Goal: Contribute content: Contribute content

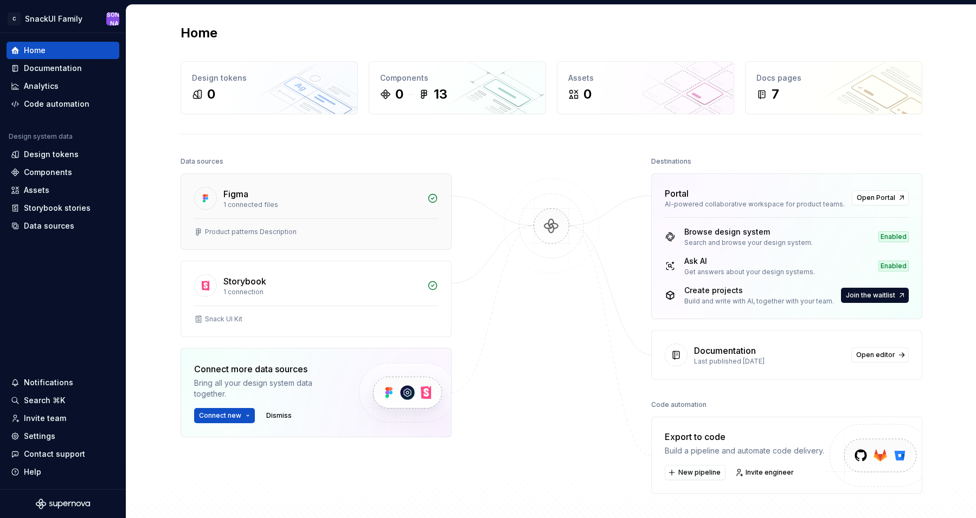
click at [357, 191] on div "Figma" at bounding box center [321, 194] width 197 height 13
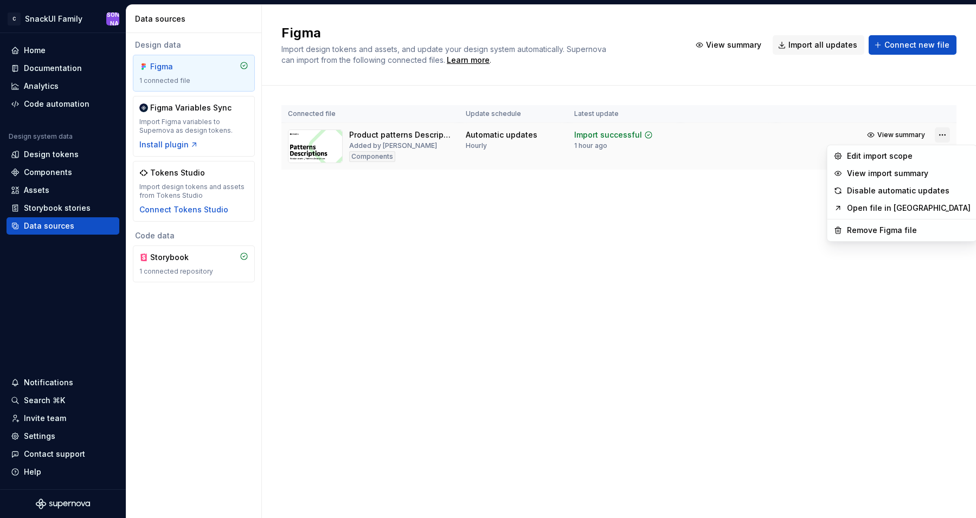
click at [945, 133] on html "C SnackUI Family Ю Home Documentation Analytics Code automation Design system d…" at bounding box center [488, 259] width 976 height 518
click at [915, 231] on div "Remove Figma file" at bounding box center [909, 230] width 124 height 11
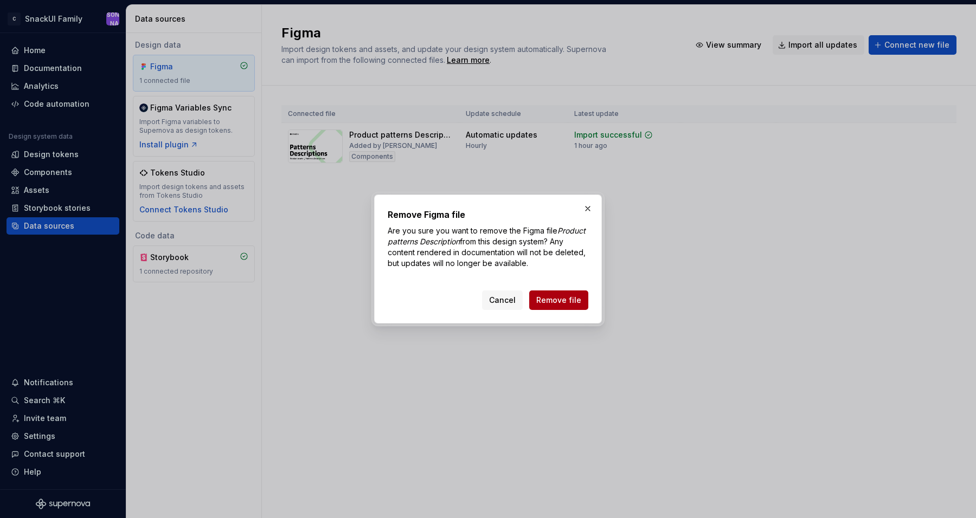
click at [576, 293] on button "Remove file" at bounding box center [558, 301] width 59 height 20
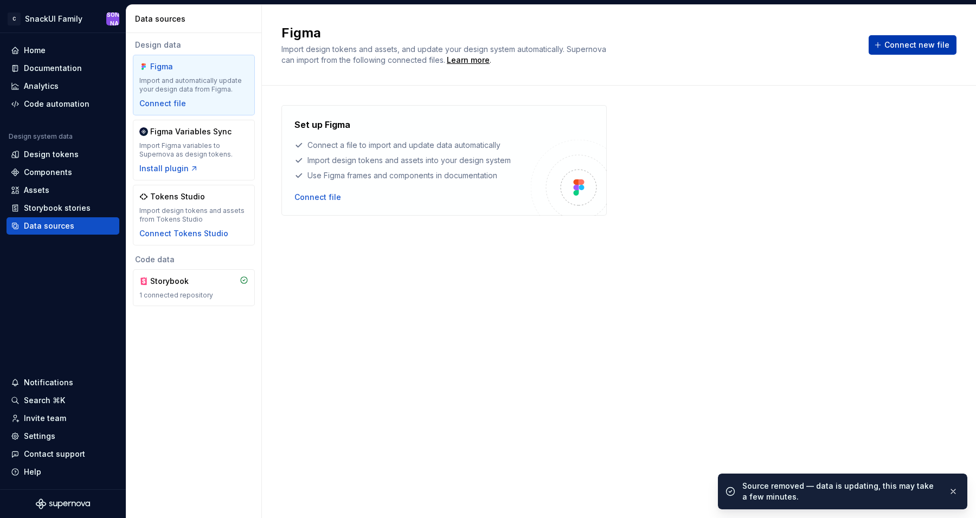
click at [906, 43] on span "Connect new file" at bounding box center [916, 45] width 65 height 11
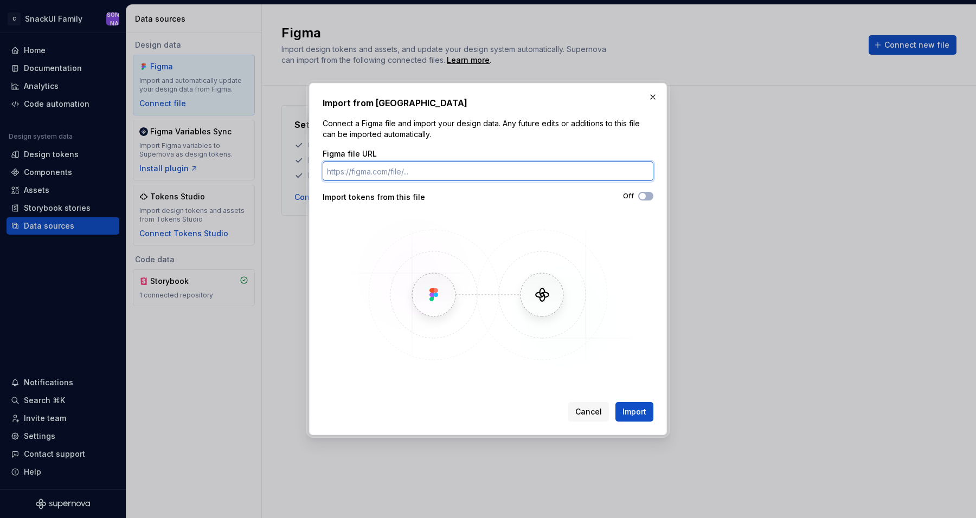
paste input "https://www.figma.com/design/jtGxAPvFJOMir7V0eQFukN/Snack-UI-Kit-6.0.2?m=auto&n…"
type input "https://www.figma.com/design/jtGxAPvFJOMir7V0eQFukN/Snack-UI-Kit-6.0.2?m=auto&n…"
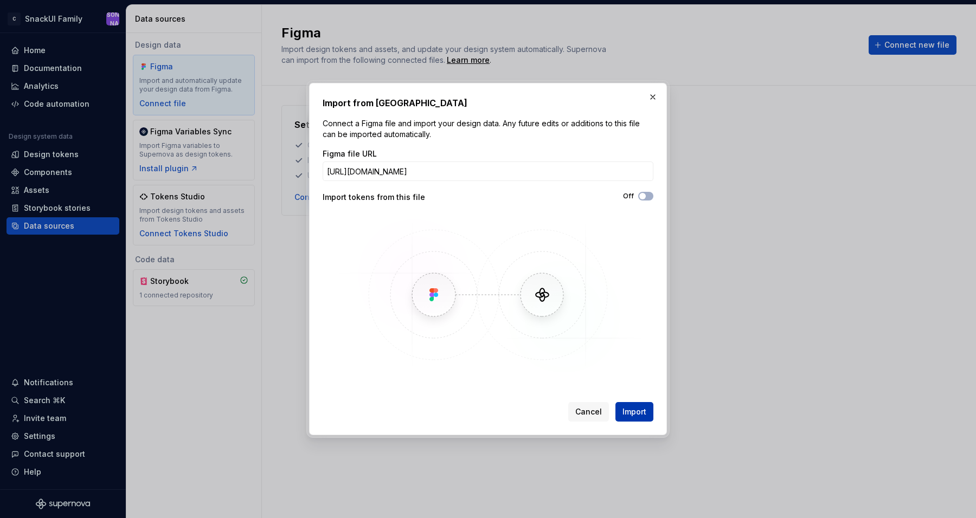
scroll to position [0, 0]
click at [639, 412] on span "Import" at bounding box center [634, 412] width 24 height 11
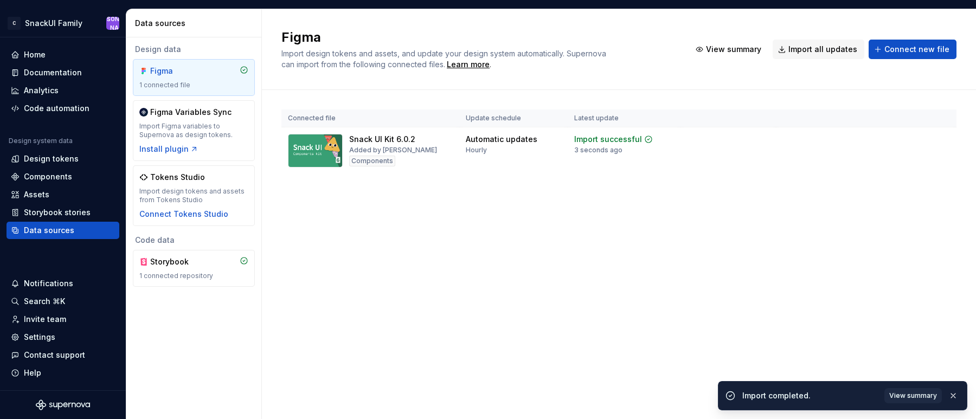
click at [607, 216] on div "Figma Import design tokens and assets, and update your design system automatica…" at bounding box center [619, 214] width 714 height 410
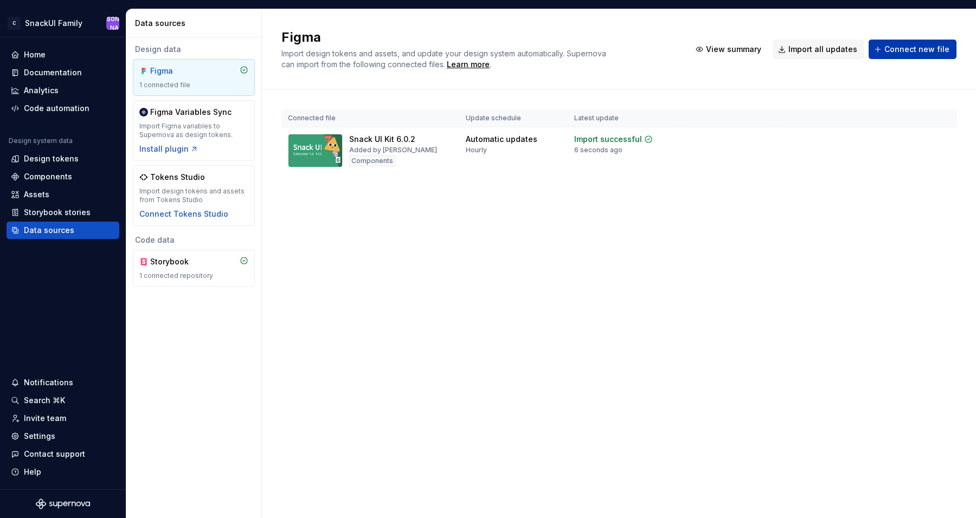
click at [904, 49] on span "Connect new file" at bounding box center [916, 49] width 65 height 11
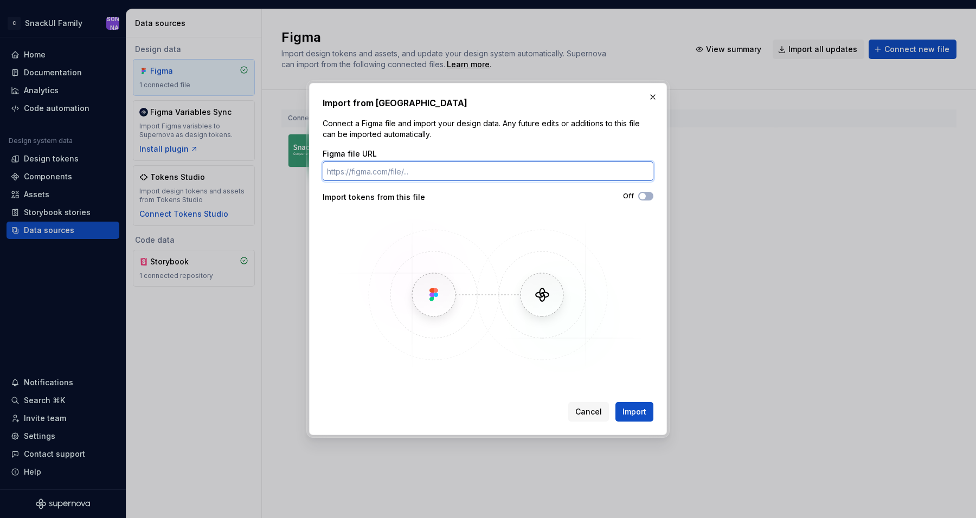
paste input "https://www.figma.com/design/SZjPEs7Ac3a2wS0HapamrE/Product-UI-Kit?m=auto&node-…"
type input "https://www.figma.com/design/SZjPEs7Ac3a2wS0HapamrE/Product-UI-Kit?m=auto&node-…"
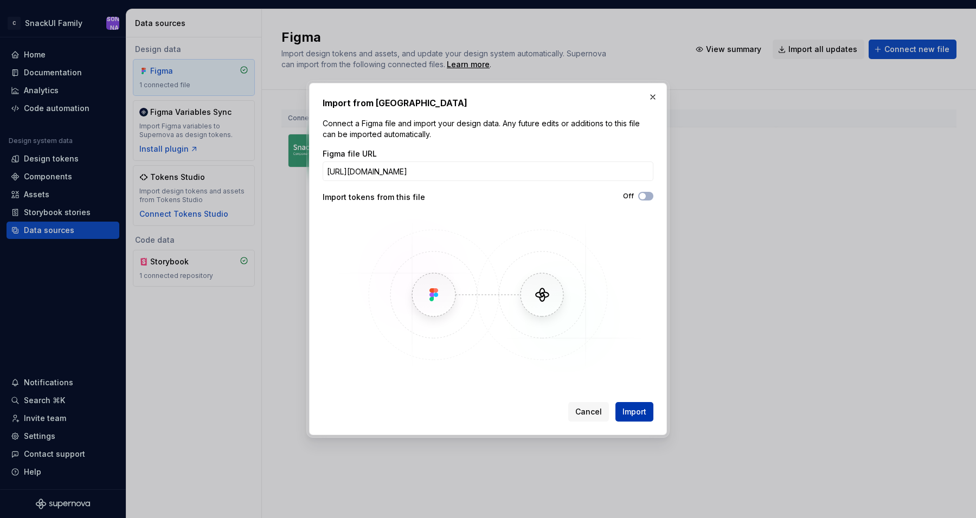
scroll to position [0, 0]
click at [636, 409] on span "Import" at bounding box center [634, 412] width 24 height 11
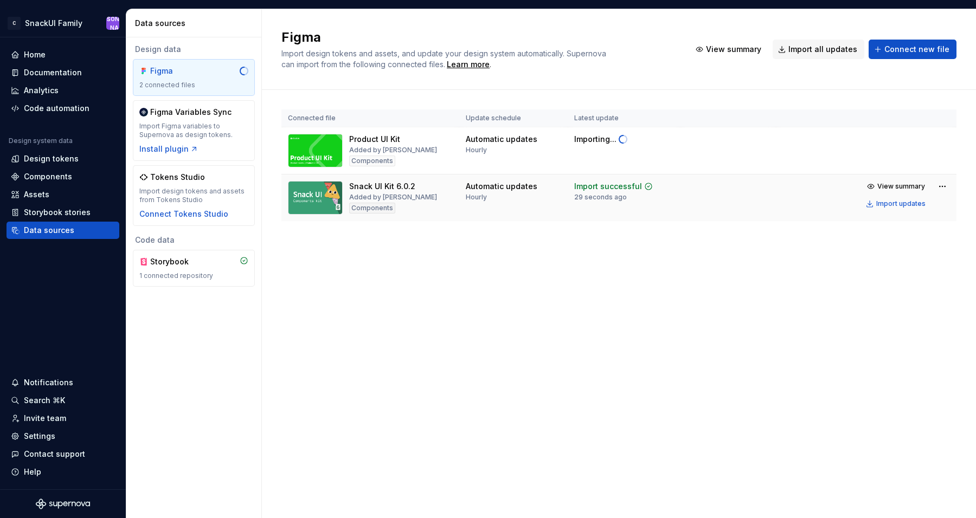
click at [530, 196] on div "Automatic updates Hourly" at bounding box center [502, 191] width 72 height 21
click at [880, 183] on span "View summary" at bounding box center [901, 186] width 48 height 9
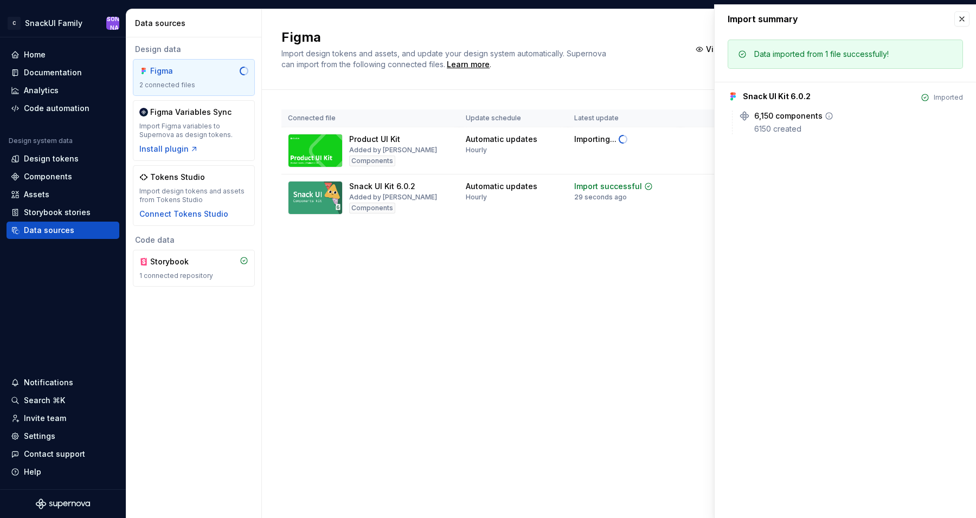
click at [828, 115] on icon at bounding box center [829, 116] width 9 height 9
click at [648, 302] on div "Figma Import design tokens and assets, and update your design system automatica…" at bounding box center [619, 263] width 714 height 509
click at [966, 16] on button "button" at bounding box center [961, 18] width 15 height 15
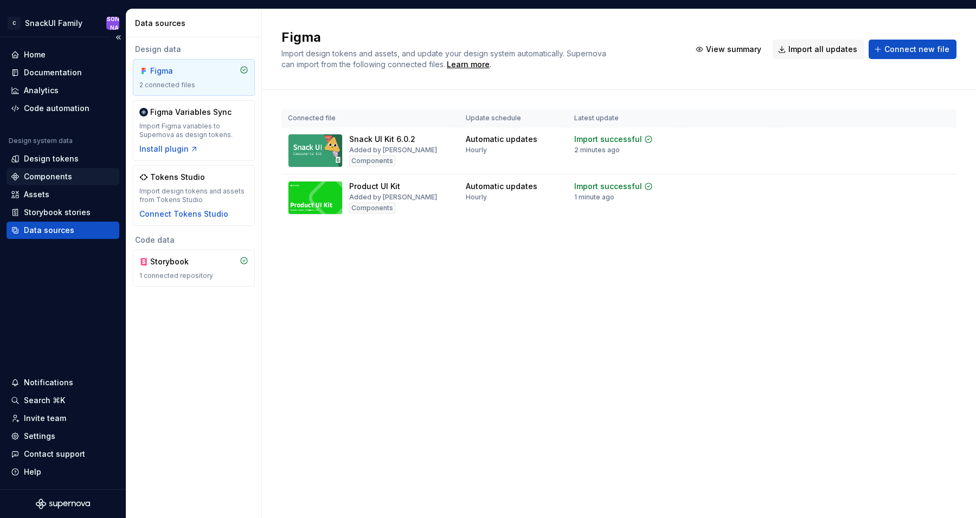
click at [66, 176] on div "Components" at bounding box center [48, 176] width 48 height 11
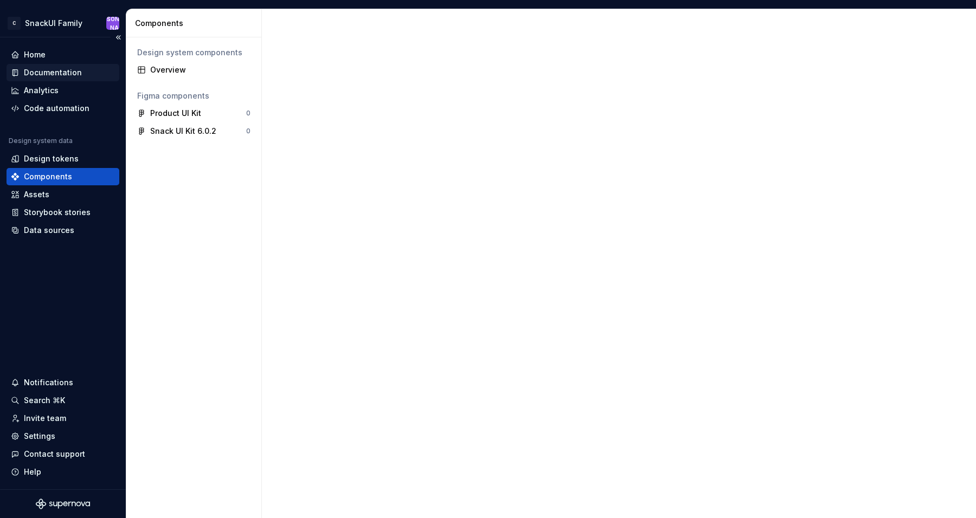
click at [69, 70] on div "Documentation" at bounding box center [53, 72] width 58 height 11
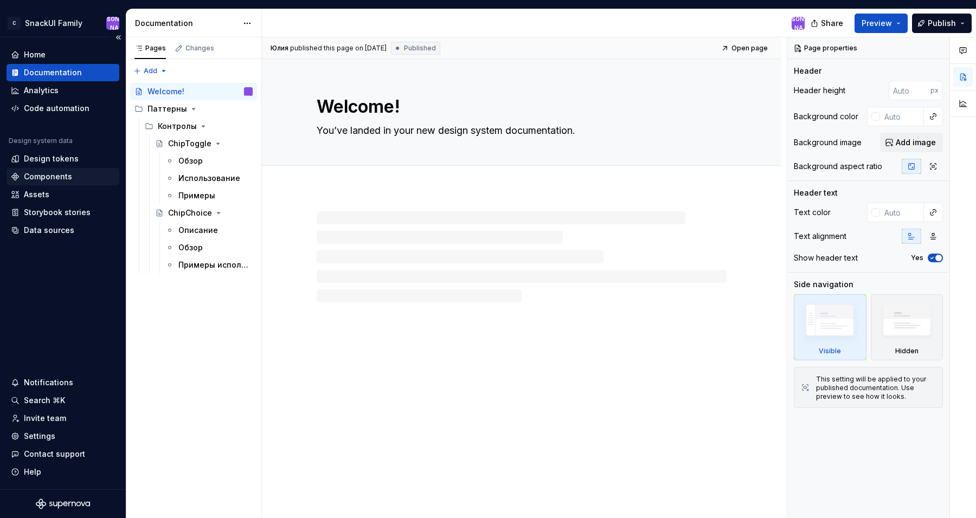
click at [72, 177] on div "Components" at bounding box center [63, 176] width 104 height 11
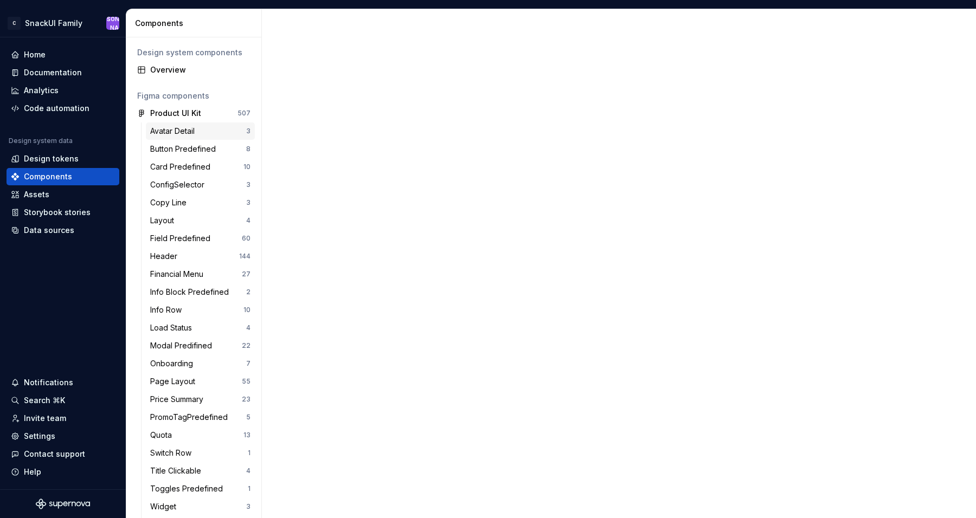
click at [217, 137] on div "Avatar Detail 3" at bounding box center [200, 131] width 109 height 17
click at [188, 131] on div "Avatar Detail" at bounding box center [174, 131] width 49 height 11
click at [183, 111] on div "Product UI Kit" at bounding box center [175, 113] width 51 height 11
click at [189, 59] on div "Design system components" at bounding box center [194, 52] width 122 height 17
click at [189, 65] on div "Overview" at bounding box center [200, 70] width 100 height 11
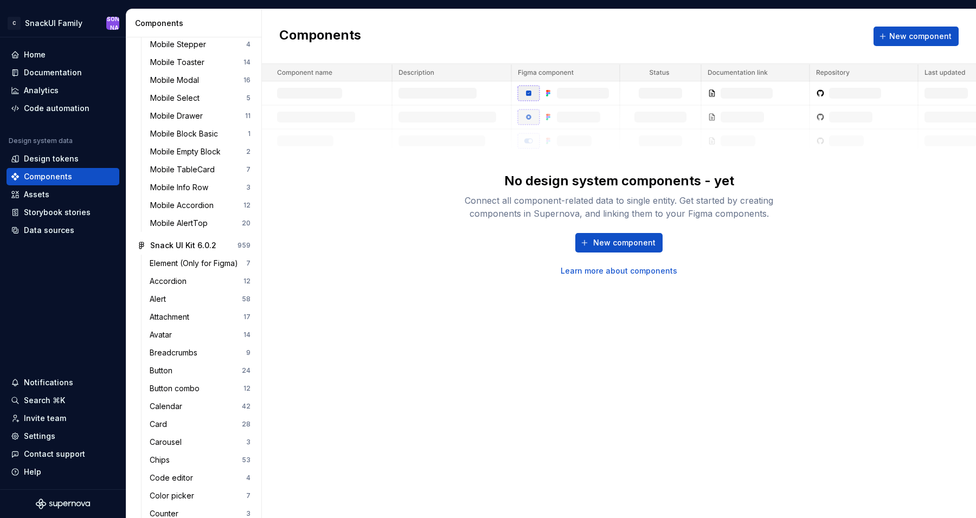
scroll to position [484, 0]
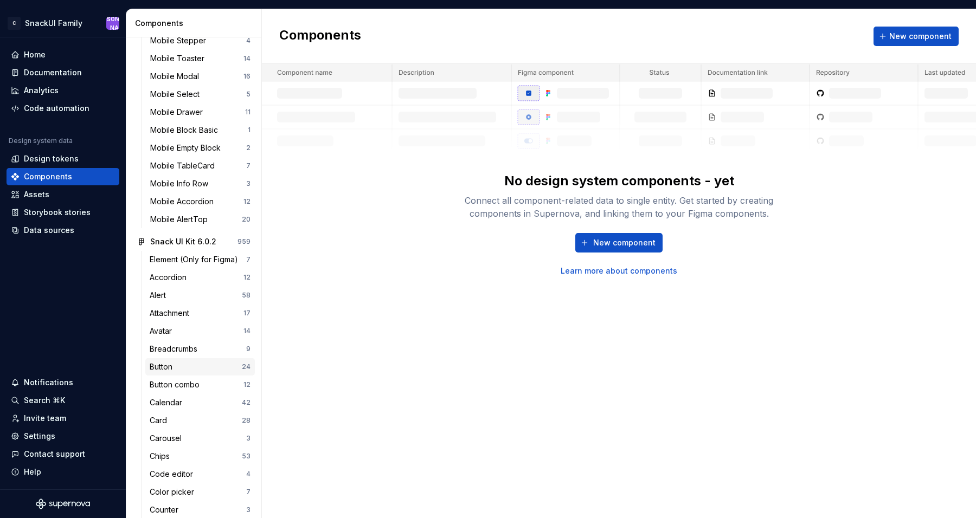
click at [169, 365] on div "Button" at bounding box center [163, 367] width 27 height 11
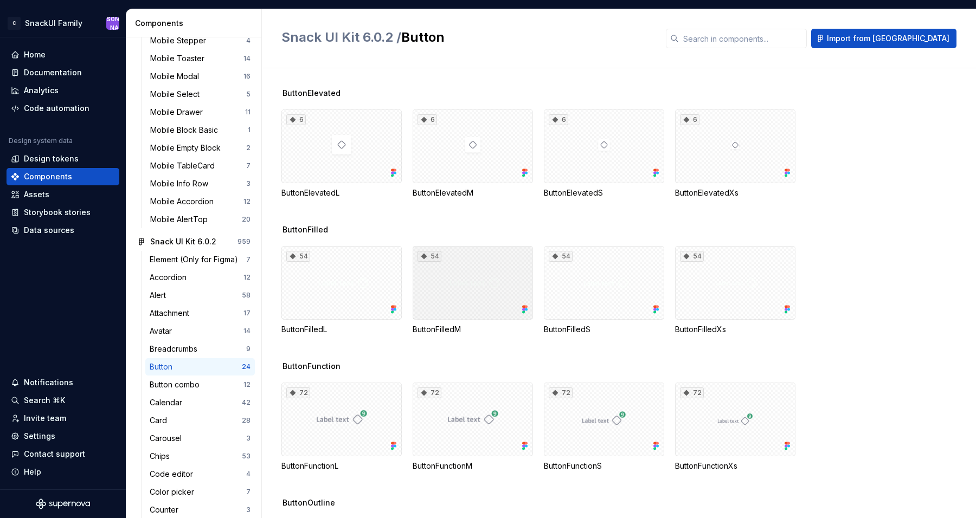
click at [494, 281] on div "54" at bounding box center [473, 283] width 120 height 74
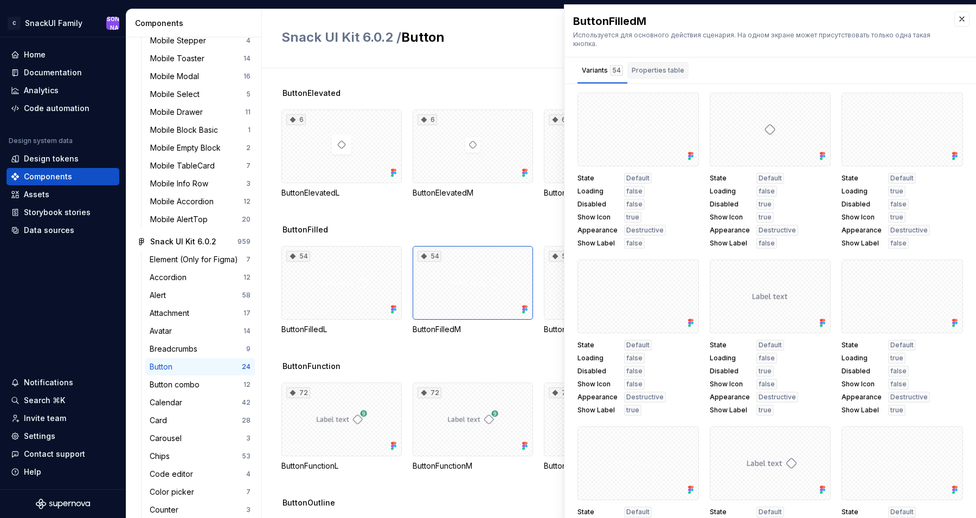
click at [650, 73] on div "Properties table" at bounding box center [658, 70] width 53 height 11
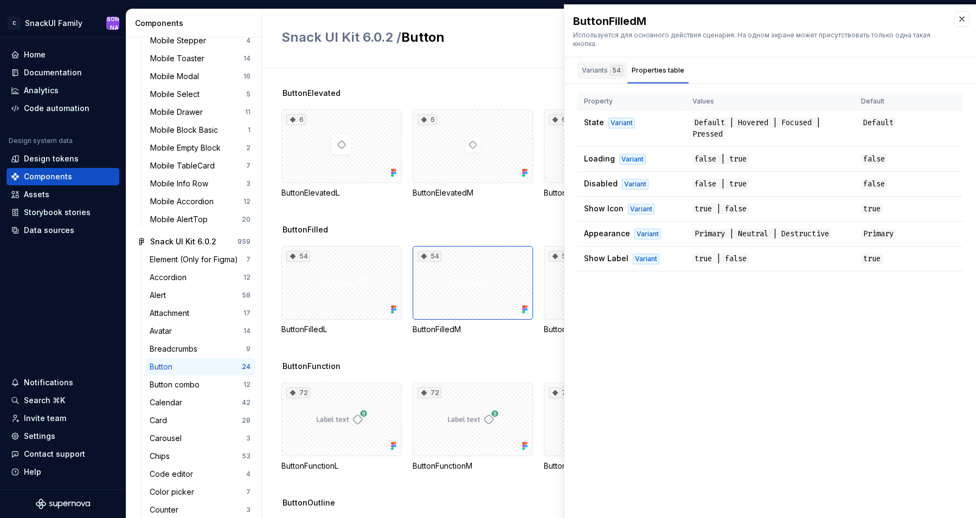
click at [611, 70] on div "54" at bounding box center [616, 70] width 13 height 11
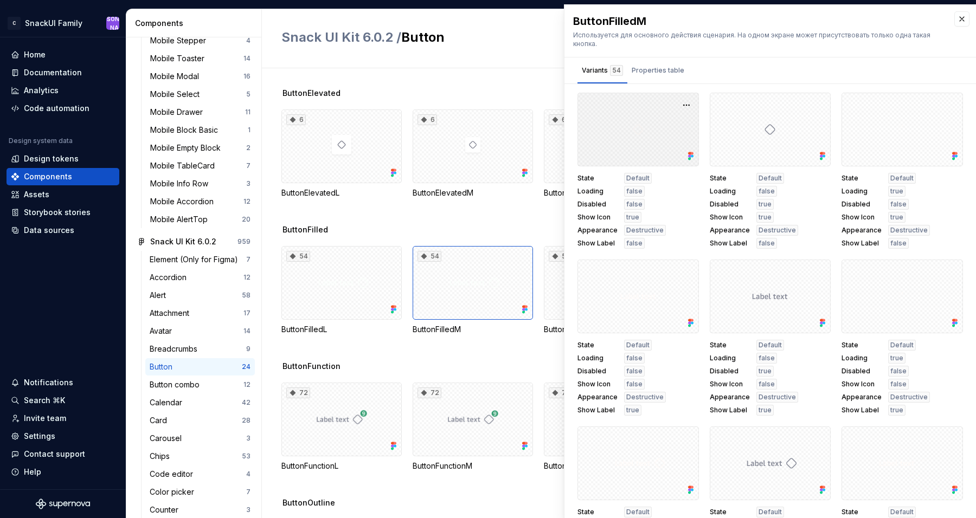
click at [614, 139] on div at bounding box center [637, 130] width 121 height 74
click at [644, 136] on div at bounding box center [637, 130] width 121 height 74
click at [684, 104] on button "button" at bounding box center [686, 105] width 15 height 15
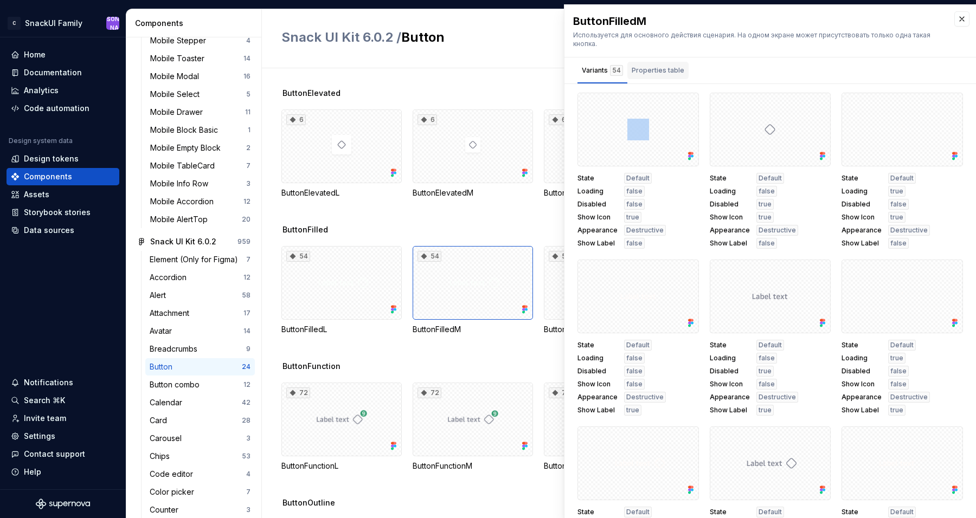
click at [674, 74] on div "Properties table" at bounding box center [658, 70] width 53 height 11
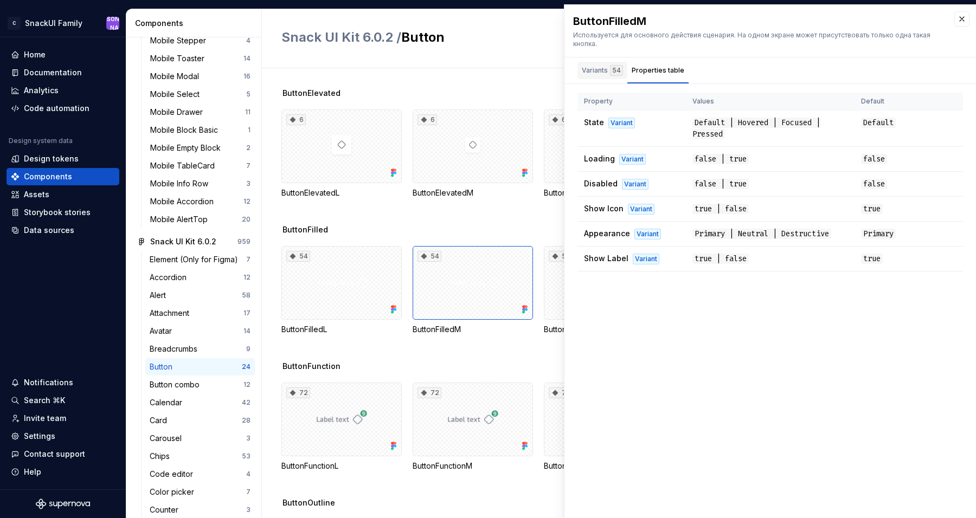
click at [604, 67] on div "Variants 54" at bounding box center [602, 70] width 41 height 11
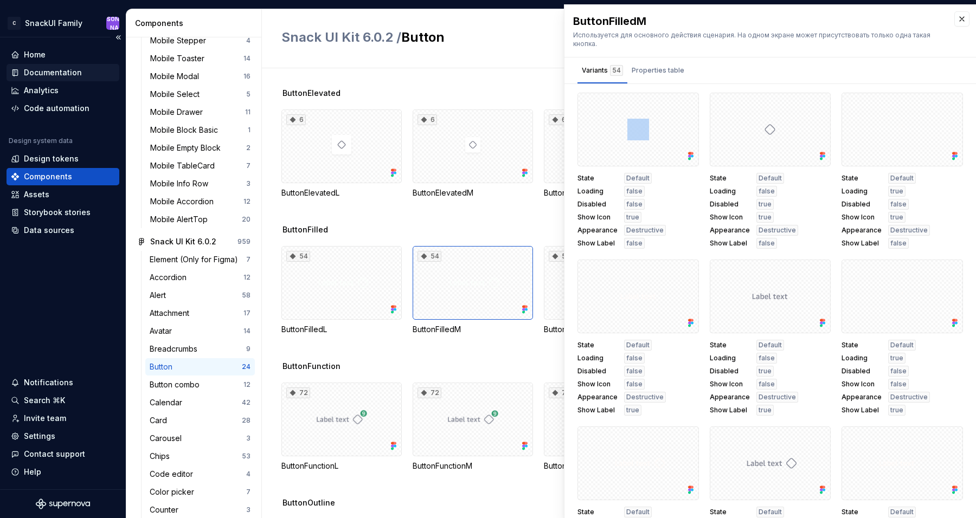
click at [50, 70] on div "Documentation" at bounding box center [53, 72] width 58 height 11
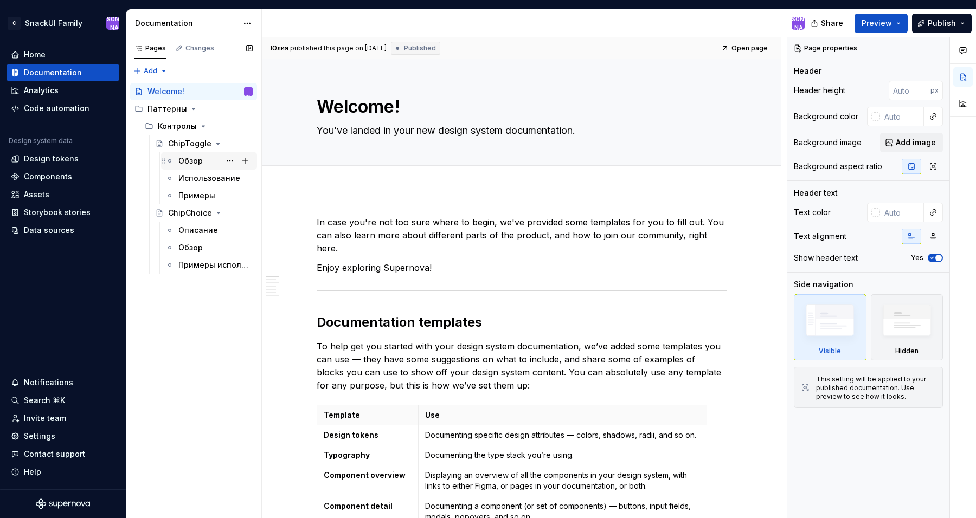
click at [196, 159] on div "Обзор" at bounding box center [190, 161] width 24 height 11
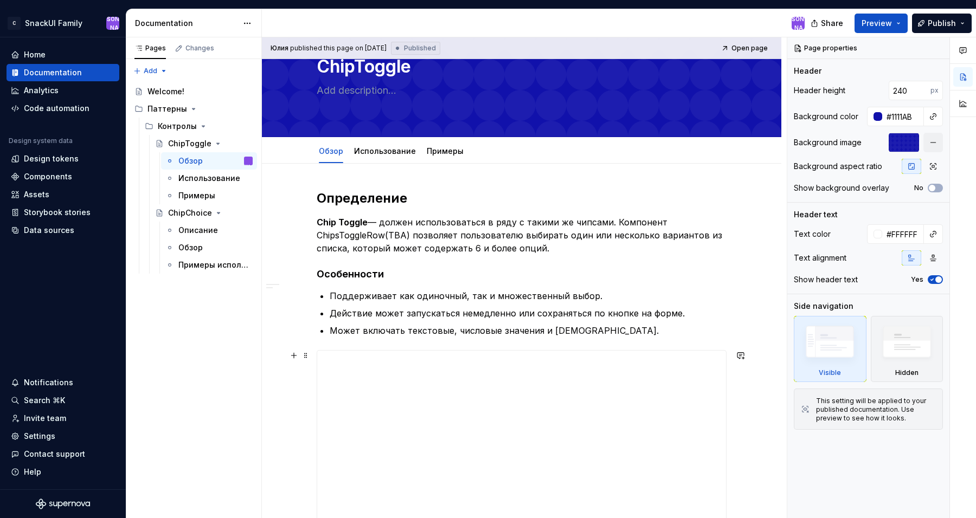
scroll to position [43, 0]
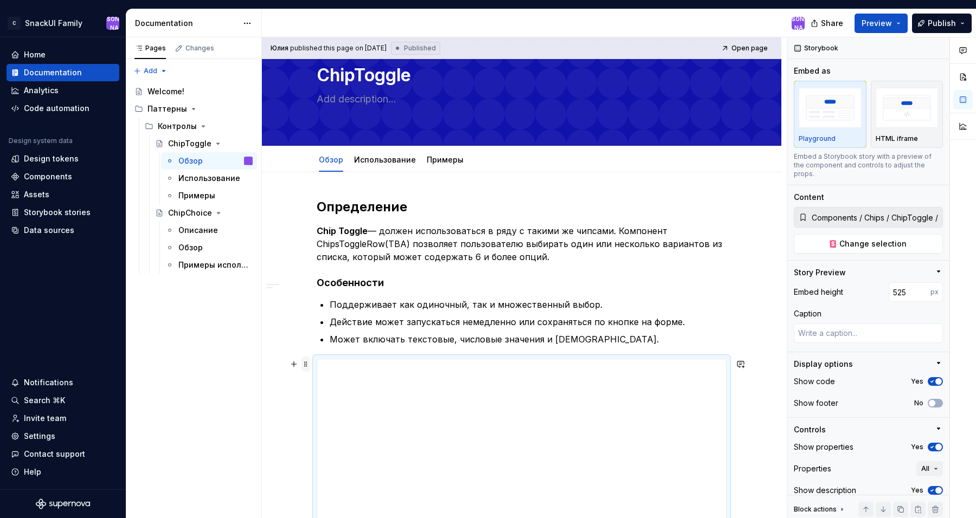
click at [306, 362] on span at bounding box center [305, 364] width 9 height 15
click at [331, 461] on div "Delete" at bounding box center [359, 460] width 70 height 11
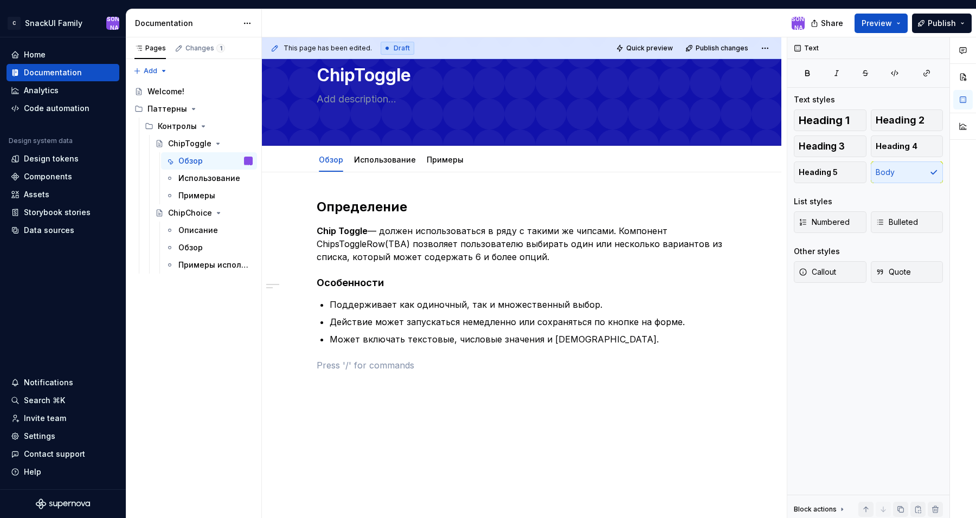
type textarea "*"
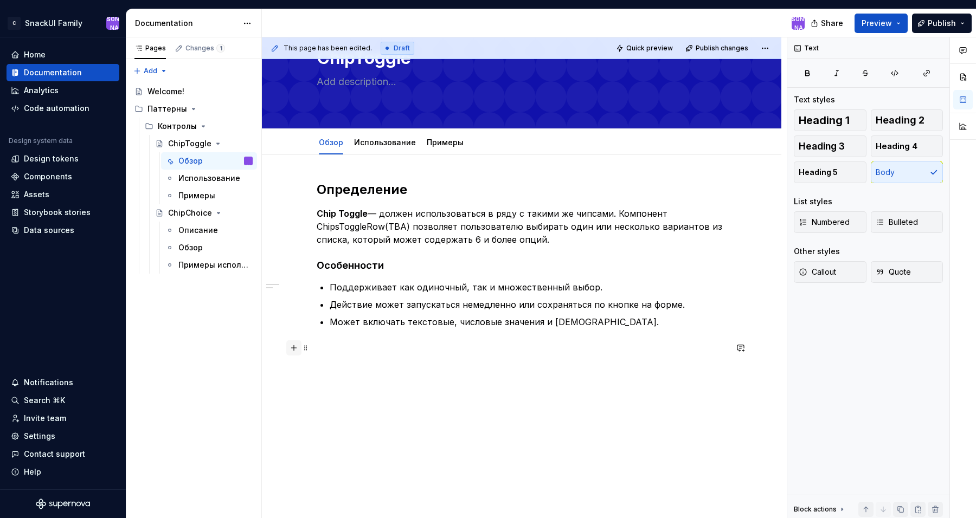
click at [300, 349] on button "button" at bounding box center [293, 347] width 15 height 15
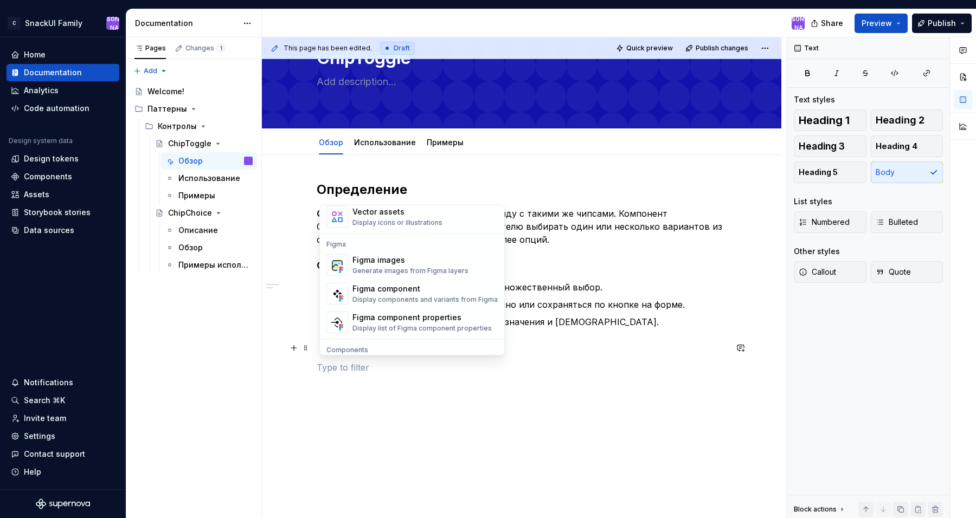
scroll to position [976, 0]
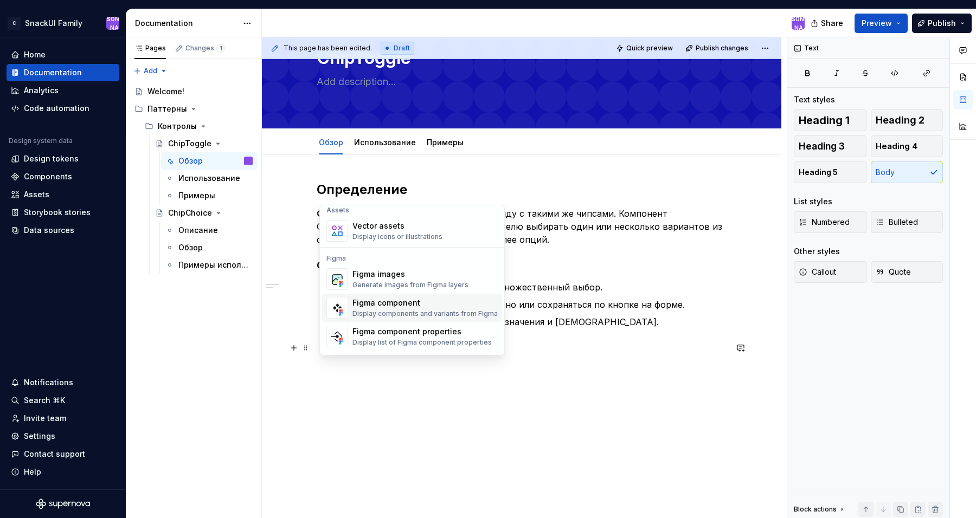
click at [388, 308] on div "Figma component Display components and variants from Figma" at bounding box center [424, 308] width 145 height 21
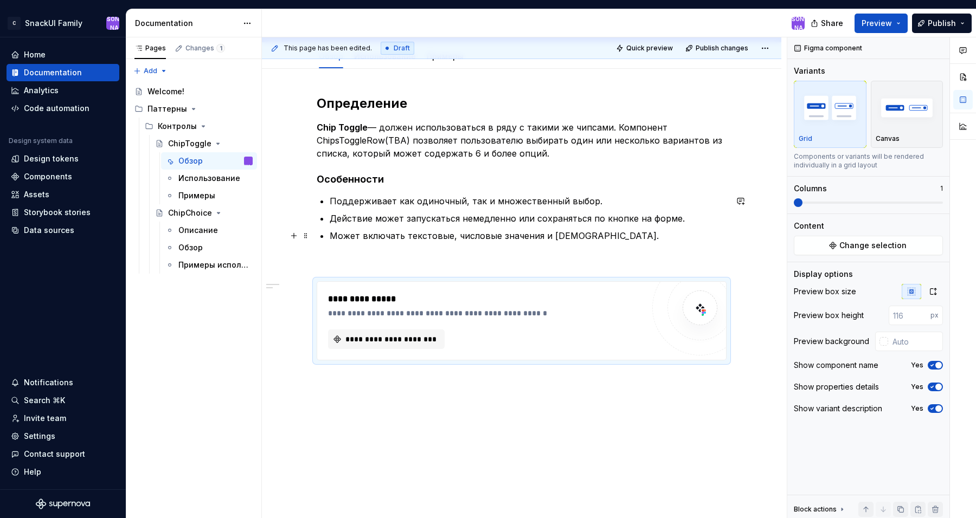
scroll to position [153, 0]
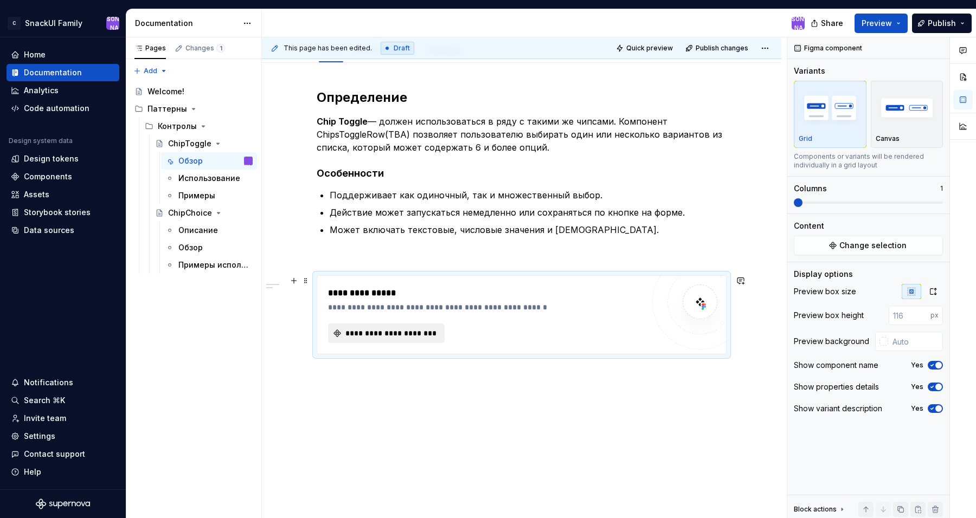
click at [429, 331] on span "**********" at bounding box center [391, 333] width 94 height 11
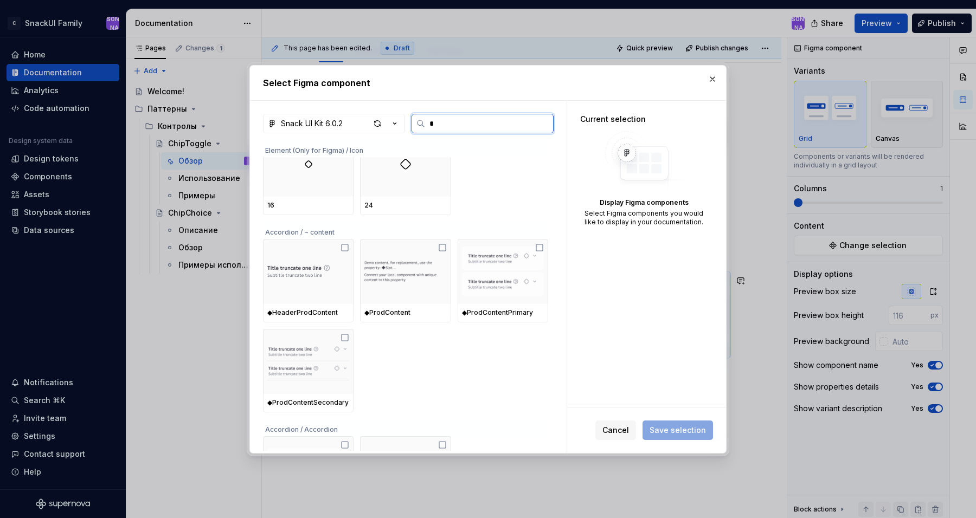
scroll to position [0, 0]
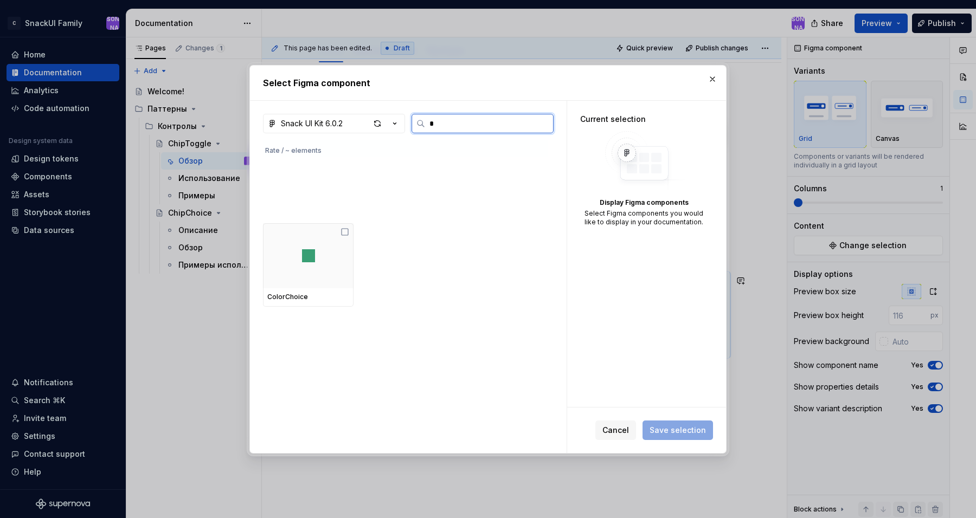
type input "*"
type input "******"
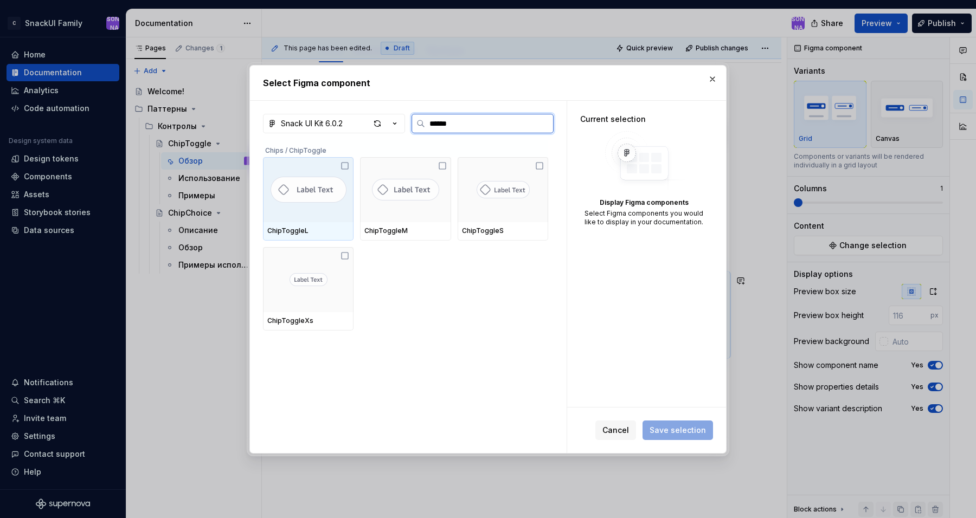
click at [347, 167] on icon at bounding box center [344, 166] width 9 height 9
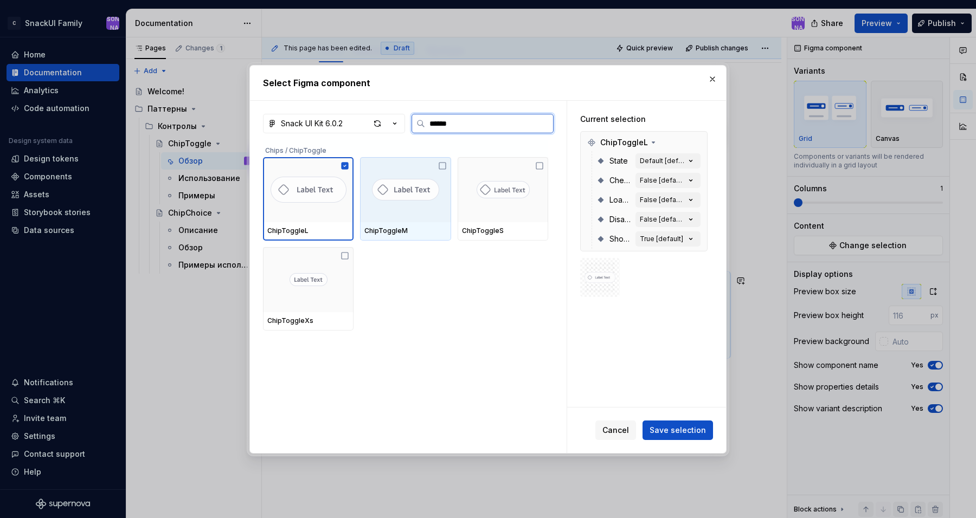
click at [444, 165] on icon at bounding box center [442, 166] width 9 height 9
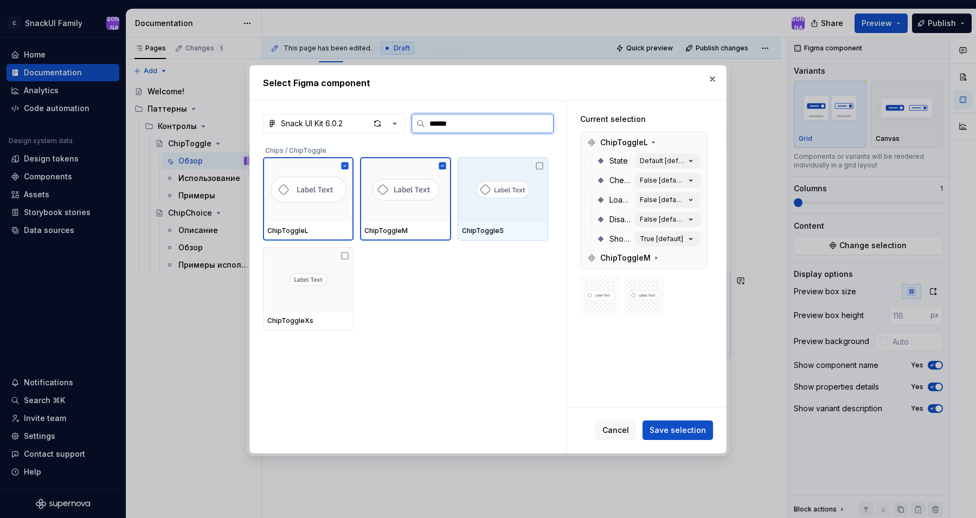
click at [546, 172] on div at bounding box center [503, 189] width 91 height 65
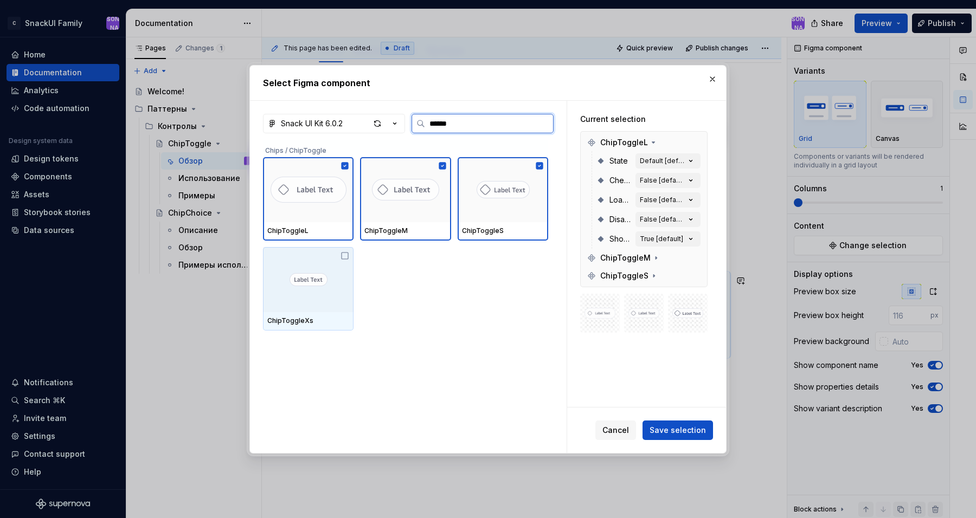
click at [347, 256] on icon at bounding box center [344, 256] width 9 height 9
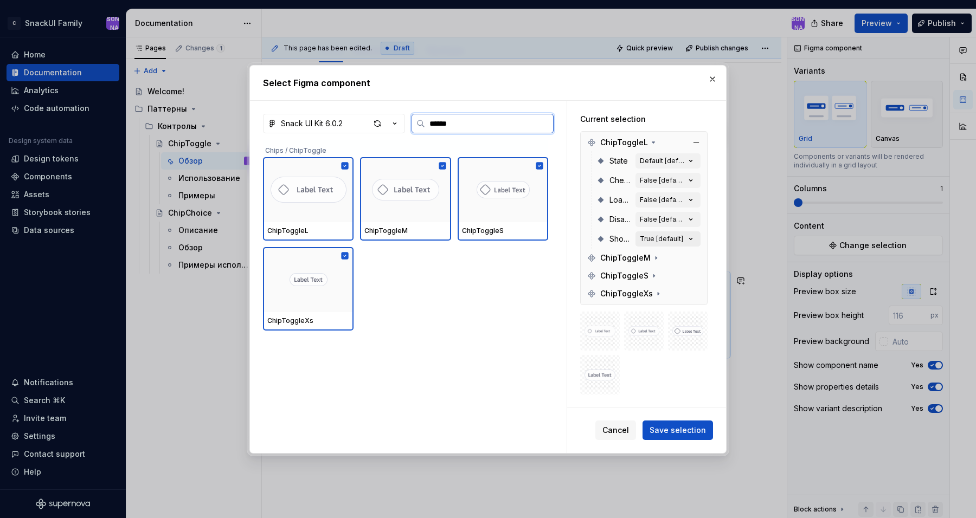
click at [694, 237] on icon "button" at bounding box center [690, 239] width 11 height 11
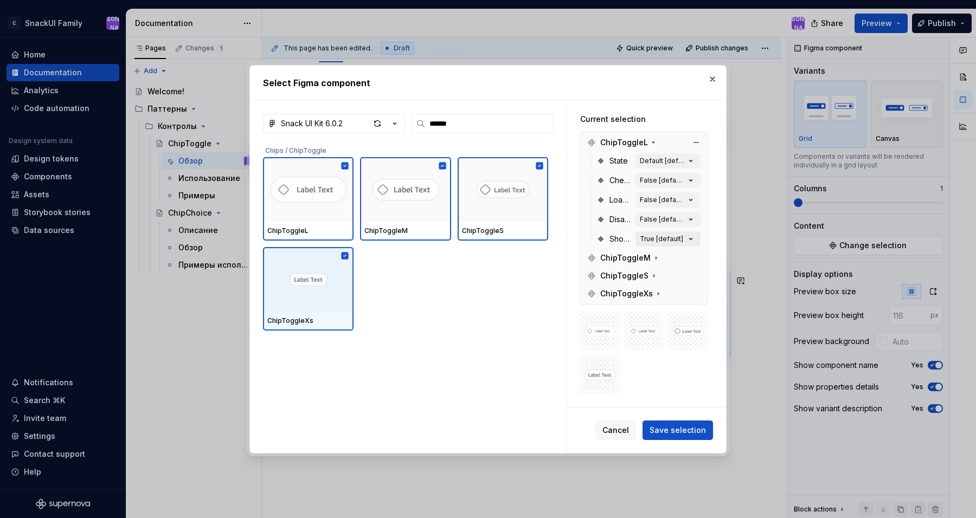
click at [694, 239] on icon "button" at bounding box center [690, 239] width 11 height 11
click at [678, 434] on span "Save selection" at bounding box center [677, 430] width 56 height 11
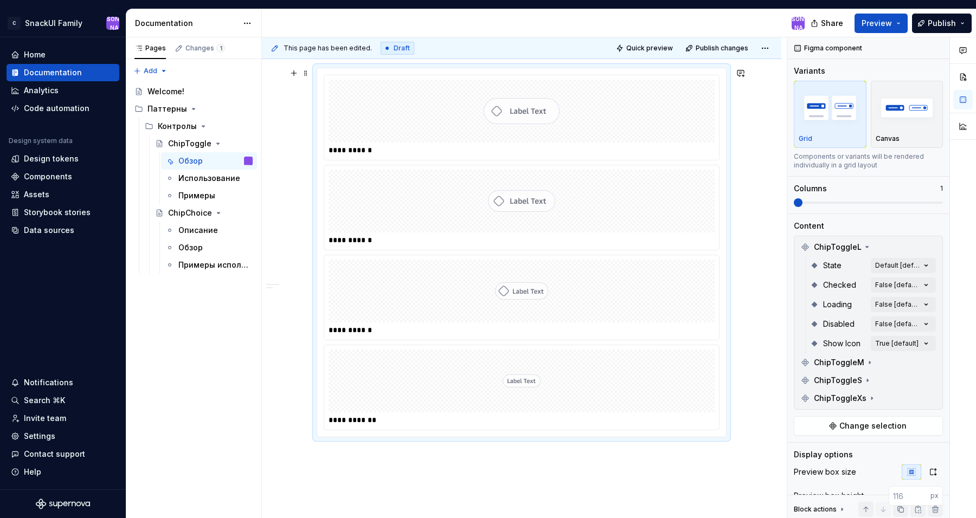
scroll to position [363, 0]
click at [899, 113] on img "button" at bounding box center [906, 108] width 63 height 40
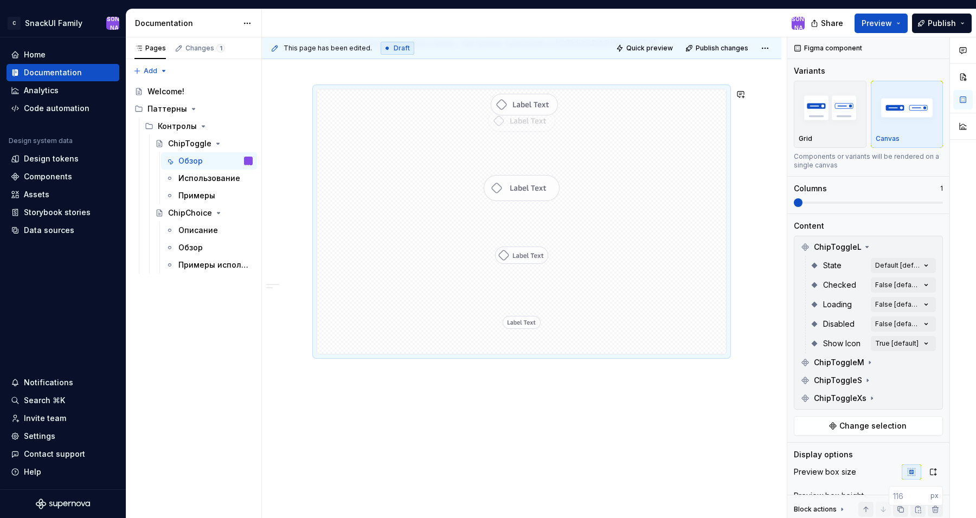
drag, startPoint x: 543, startPoint y: 191, endPoint x: 563, endPoint y: 170, distance: 29.1
click at [563, 170] on body "C SnackUI Family Ю Home Documentation Analytics Code automation Design system d…" at bounding box center [488, 259] width 976 height 518
drag, startPoint x: 539, startPoint y: 191, endPoint x: 540, endPoint y: 130, distance: 60.7
click at [540, 130] on body "C SnackUI Family Ю Home Documentation Analytics Code automation Design system d…" at bounding box center [488, 259] width 976 height 518
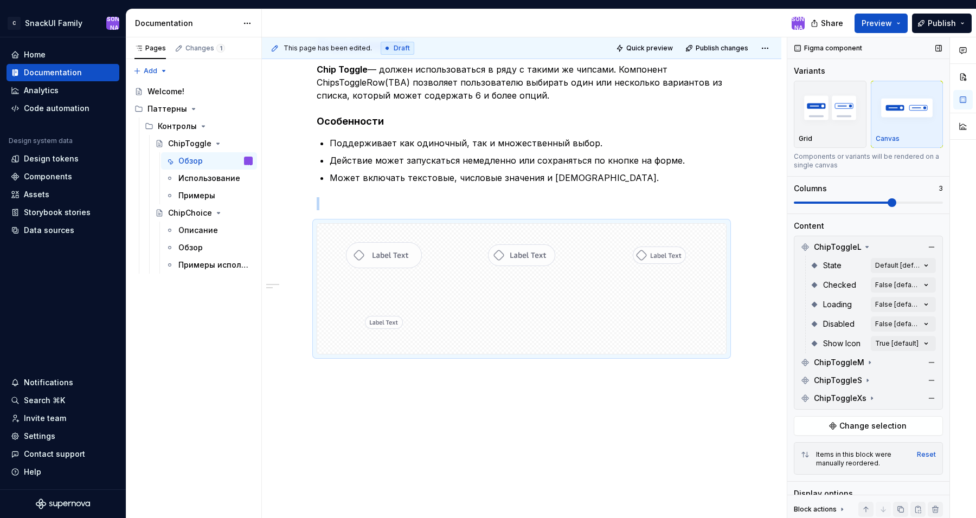
scroll to position [138, 0]
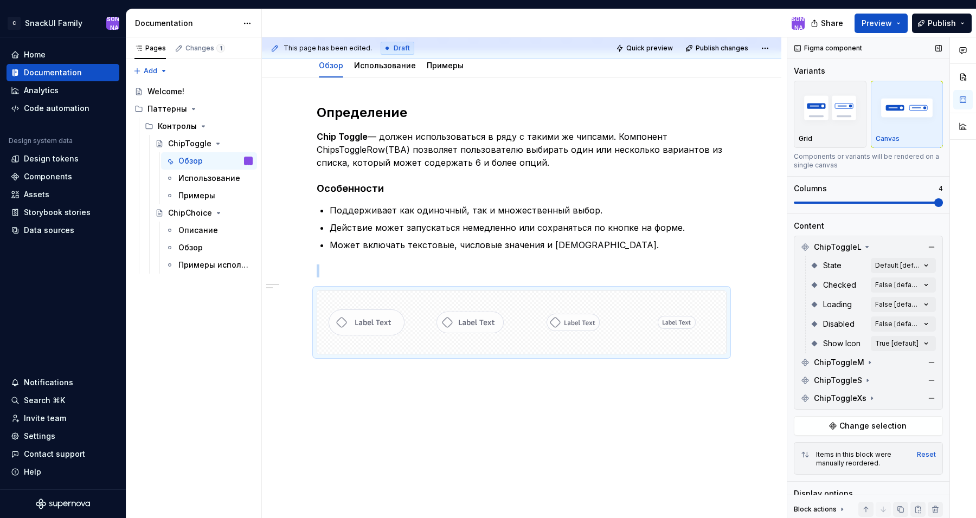
click at [934, 198] on span at bounding box center [938, 202] width 9 height 9
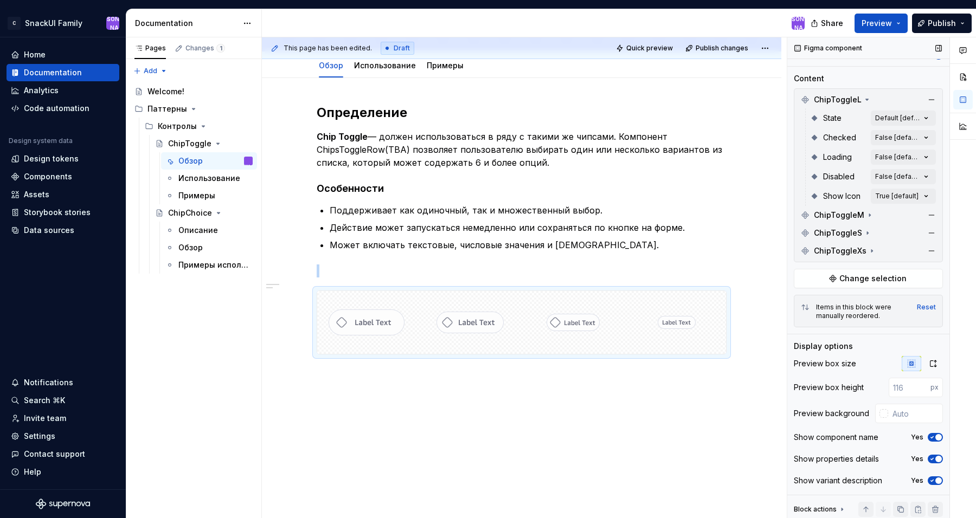
scroll to position [147, 0]
click at [901, 24] on button "Preview" at bounding box center [880, 24] width 53 height 20
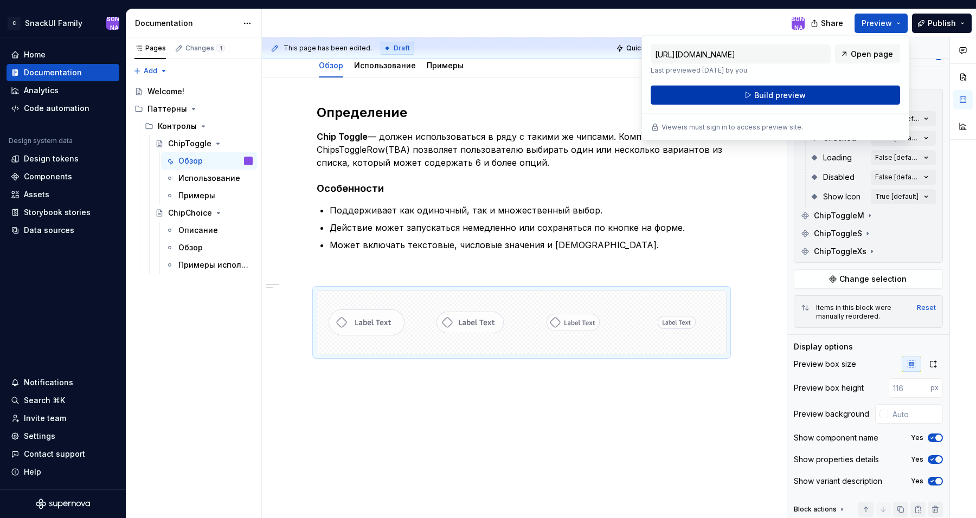
click at [842, 95] on button "Build preview" at bounding box center [774, 96] width 249 height 20
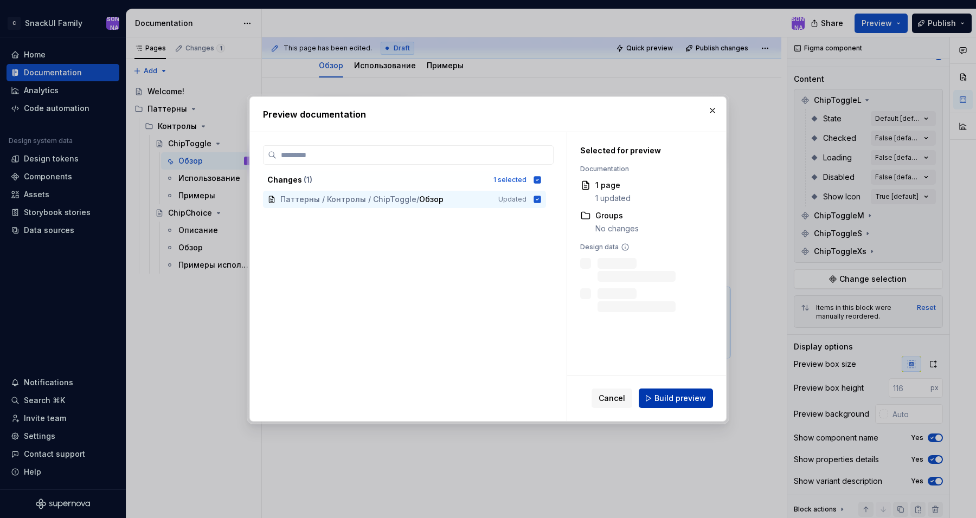
click at [693, 408] on button "Build preview" at bounding box center [676, 399] width 74 height 20
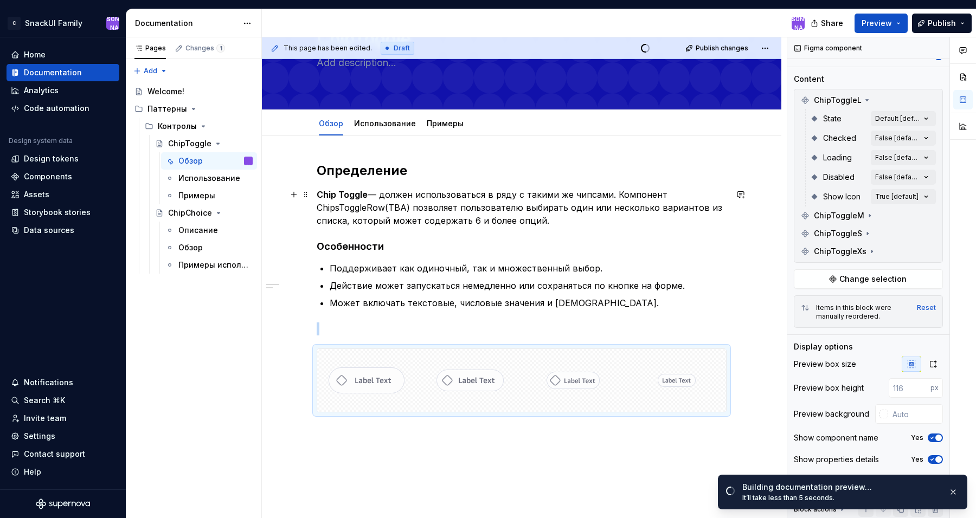
scroll to position [78, 0]
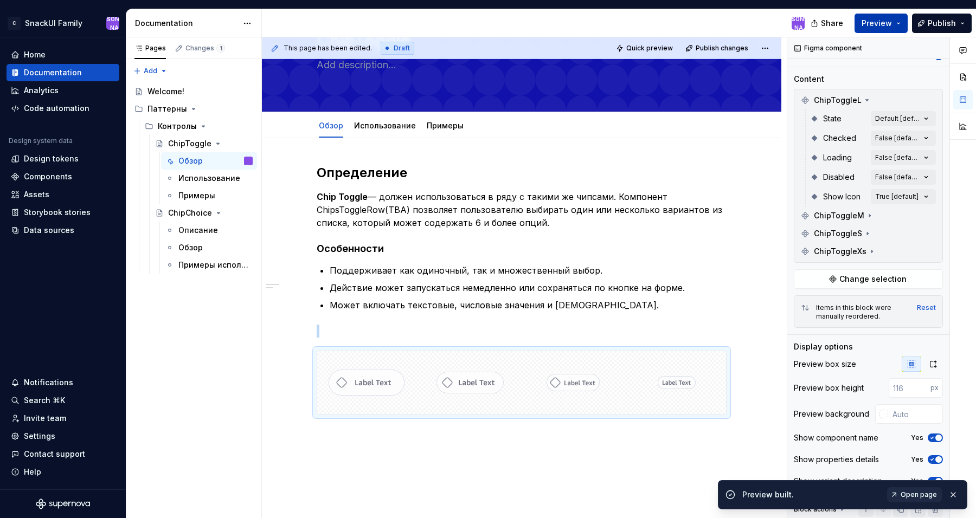
click at [892, 23] on span "Preview" at bounding box center [876, 23] width 30 height 11
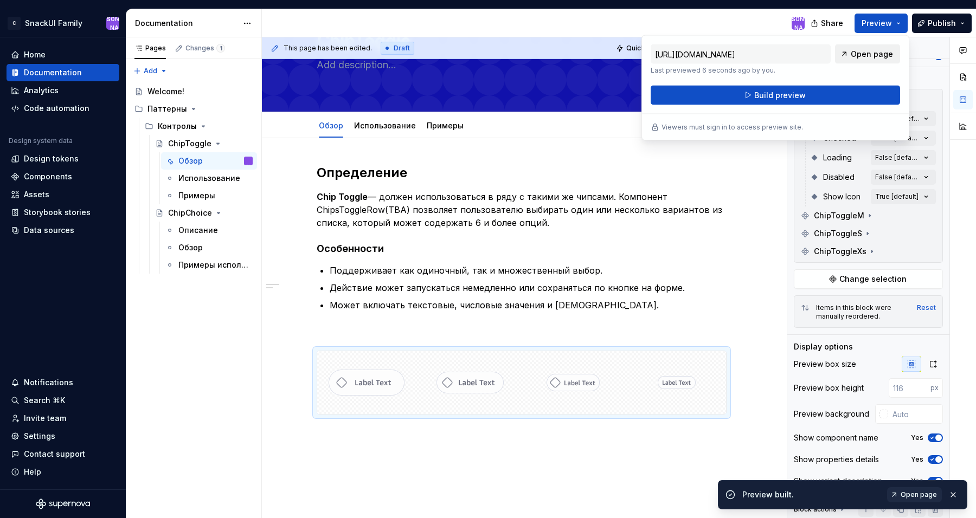
click at [866, 59] on span "Open page" at bounding box center [872, 54] width 42 height 11
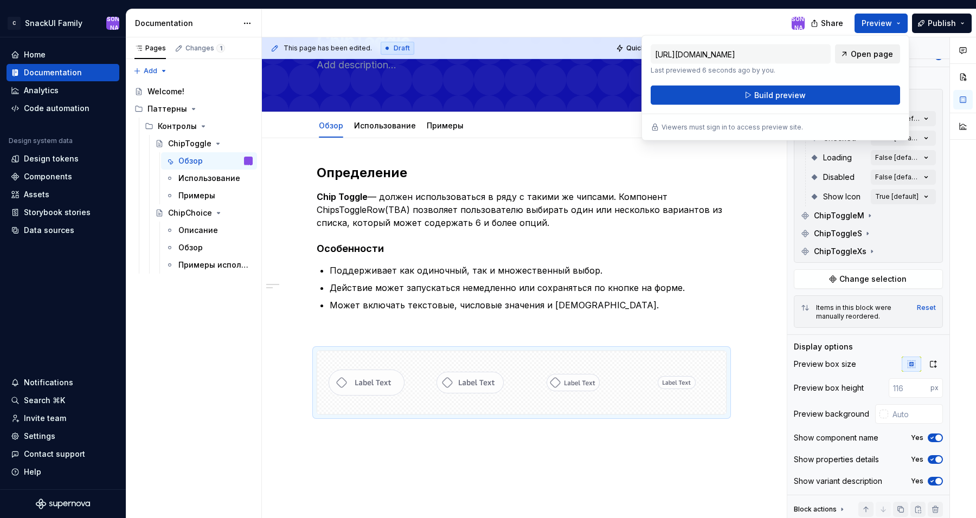
type textarea "*"
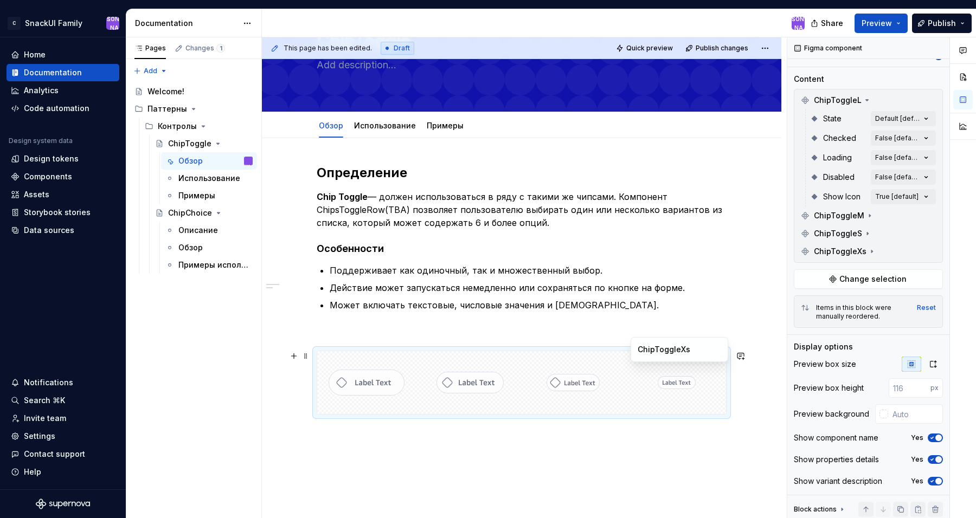
scroll to position [138, 0]
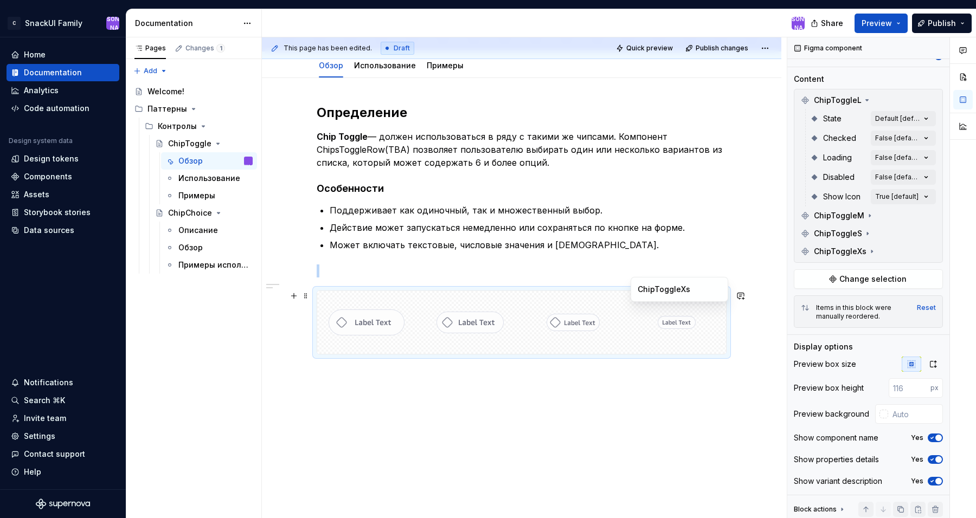
click at [660, 340] on div at bounding box center [676, 322] width 99 height 63
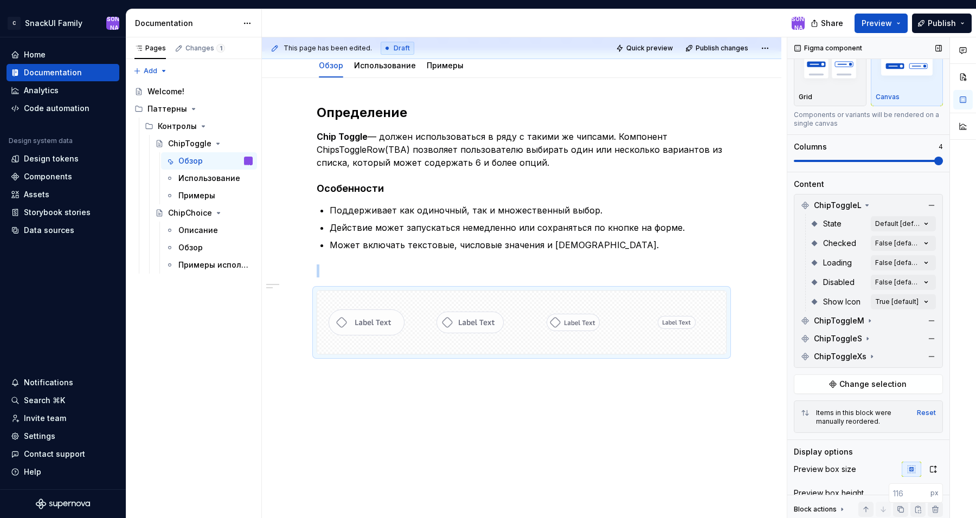
scroll to position [41, 0]
click at [931, 207] on button "button" at bounding box center [931, 205] width 15 height 15
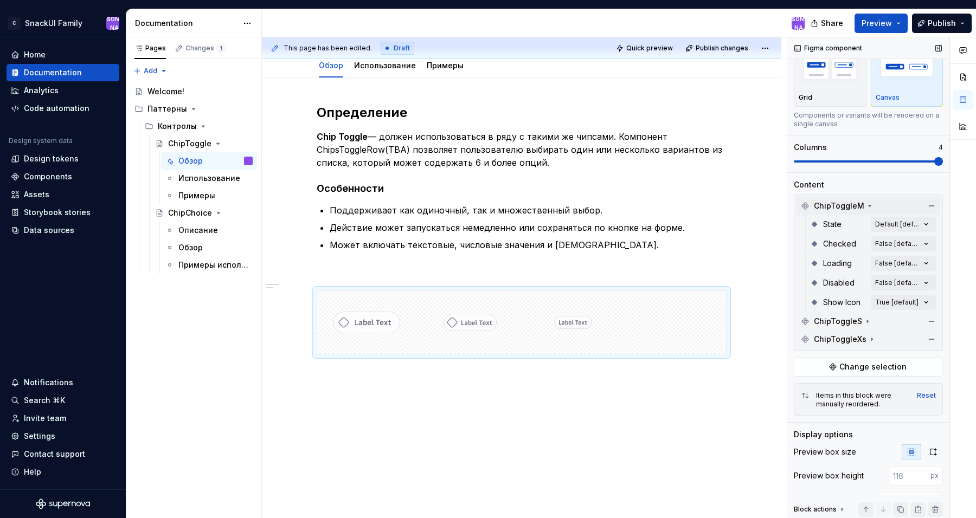
click at [869, 205] on icon at bounding box center [869, 206] width 9 height 9
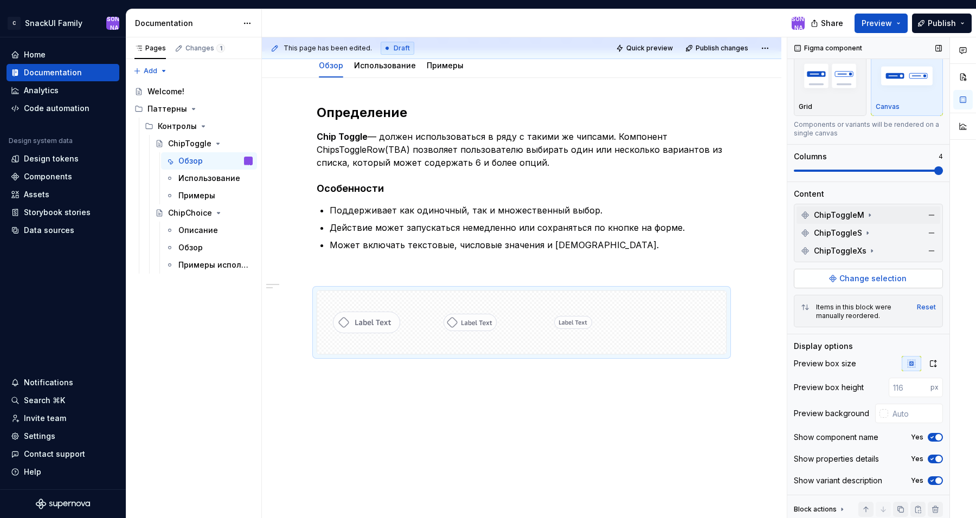
click at [879, 272] on button "Change selection" at bounding box center [868, 279] width 149 height 20
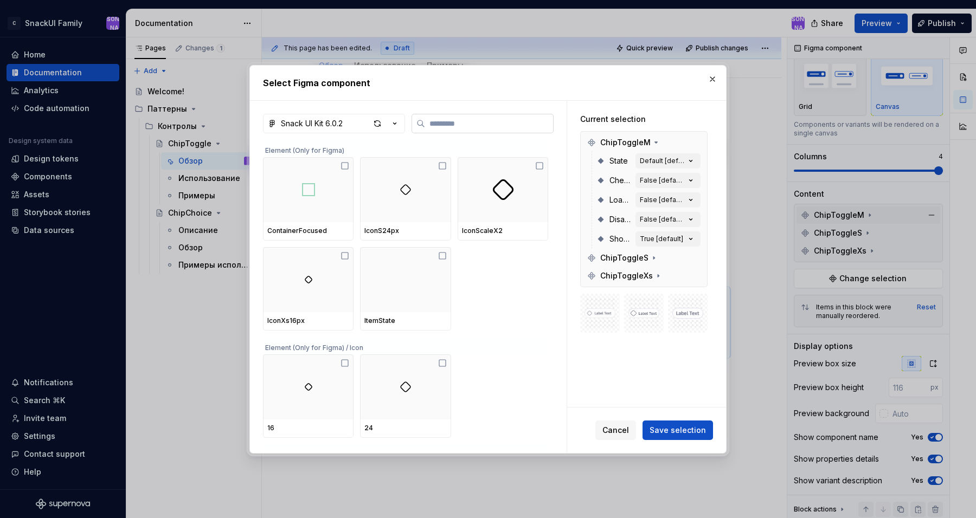
click at [526, 114] on label at bounding box center [482, 124] width 142 height 20
click at [526, 118] on input "search" at bounding box center [489, 123] width 128 height 11
click at [654, 145] on icon at bounding box center [656, 142] width 9 height 9
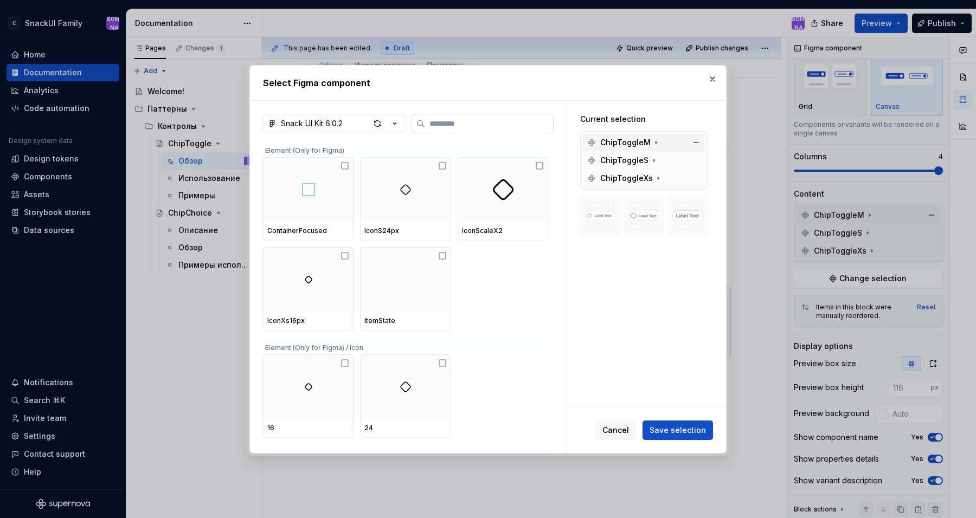
click at [490, 120] on input "search" at bounding box center [489, 123] width 128 height 11
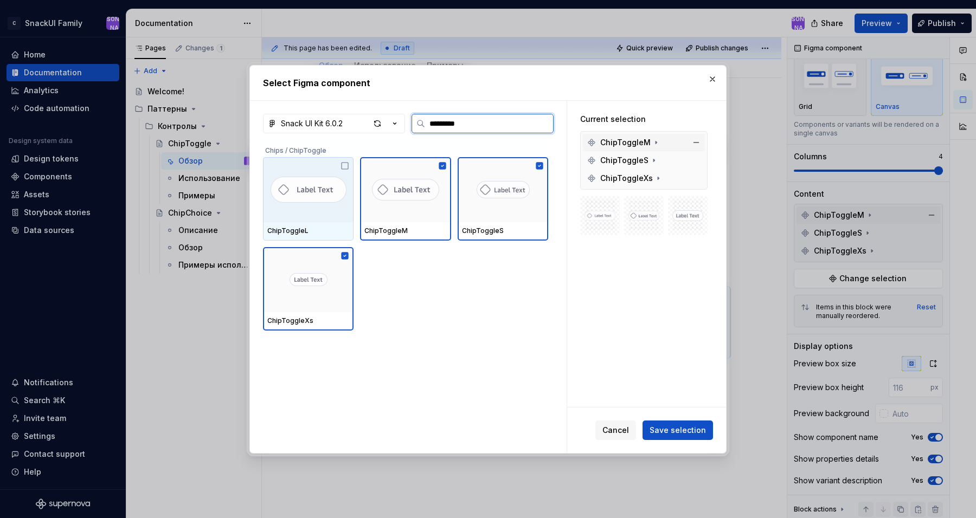
type input "**********"
click at [346, 167] on icon at bounding box center [344, 166] width 9 height 9
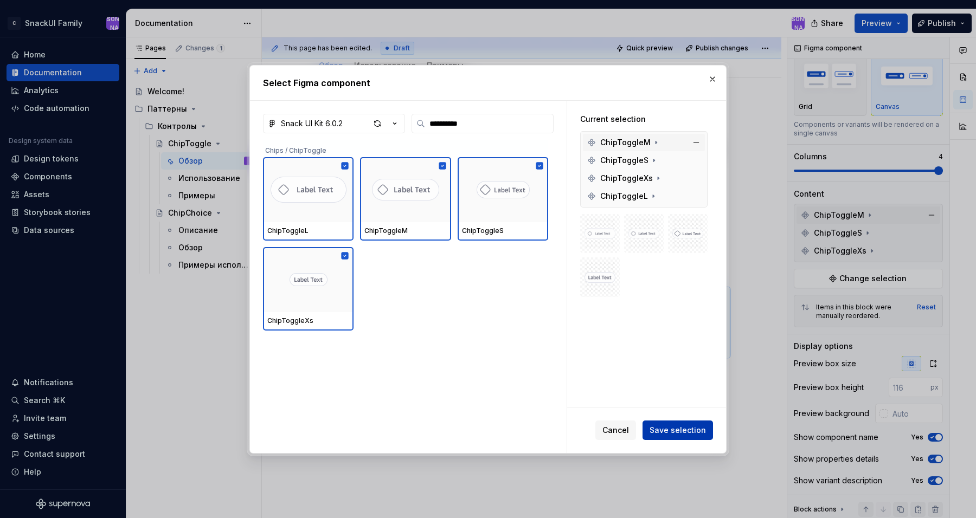
click at [682, 426] on span "Save selection" at bounding box center [677, 430] width 56 height 11
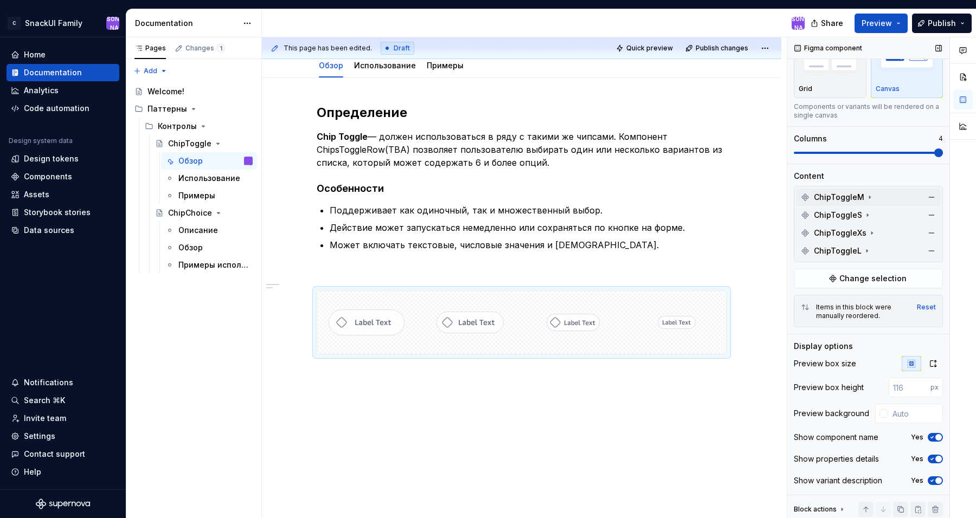
scroll to position [0, 0]
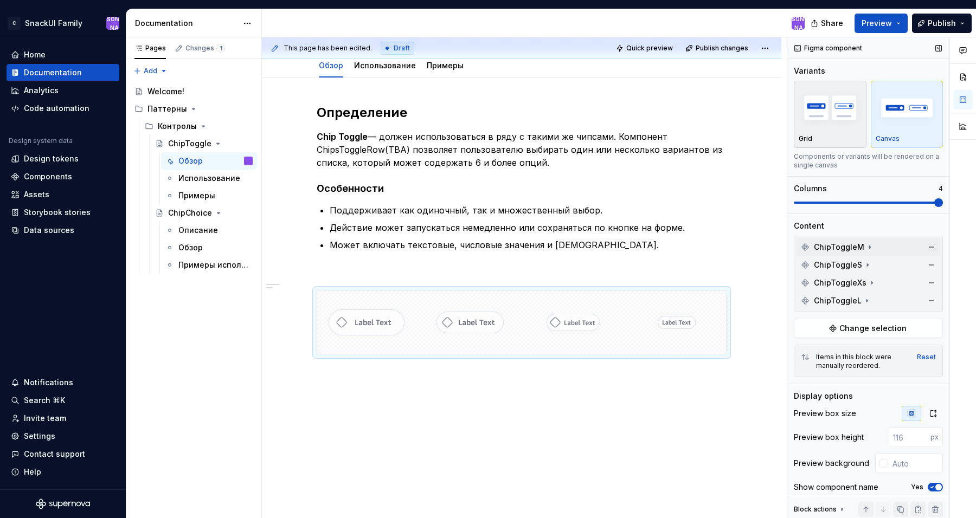
click at [846, 118] on img "button" at bounding box center [829, 108] width 63 height 40
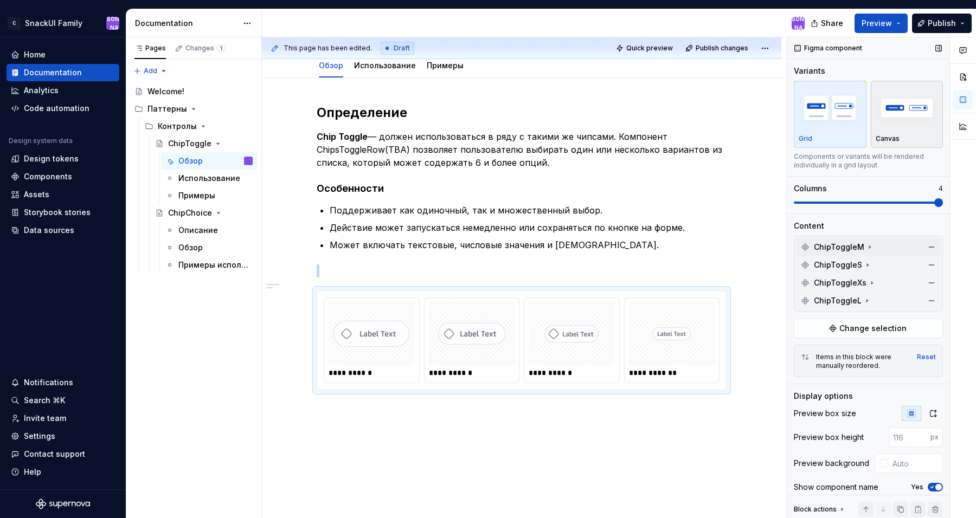
click at [899, 113] on img "button" at bounding box center [906, 108] width 63 height 40
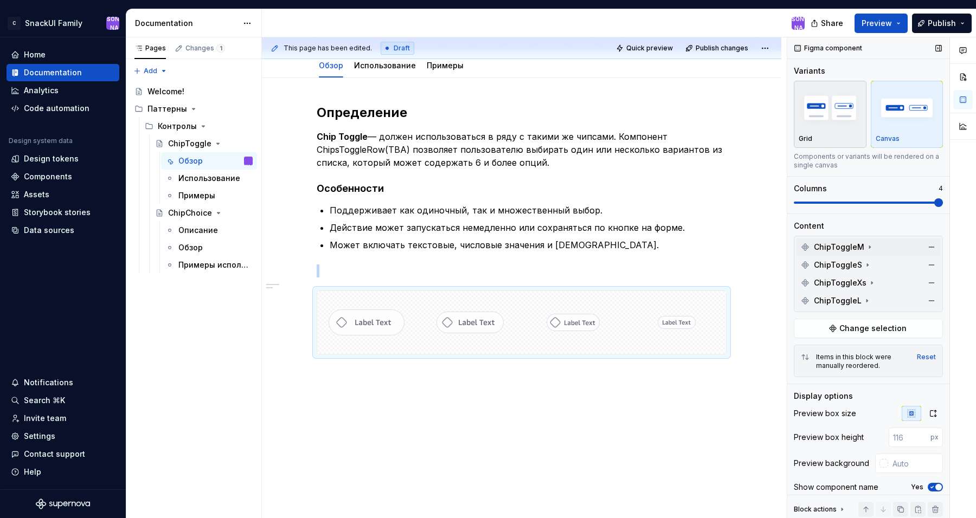
click at [832, 104] on img "button" at bounding box center [829, 108] width 63 height 40
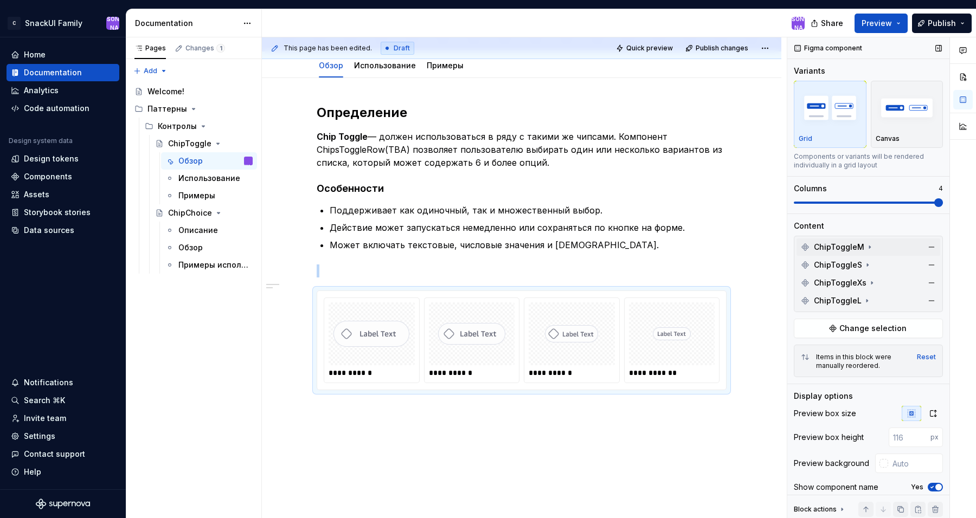
type textarea "*"
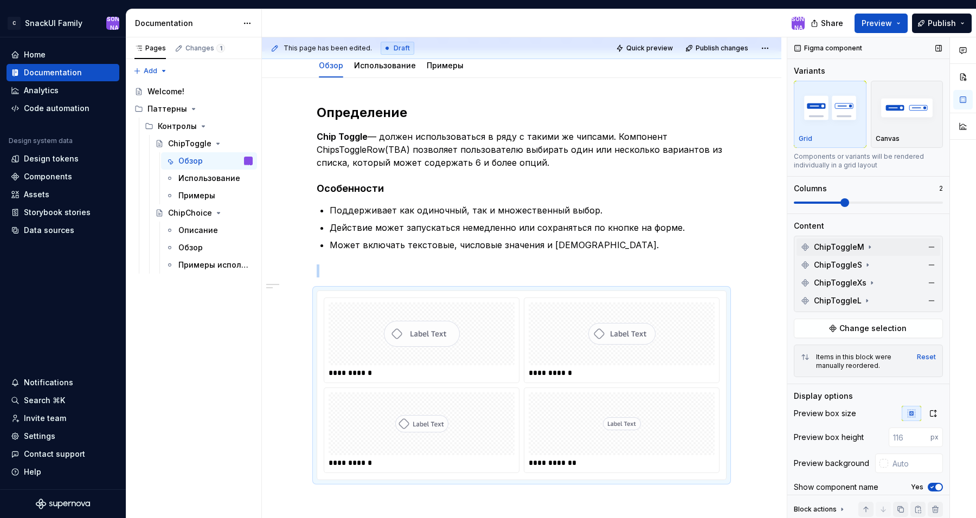
click at [849, 203] on span at bounding box center [844, 202] width 9 height 9
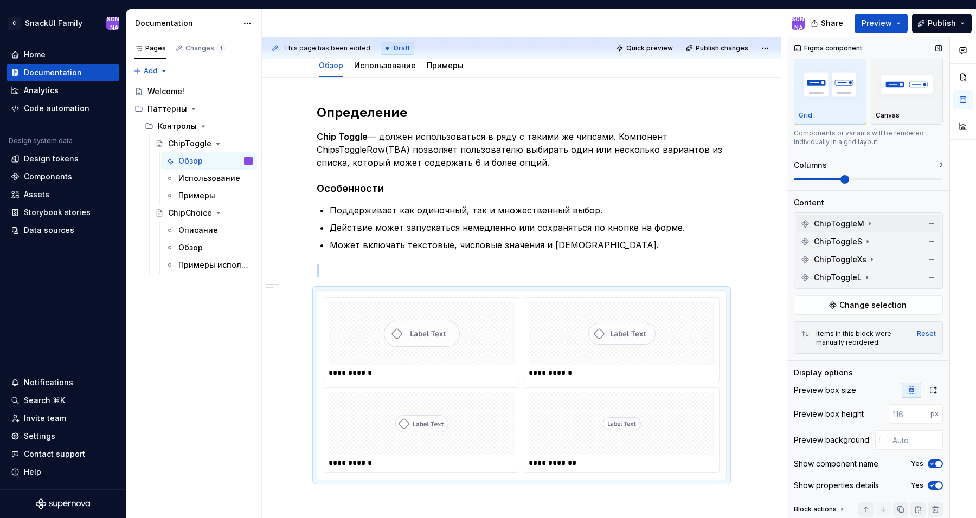
scroll to position [50, 0]
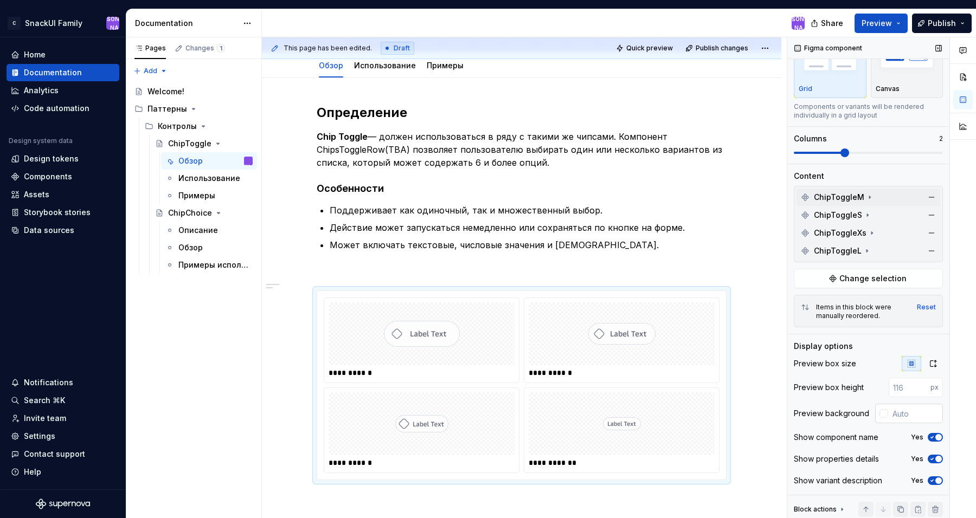
click at [885, 415] on div at bounding box center [883, 413] width 9 height 9
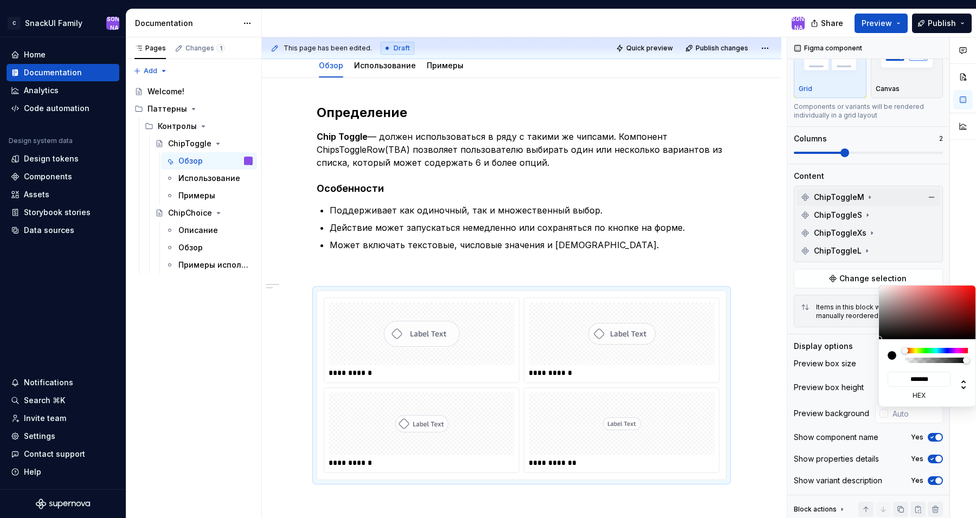
type input "#987F7F"
type input "*******"
type input "#987E7E"
type input "*******"
type input "#FFFFFF"
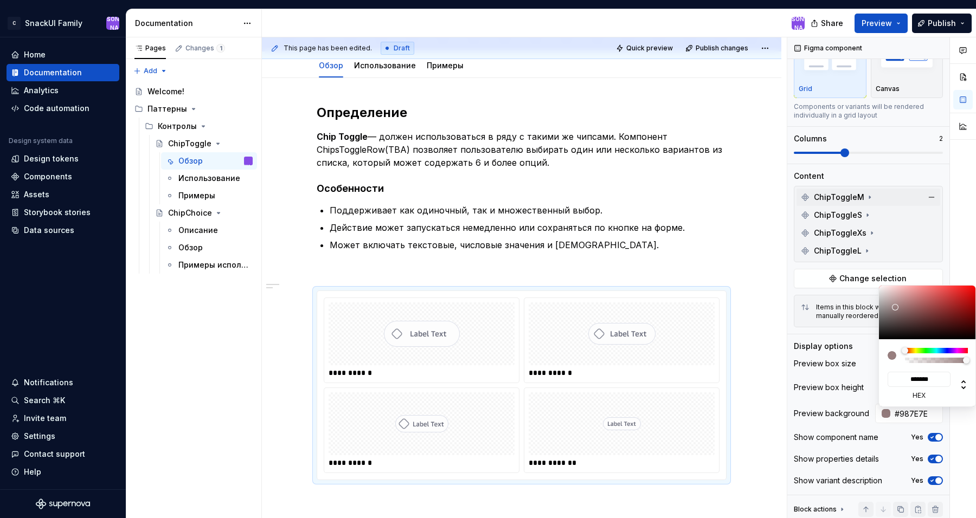
type input "*******"
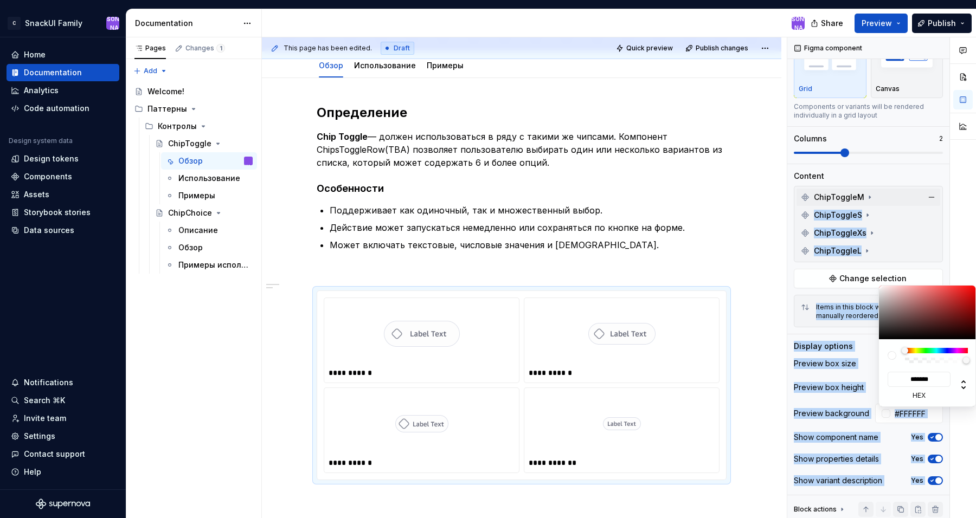
drag, startPoint x: 895, startPoint y: 307, endPoint x: 801, endPoint y: 207, distance: 137.7
click at [801, 207] on body "C SnackUI Family Ю Home Documentation Analytics Code automation Design system d…" at bounding box center [488, 259] width 976 height 518
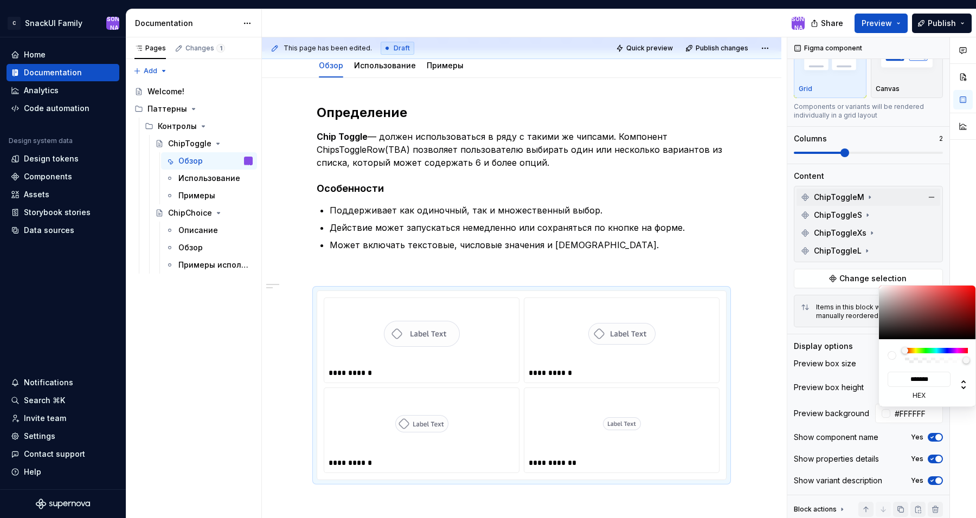
click at [776, 395] on html "C SnackUI Family Ю Home Documentation Analytics Code automation Design system d…" at bounding box center [488, 259] width 976 height 518
click at [896, 27] on html "C SnackUI Family Ю Home Documentation Analytics Code automation Design system d…" at bounding box center [488, 259] width 976 height 518
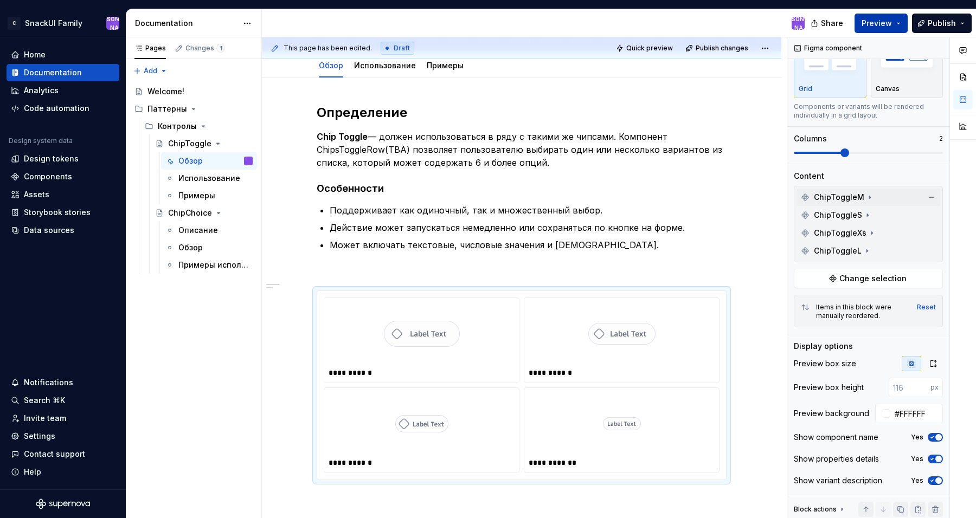
click at [896, 27] on button "Preview" at bounding box center [880, 24] width 53 height 20
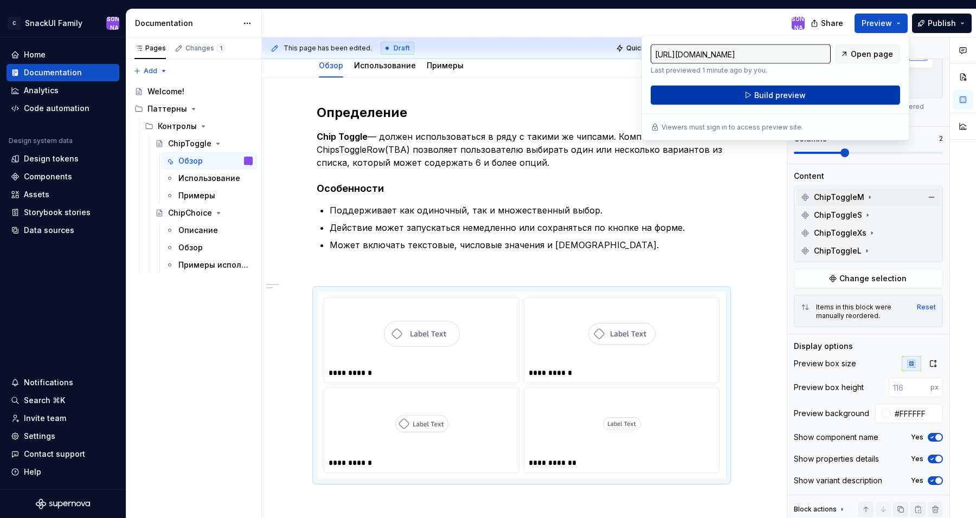
click at [862, 92] on button "Build preview" at bounding box center [774, 96] width 249 height 20
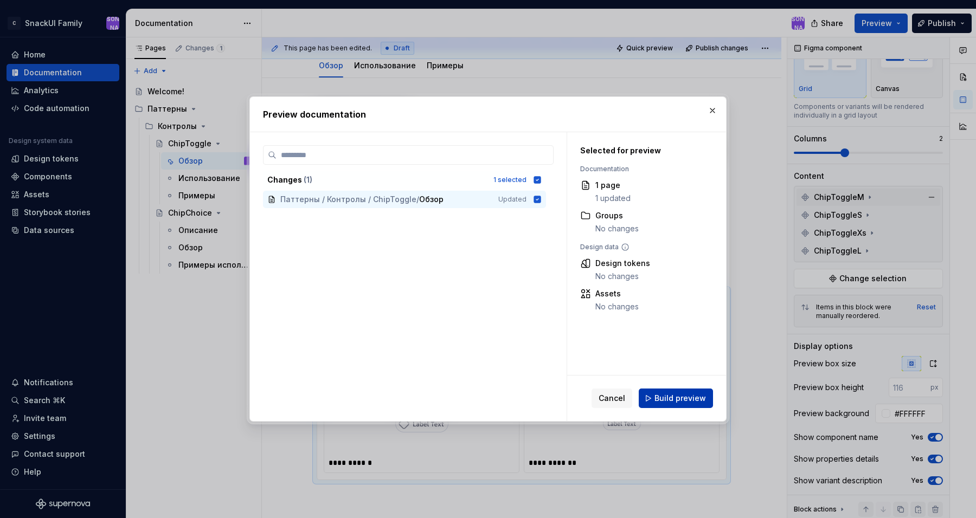
click at [688, 402] on span "Build preview" at bounding box center [679, 398] width 51 height 11
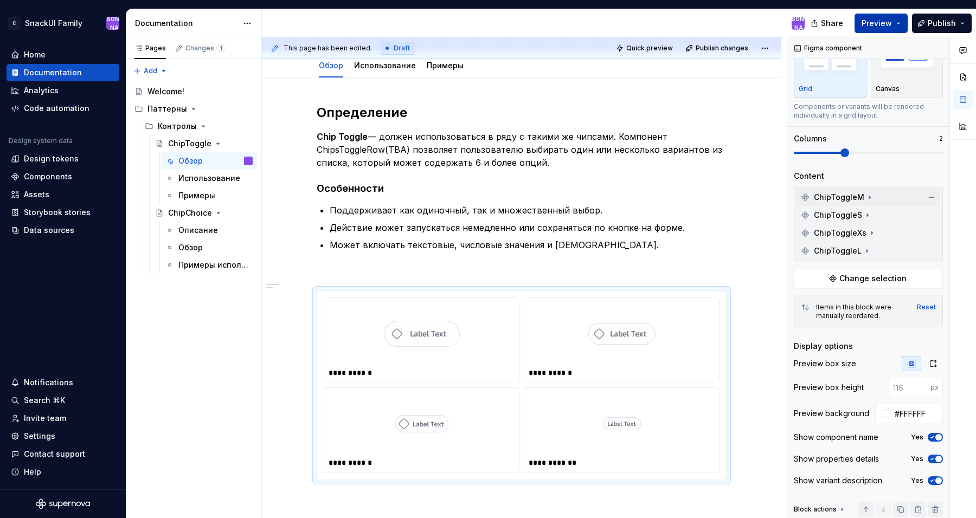
click at [882, 22] on span "Preview" at bounding box center [876, 23] width 30 height 11
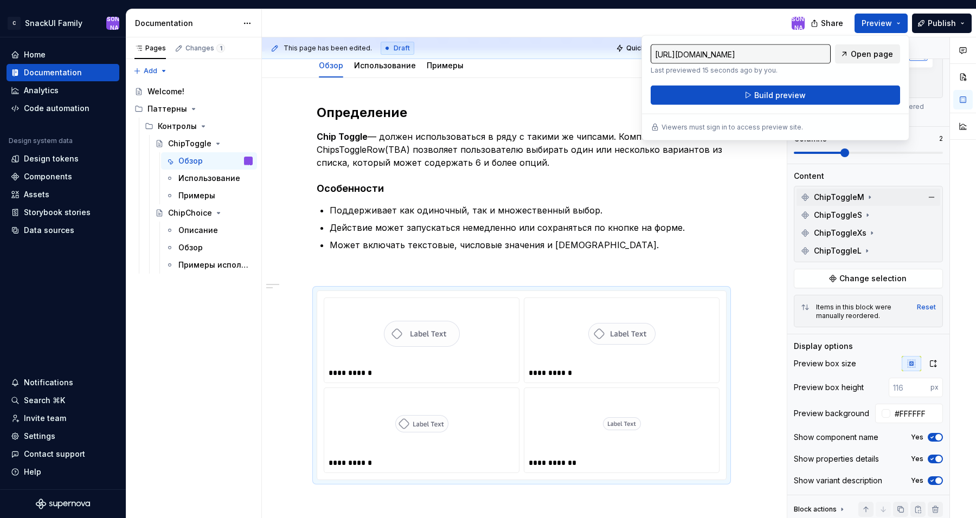
click at [878, 59] on span "Open page" at bounding box center [872, 54] width 42 height 11
type textarea "*"
click at [523, 267] on p at bounding box center [522, 271] width 410 height 13
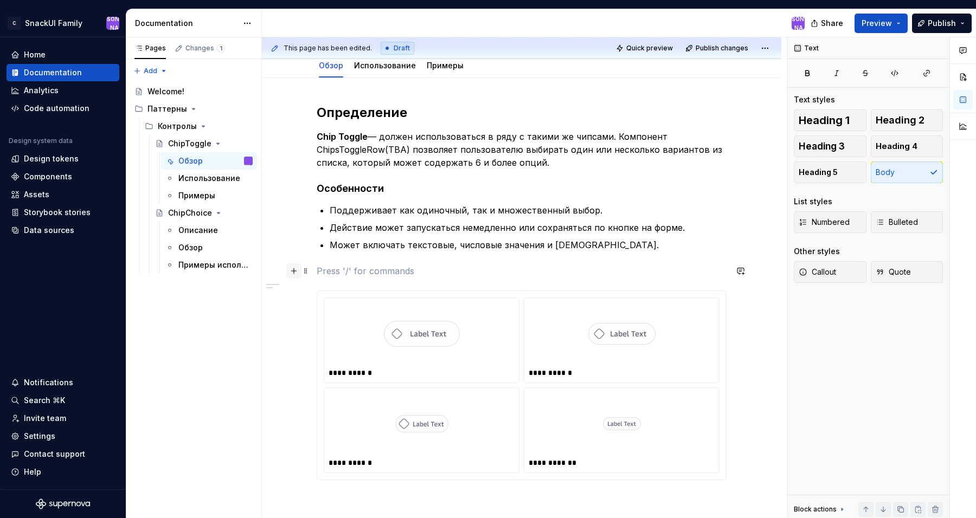
click at [300, 274] on button "button" at bounding box center [293, 270] width 15 height 15
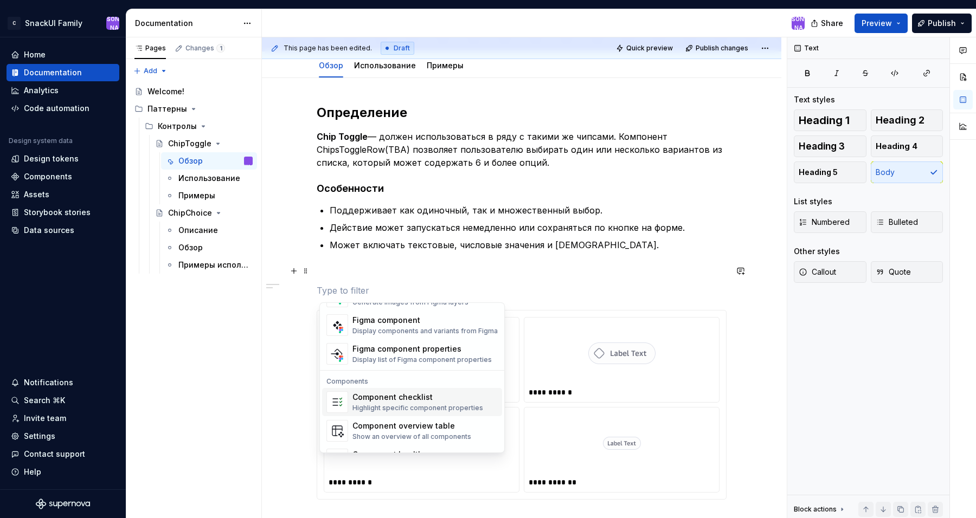
scroll to position [1045, 0]
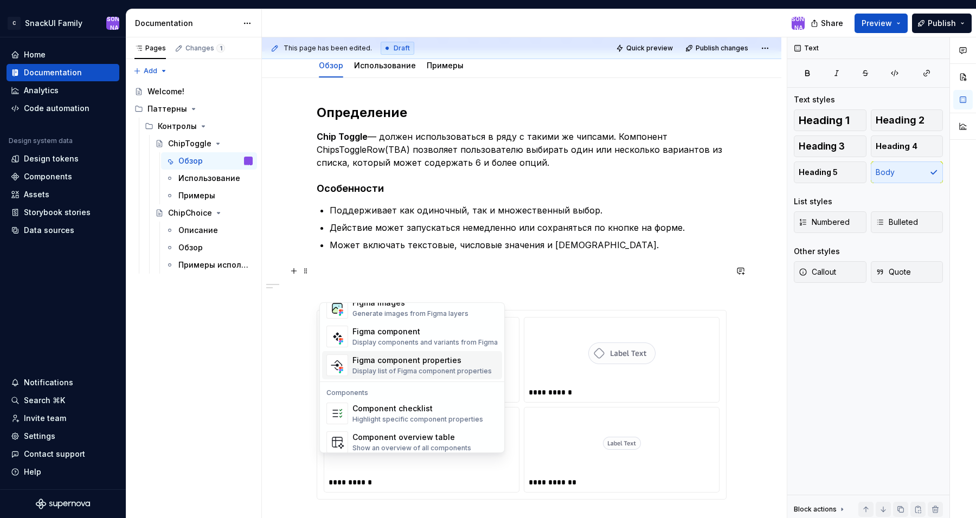
click at [408, 370] on div "Display list of Figma component properties" at bounding box center [421, 371] width 139 height 9
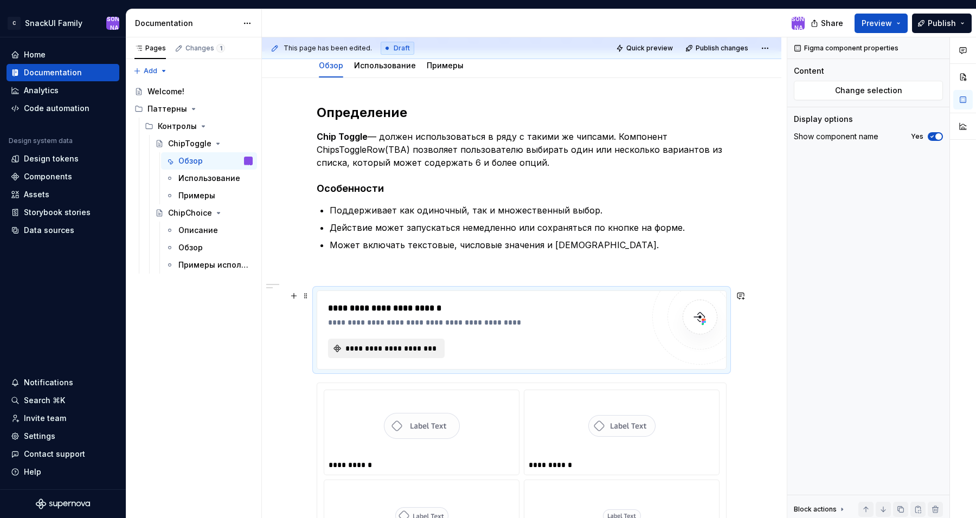
click at [412, 349] on span "**********" at bounding box center [391, 348] width 94 height 11
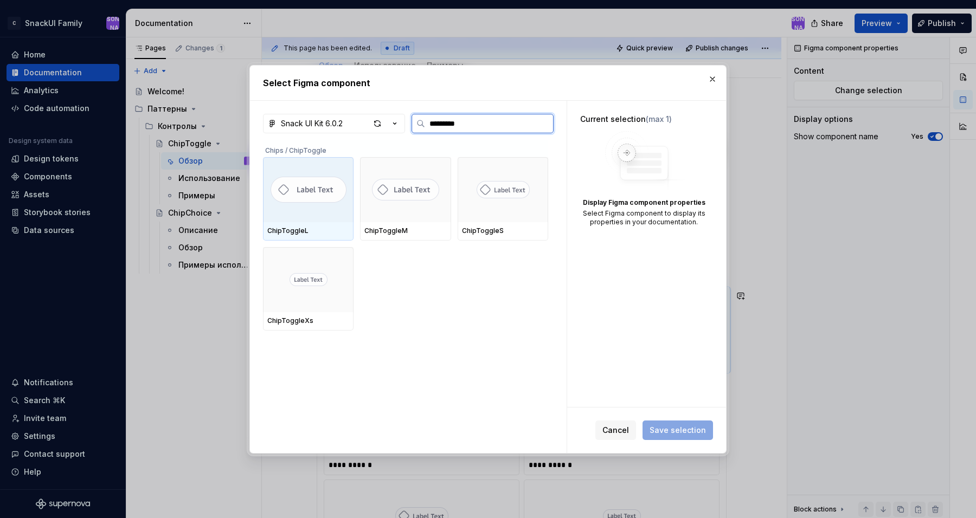
type input "**********"
click at [318, 180] on img at bounding box center [308, 190] width 76 height 26
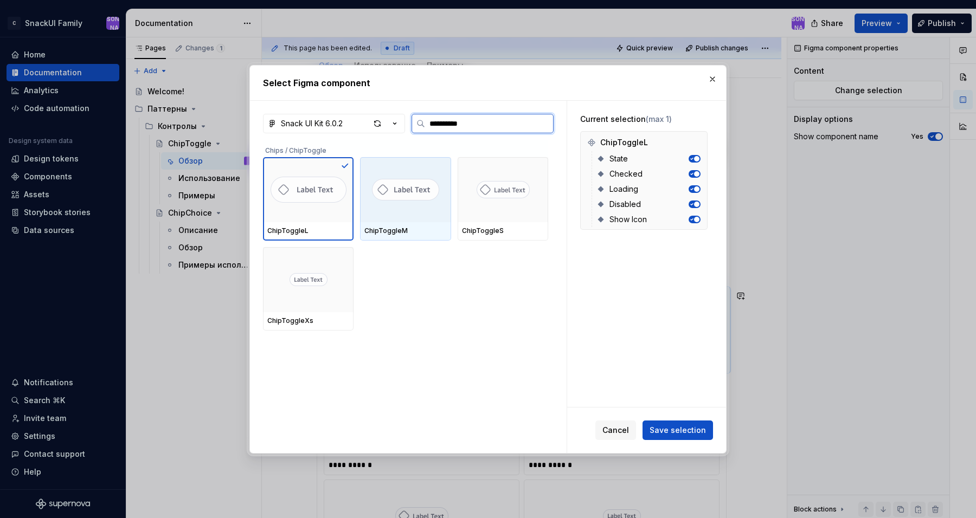
click at [379, 203] on div at bounding box center [405, 189] width 91 height 65
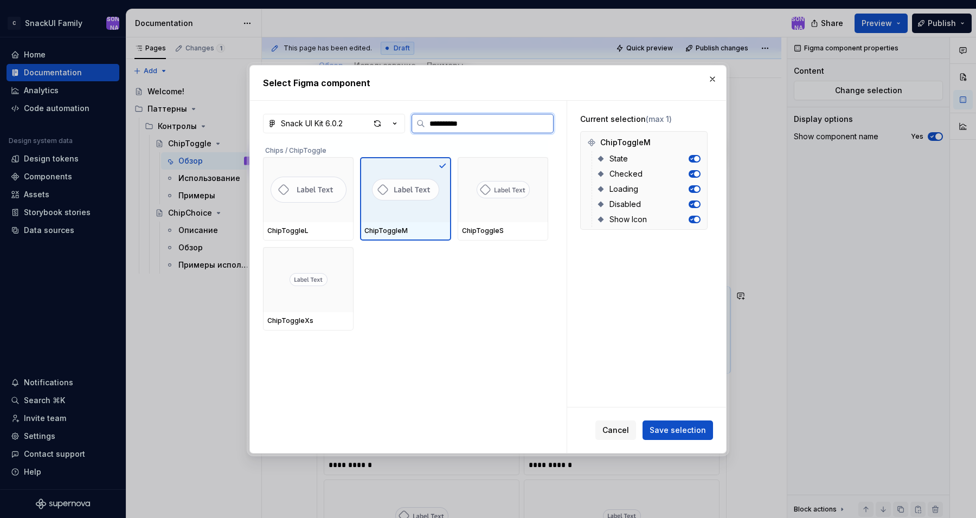
click at [482, 191] on img at bounding box center [502, 189] width 53 height 17
click at [302, 199] on img at bounding box center [308, 190] width 76 height 26
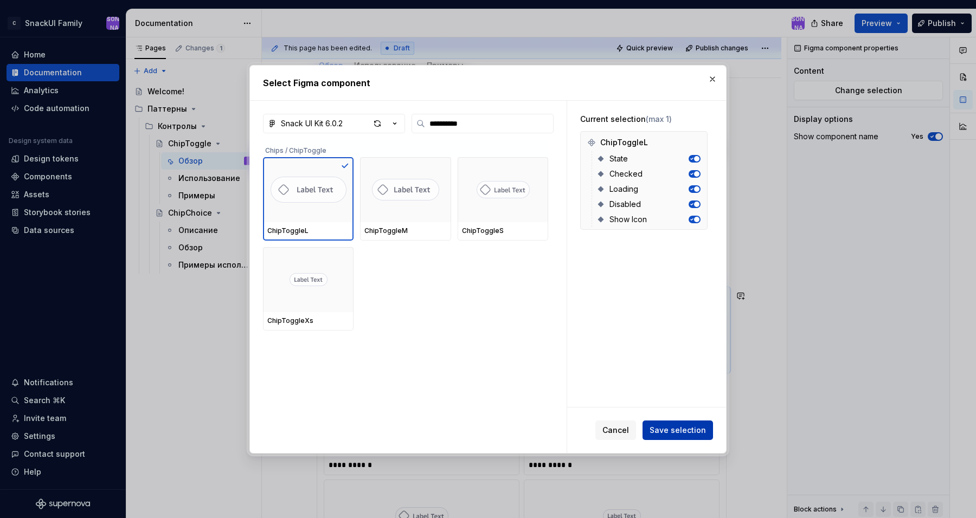
click at [688, 433] on span "Save selection" at bounding box center [677, 430] width 56 height 11
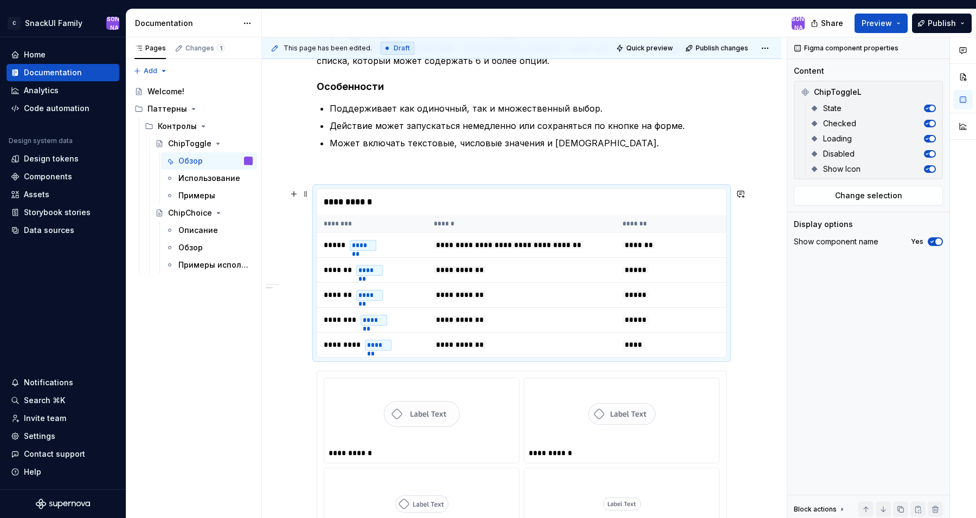
scroll to position [246, 0]
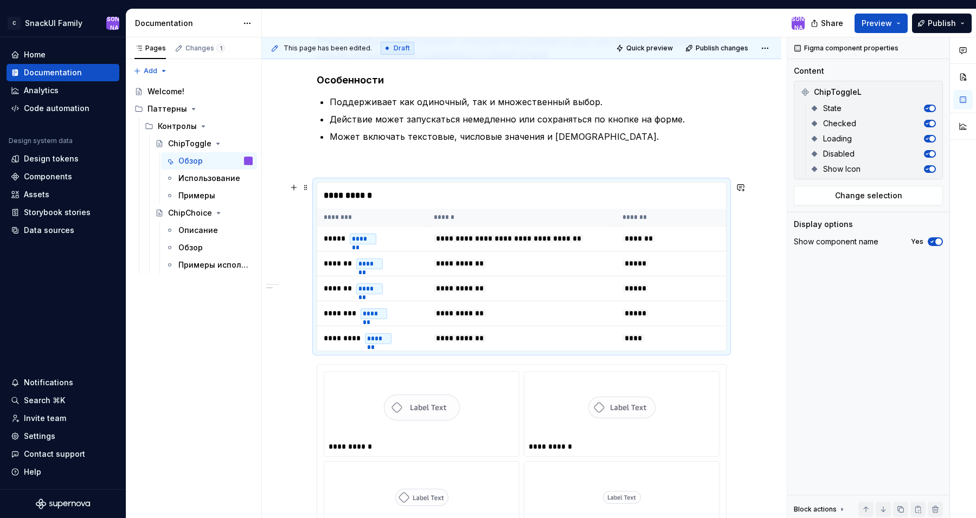
click at [748, 274] on div "**********" at bounding box center [521, 346] width 519 height 753
click at [379, 199] on div "**********" at bounding box center [521, 196] width 409 height 26
click at [373, 195] on div "**********" at bounding box center [521, 196] width 409 height 26
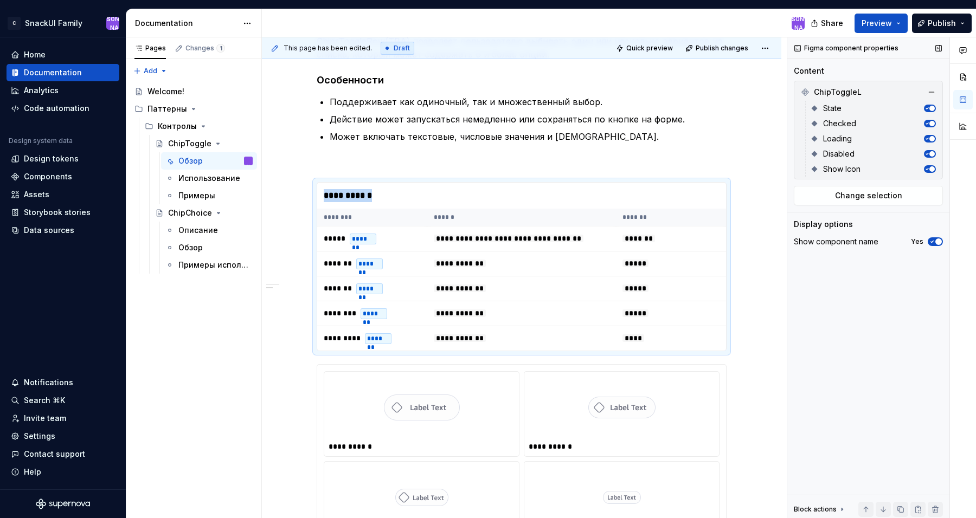
click at [933, 242] on icon "button" at bounding box center [932, 242] width 9 height 7
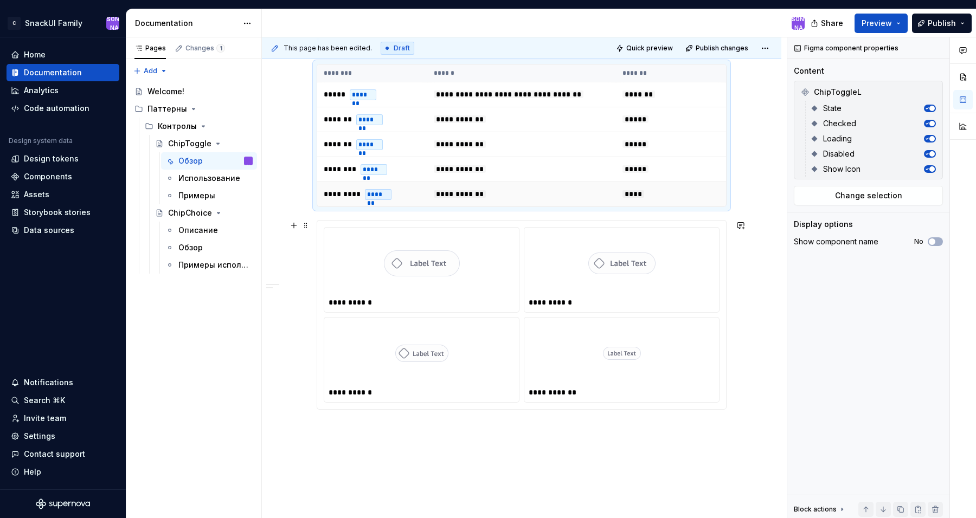
scroll to position [362, 0]
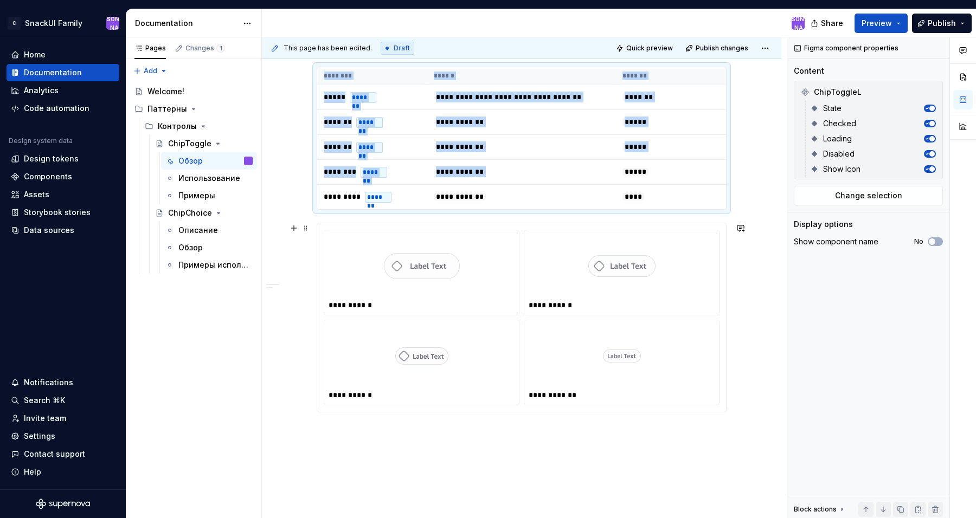
drag, startPoint x: 637, startPoint y: 160, endPoint x: 639, endPoint y: 287, distance: 126.9
click at [639, 287] on div "**********" at bounding box center [522, 146] width 410 height 532
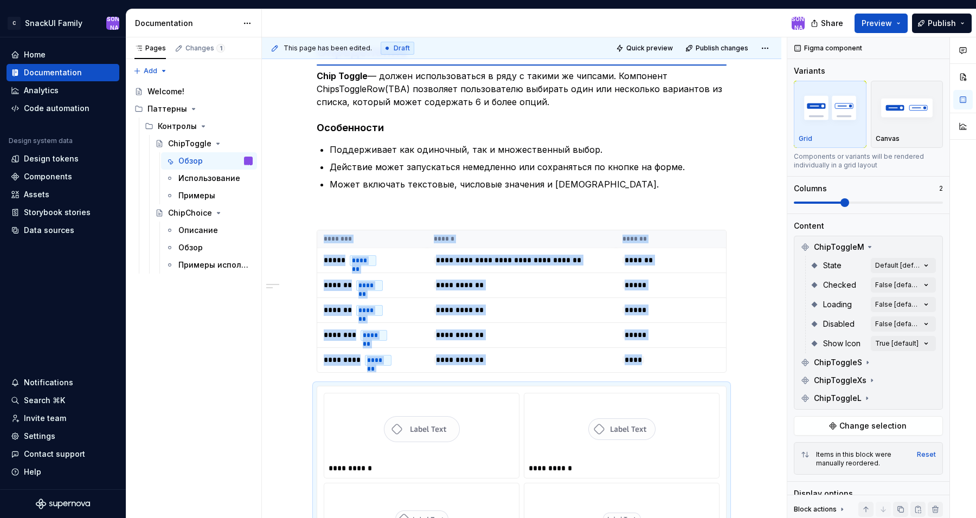
scroll to position [193, 0]
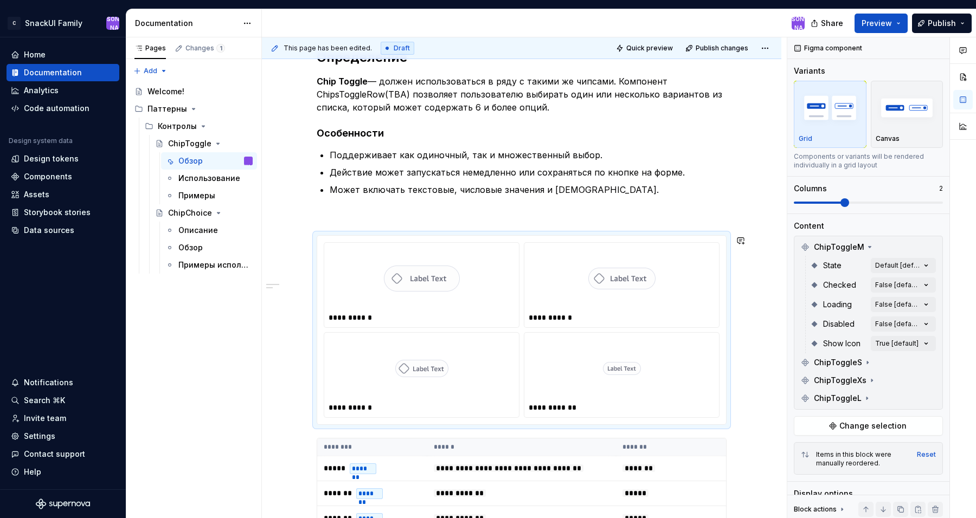
click at [340, 216] on p at bounding box center [522, 215] width 410 height 13
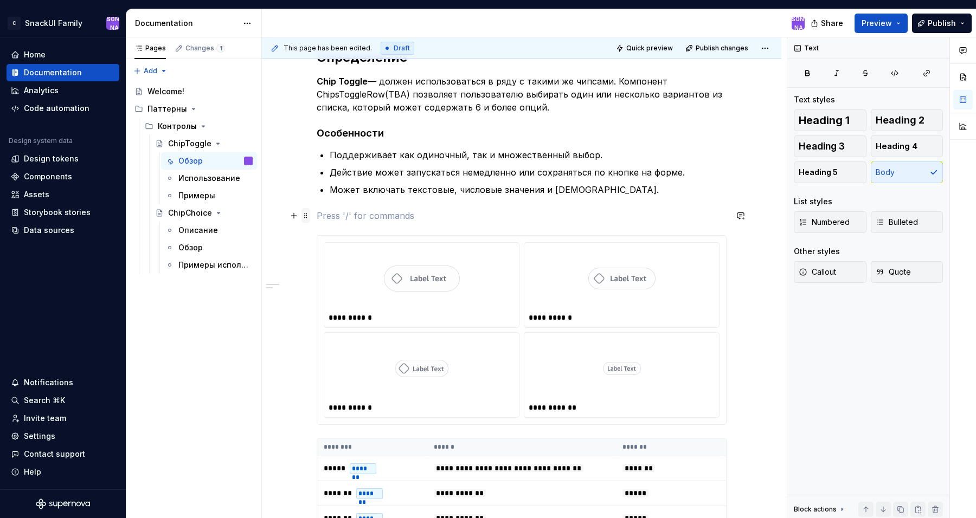
click at [307, 217] on span at bounding box center [305, 215] width 9 height 15
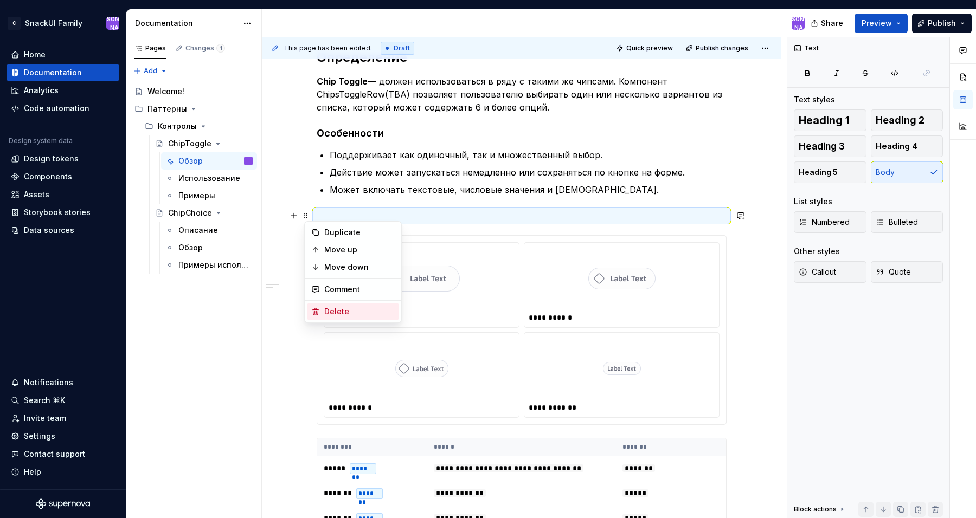
click at [323, 310] on div "Delete" at bounding box center [353, 311] width 92 height 17
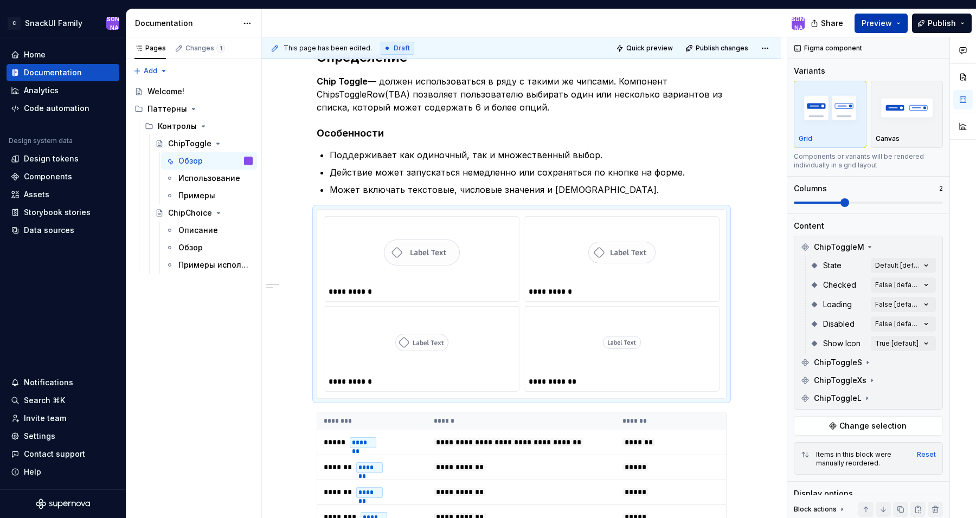
click at [891, 19] on span "Preview" at bounding box center [876, 23] width 30 height 11
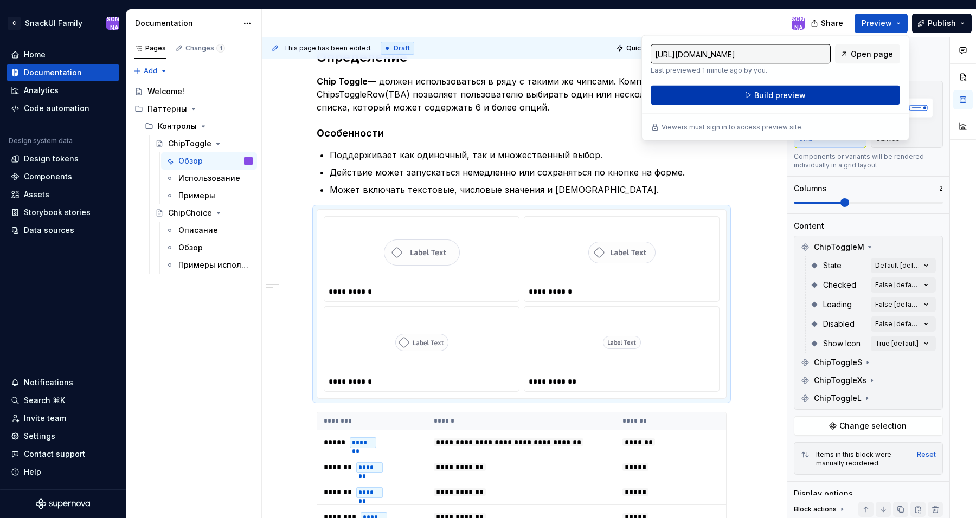
click at [838, 88] on button "Build preview" at bounding box center [774, 96] width 249 height 20
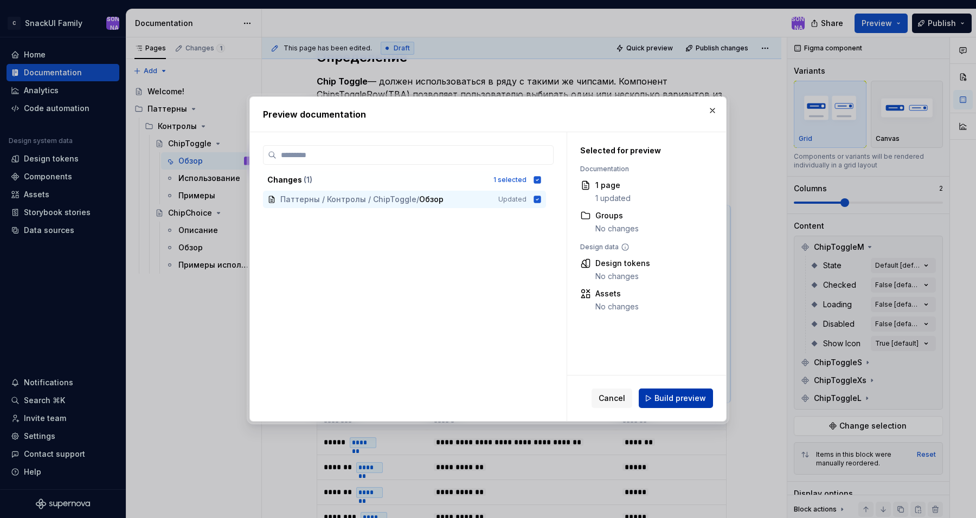
click at [674, 400] on span "Build preview" at bounding box center [679, 398] width 51 height 11
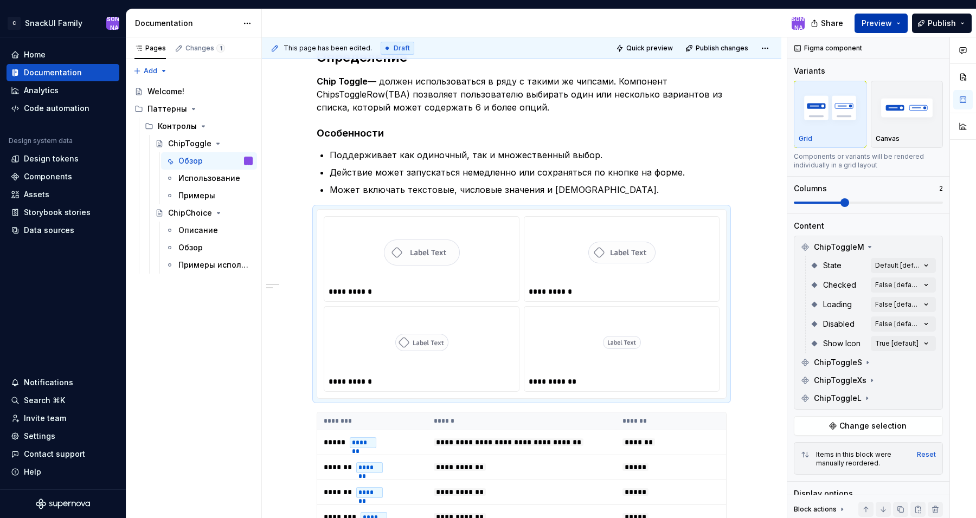
click at [901, 21] on button "Preview" at bounding box center [880, 24] width 53 height 20
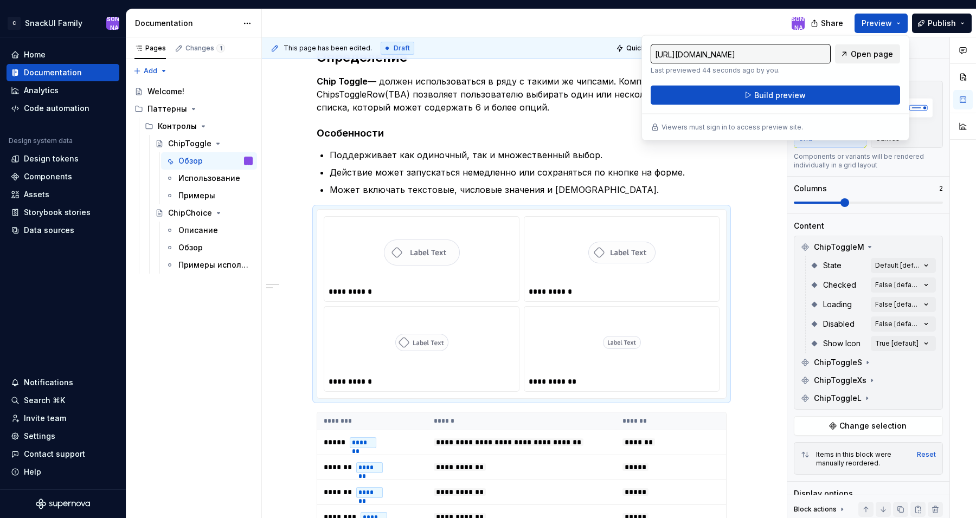
click at [880, 60] on link "Open page" at bounding box center [867, 54] width 65 height 20
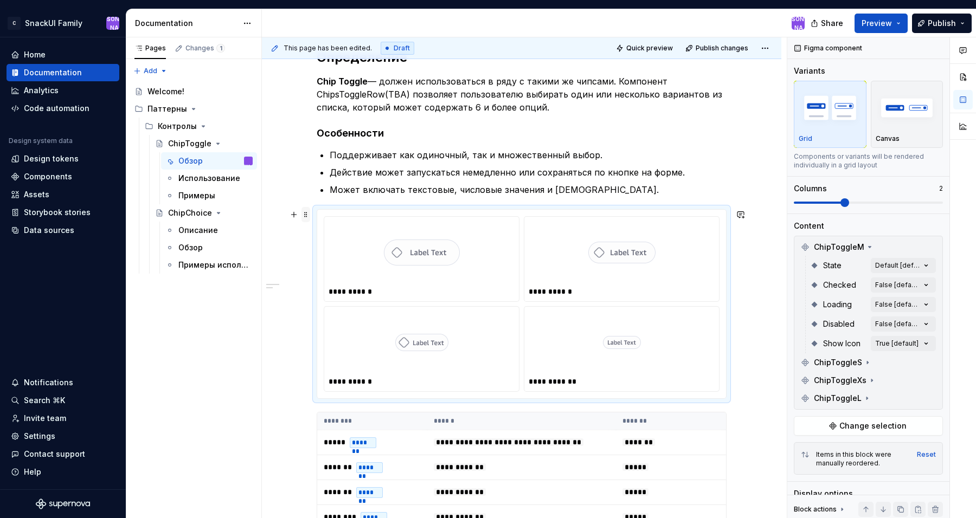
click at [310, 213] on span at bounding box center [305, 214] width 9 height 15
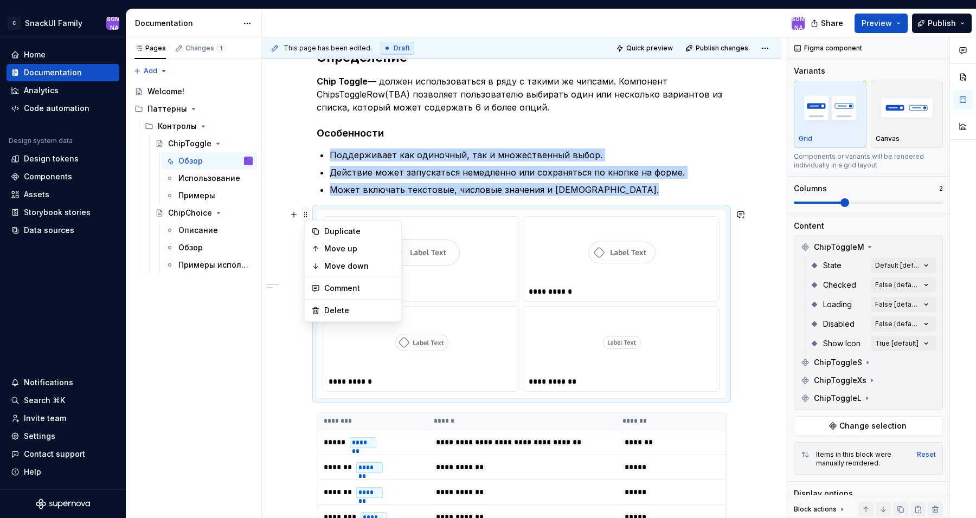
click at [307, 214] on span at bounding box center [305, 214] width 9 height 15
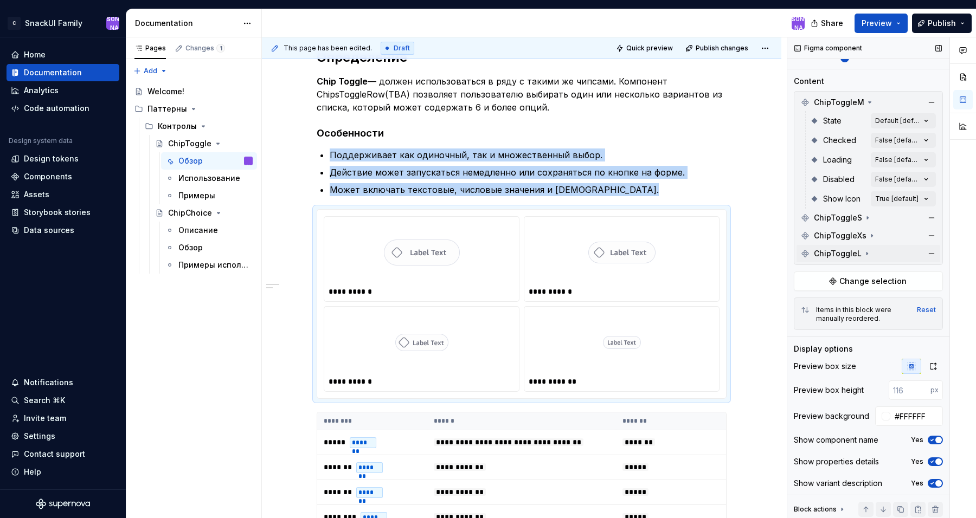
scroll to position [147, 0]
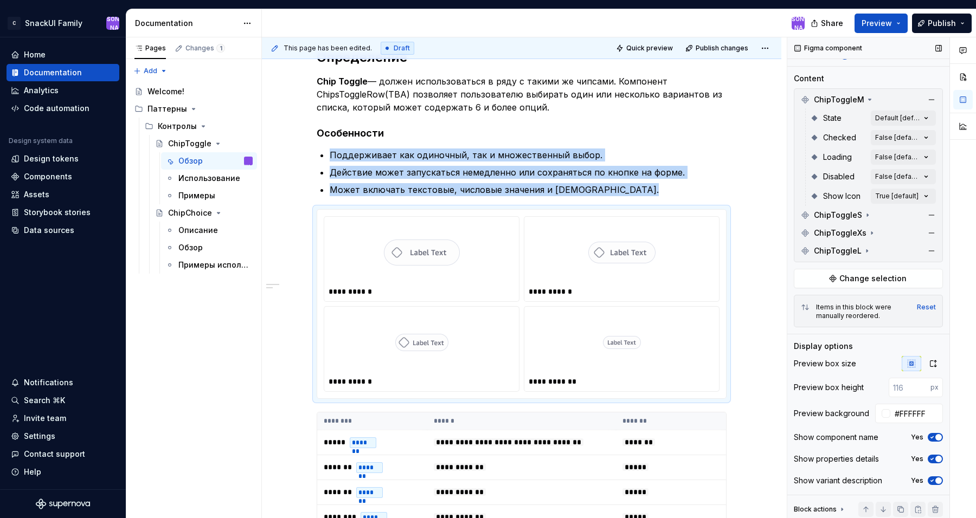
click at [935, 437] on span "button" at bounding box center [938, 437] width 7 height 7
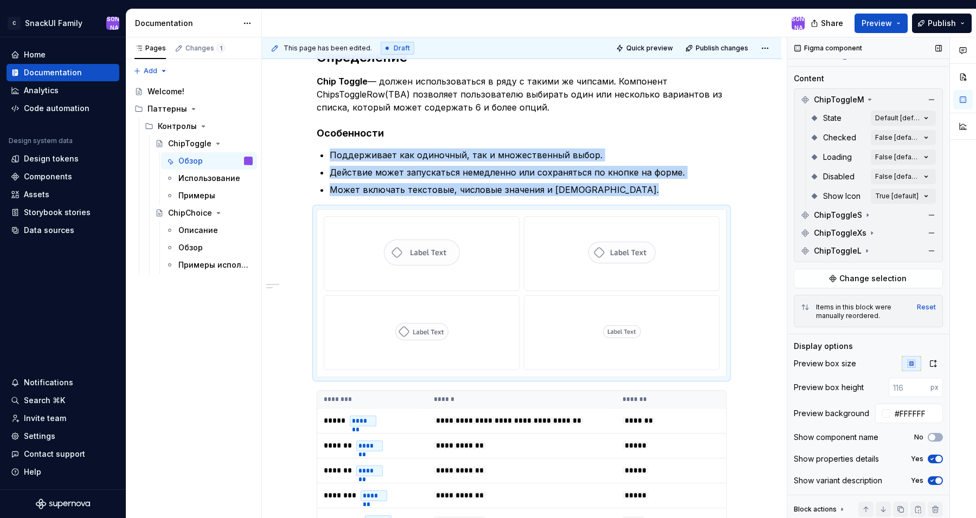
click at [936, 462] on button "Yes" at bounding box center [935, 459] width 15 height 9
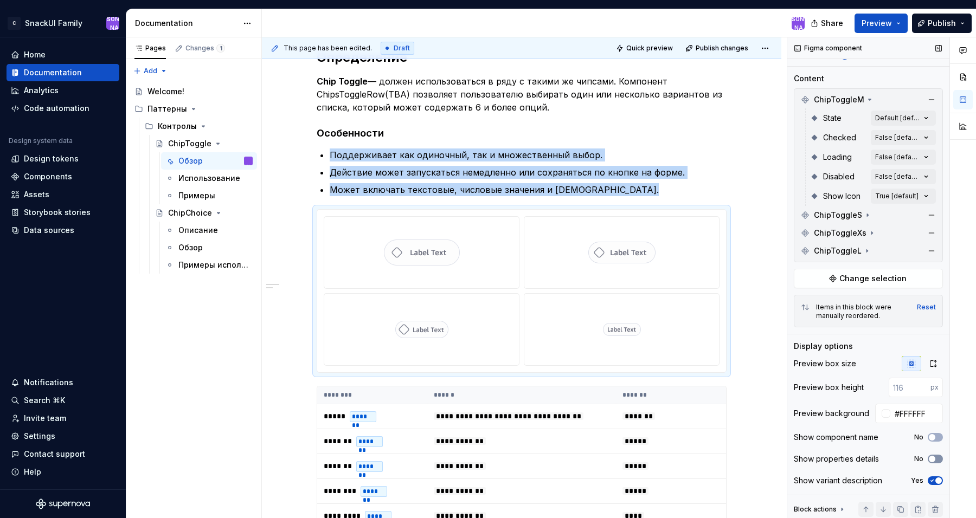
click at [936, 463] on button "No" at bounding box center [935, 459] width 15 height 9
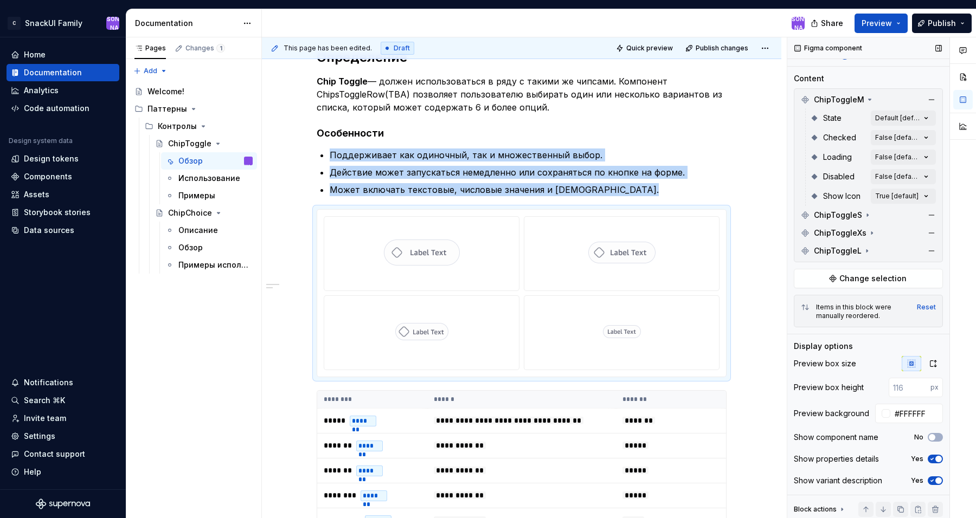
click at [936, 463] on button "Yes" at bounding box center [935, 459] width 15 height 9
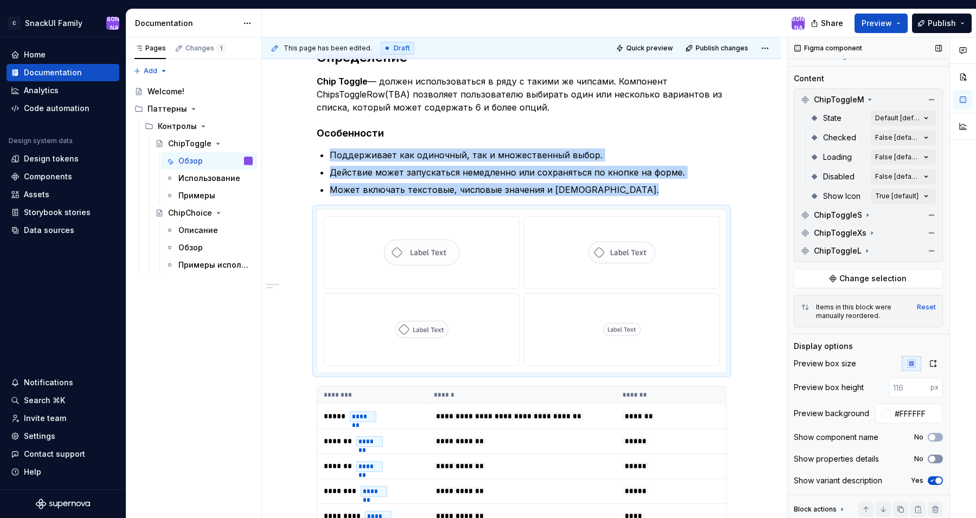
click at [936, 463] on button "No" at bounding box center [935, 459] width 15 height 9
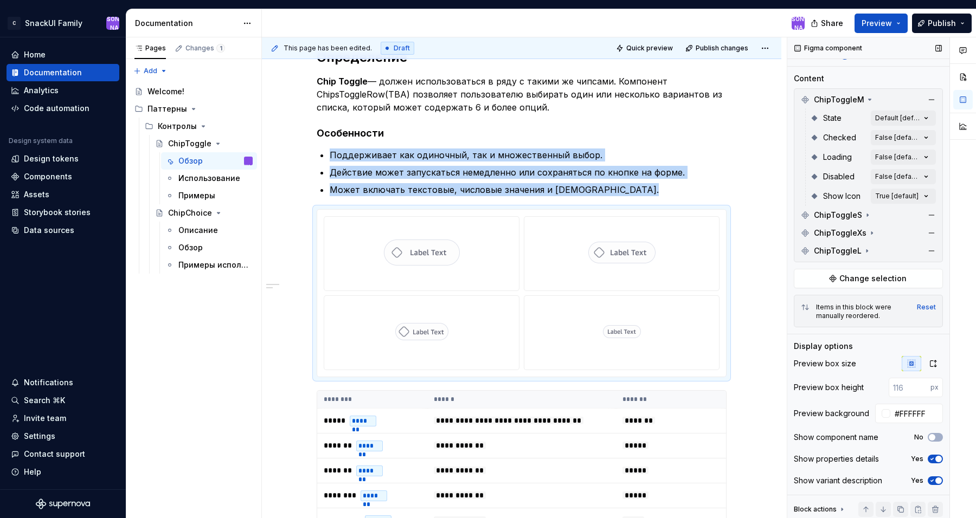
click at [936, 463] on button "Yes" at bounding box center [935, 459] width 15 height 9
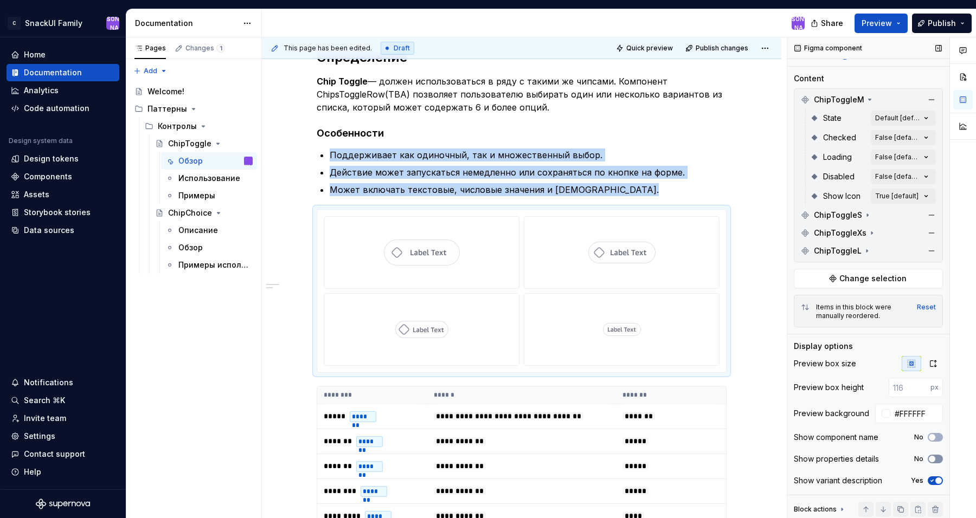
click at [936, 463] on button "No" at bounding box center [935, 459] width 15 height 9
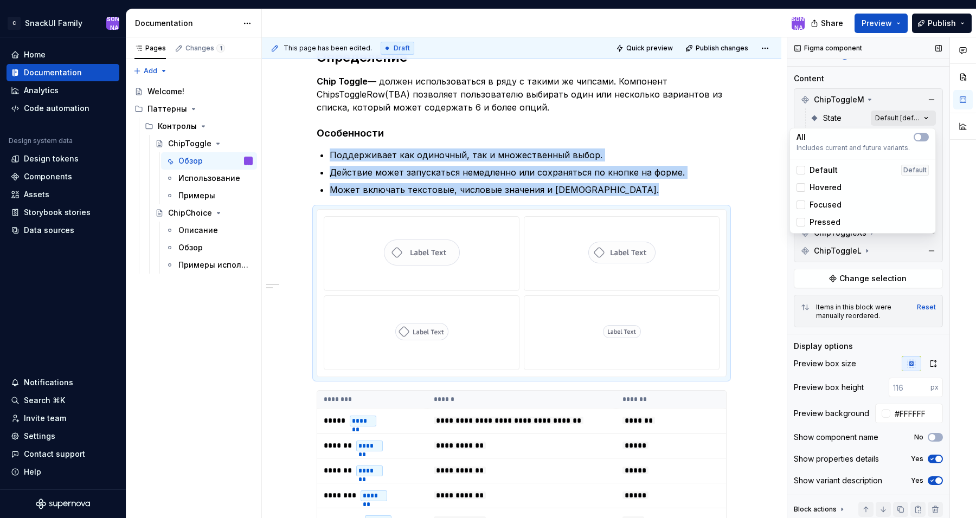
click at [923, 121] on div "Comments Open comments No comments yet Select ‘Comment’ from the block context …" at bounding box center [881, 280] width 189 height 486
click at [887, 170] on div "Default Default" at bounding box center [862, 170] width 132 height 11
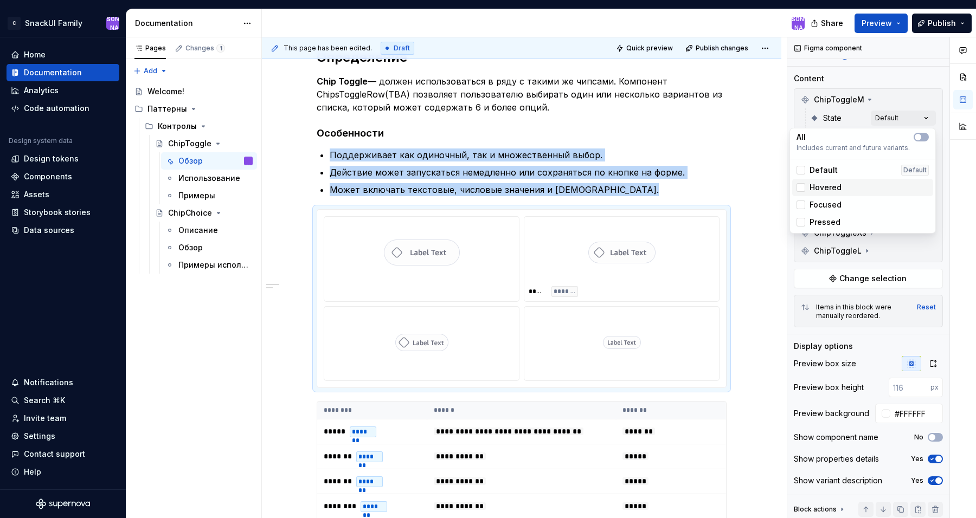
click at [884, 185] on div "Hovered" at bounding box center [862, 187] width 132 height 11
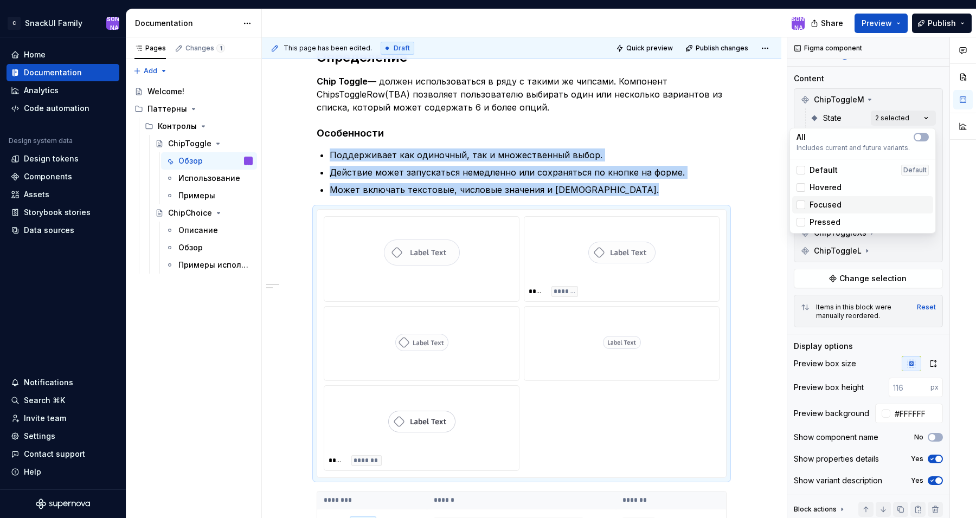
click at [879, 203] on div "Focused" at bounding box center [862, 204] width 132 height 11
click at [877, 226] on div "Pressed" at bounding box center [862, 222] width 132 height 11
click at [922, 138] on icon "button" at bounding box center [917, 137] width 9 height 7
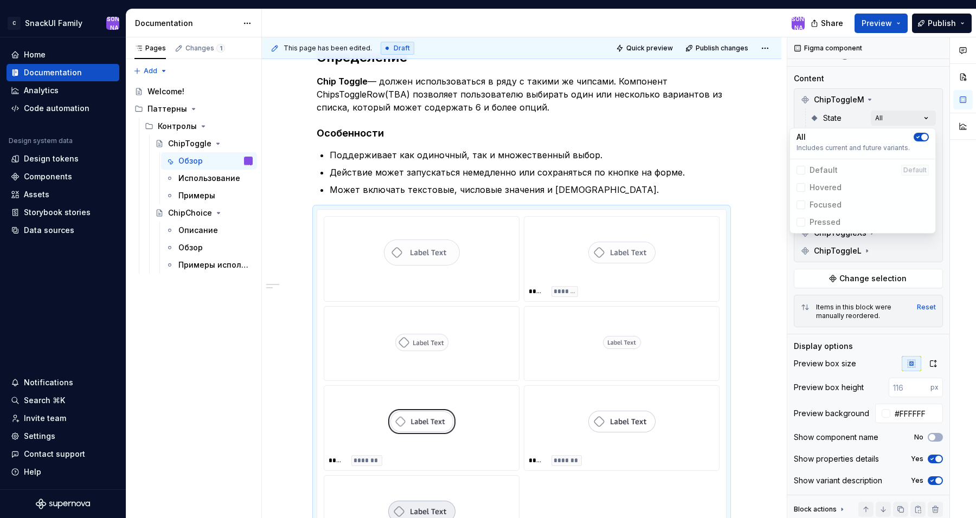
click at [907, 95] on div "Comments Open comments No comments yet Select ‘Comment’ from the block context …" at bounding box center [881, 280] width 189 height 486
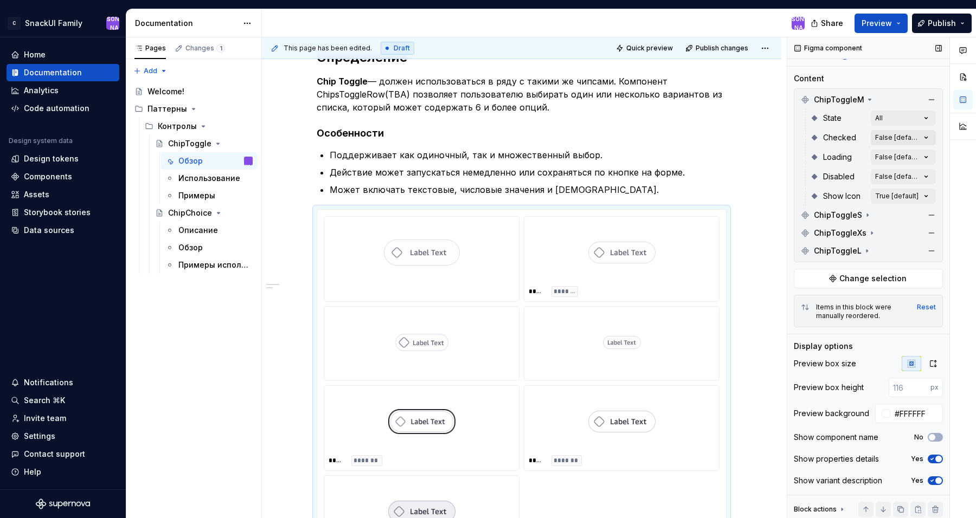
click at [917, 143] on div "Comments Open comments No comments yet Select ‘Comment’ from the block context …" at bounding box center [881, 280] width 189 height 486
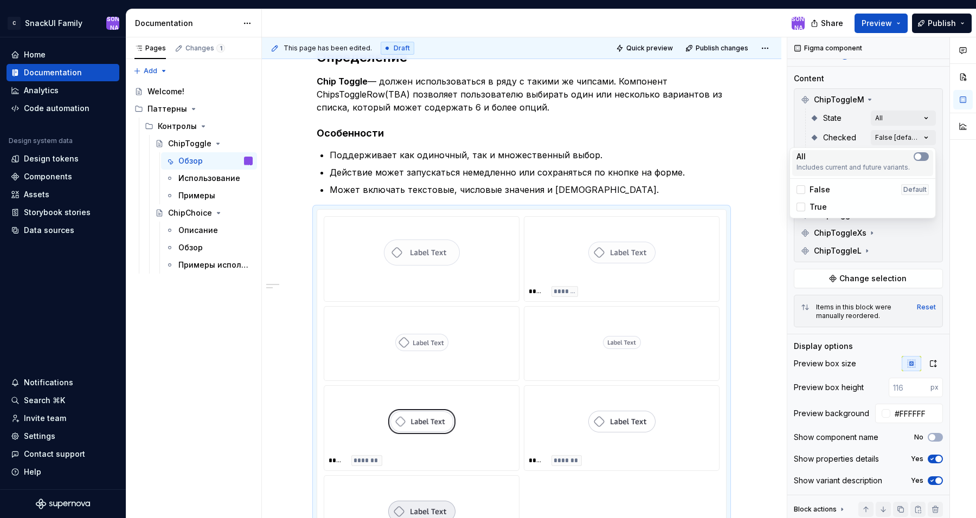
click at [917, 156] on span "button" at bounding box center [917, 156] width 7 height 7
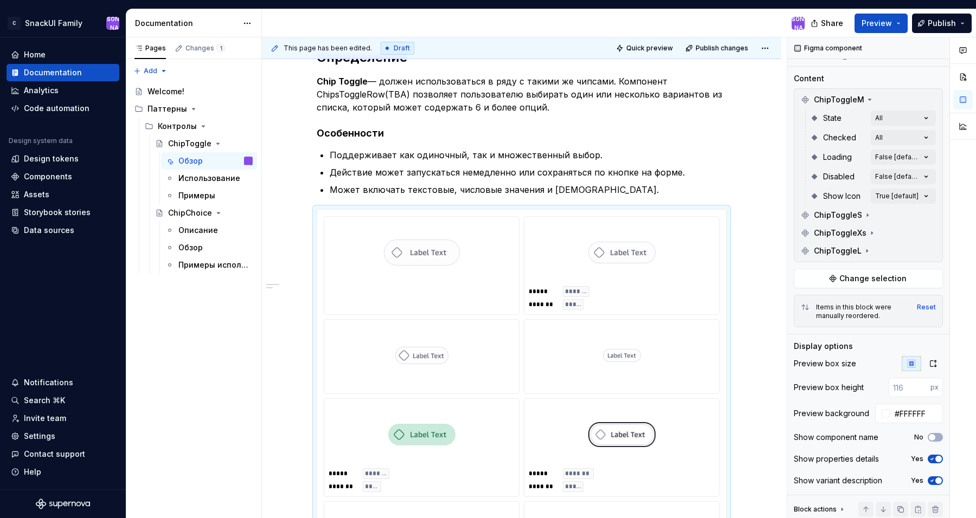
click at [950, 153] on div at bounding box center [963, 280] width 26 height 486
click at [922, 162] on div "Comments Open comments No comments yet Select ‘Comment’ from the block context …" at bounding box center [881, 280] width 189 height 486
click at [922, 174] on button "button" at bounding box center [920, 176] width 15 height 9
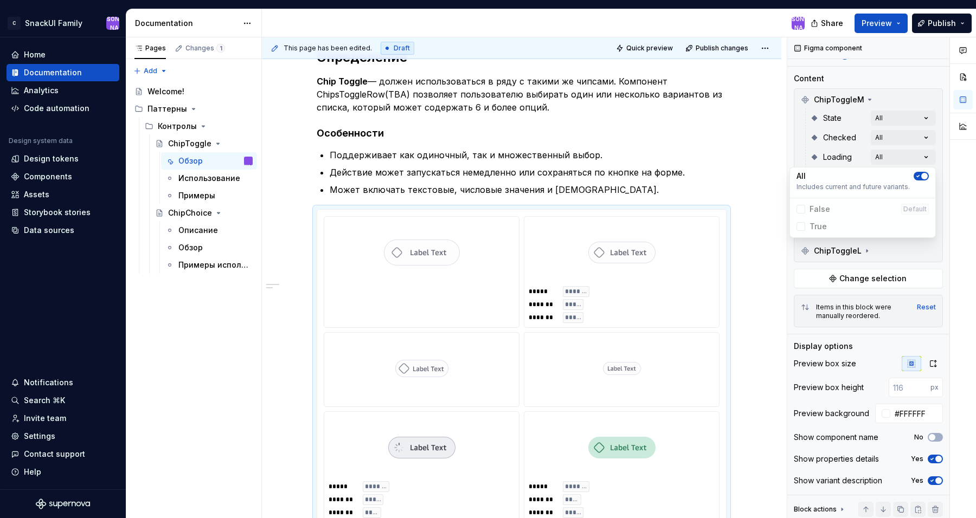
click at [951, 181] on div at bounding box center [963, 280] width 26 height 486
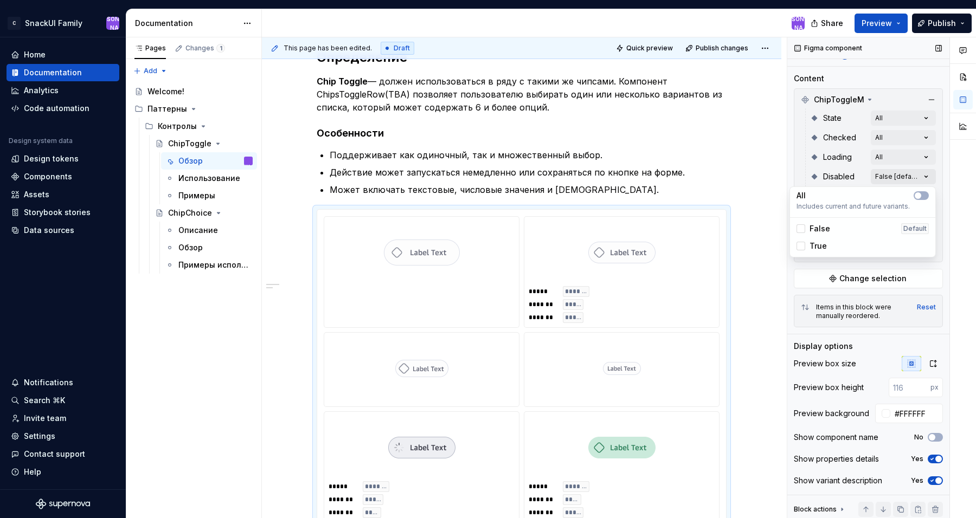
click at [924, 179] on div "Comments Open comments No comments yet Select ‘Comment’ from the block context …" at bounding box center [881, 280] width 189 height 486
click at [924, 194] on button "button" at bounding box center [920, 195] width 15 height 9
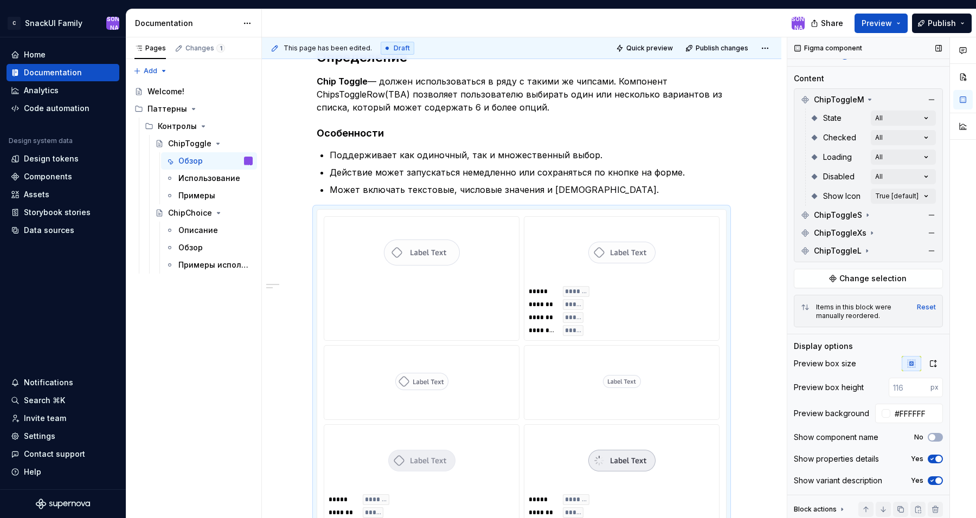
click at [943, 195] on div "Comments Open comments No comments yet Select ‘Comment’ from the block context …" at bounding box center [881, 280] width 189 height 486
click at [928, 201] on div "Comments Open comments No comments yet Select ‘Comment’ from the block context …" at bounding box center [881, 280] width 189 height 486
click at [919, 214] on span "button" at bounding box center [917, 215] width 7 height 7
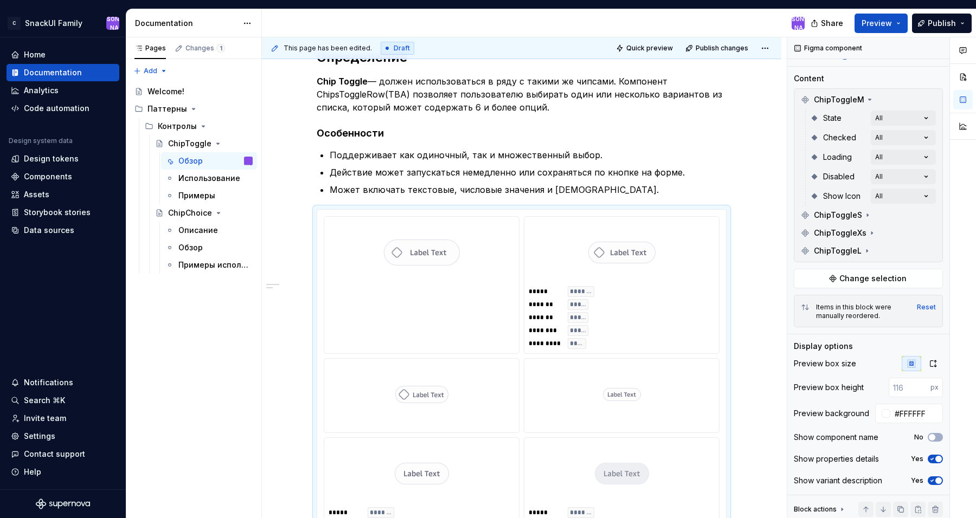
click at [889, 17] on html "C SnackUI Family Ю Home Documentation Analytics Code automation Design system d…" at bounding box center [488, 259] width 976 height 518
click at [889, 18] on span "Preview" at bounding box center [876, 23] width 30 height 11
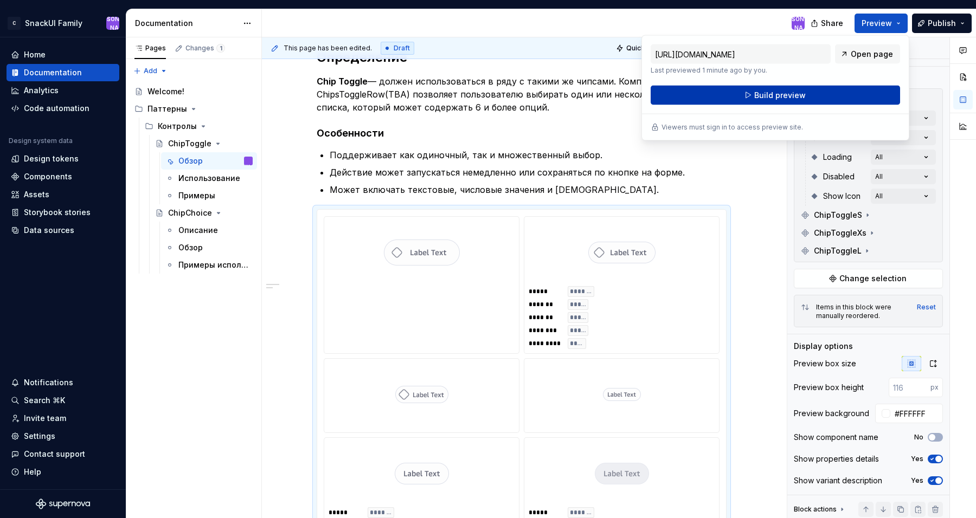
click at [856, 94] on button "Build preview" at bounding box center [774, 96] width 249 height 20
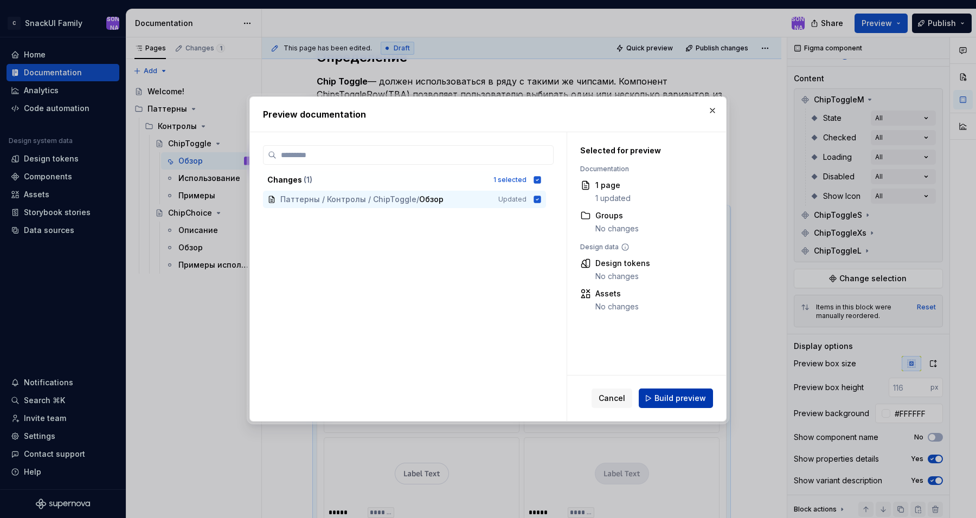
click at [687, 408] on button "Build preview" at bounding box center [676, 399] width 74 height 20
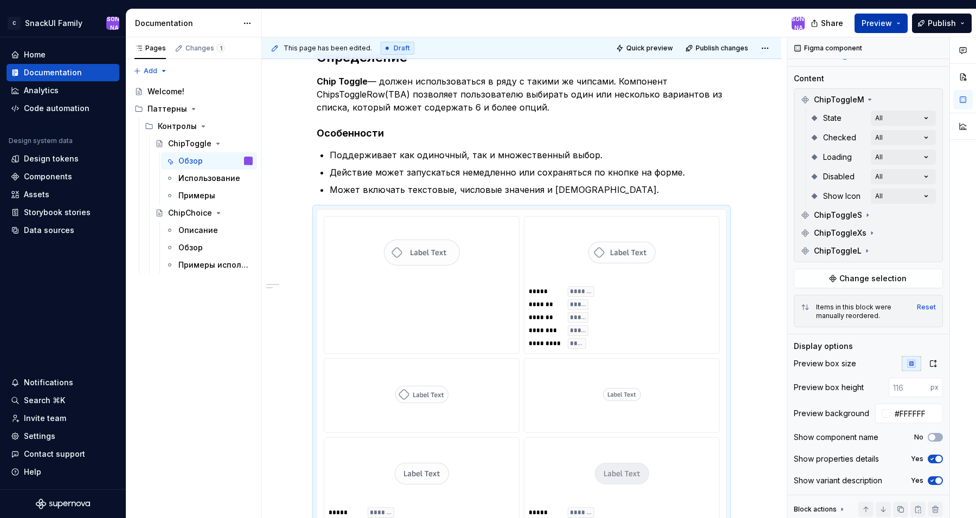
click at [901, 27] on button "Preview" at bounding box center [880, 24] width 53 height 20
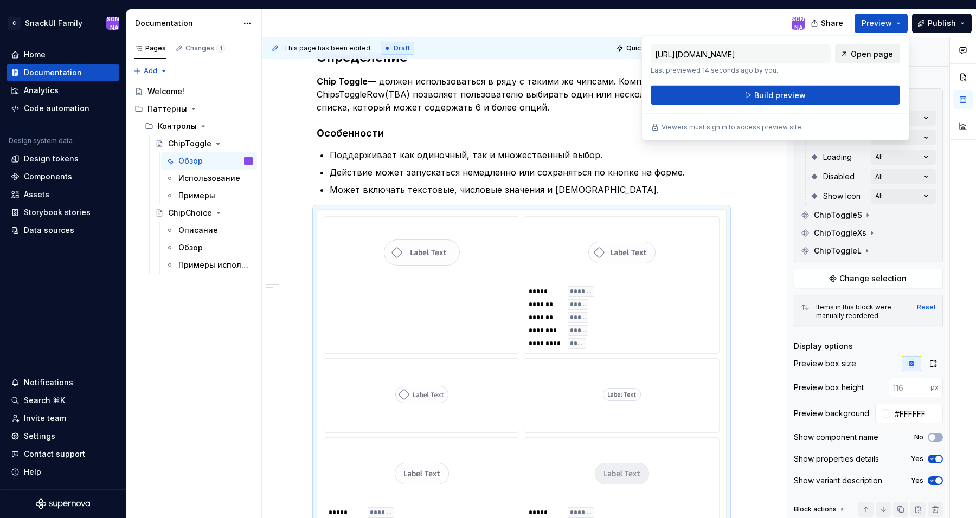
click at [874, 56] on span "Open page" at bounding box center [872, 54] width 42 height 11
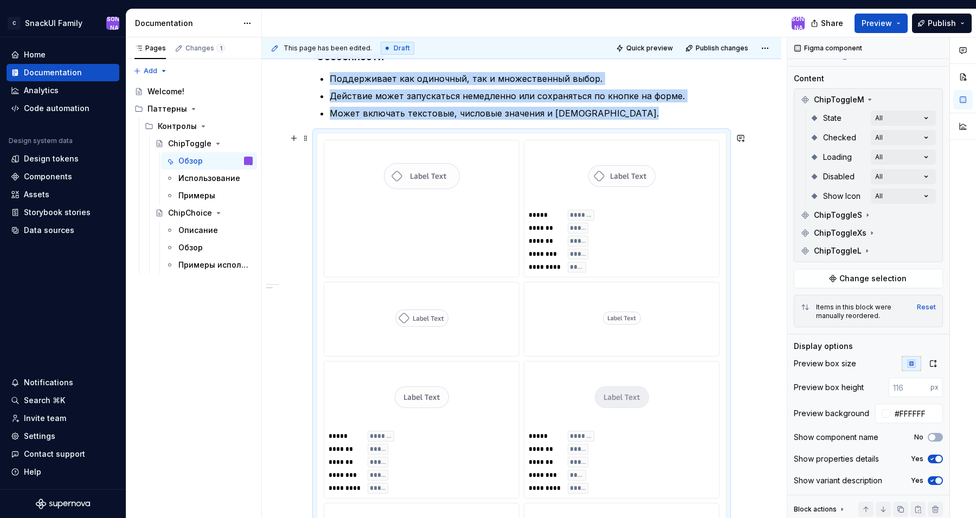
scroll to position [244, 0]
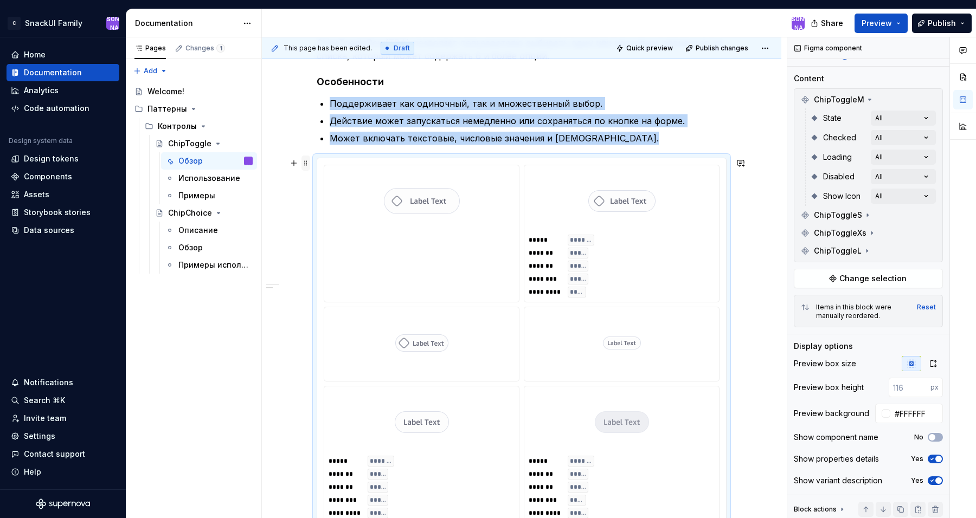
click at [310, 160] on span at bounding box center [305, 163] width 9 height 15
click at [852, 81] on div "Content" at bounding box center [868, 78] width 149 height 11
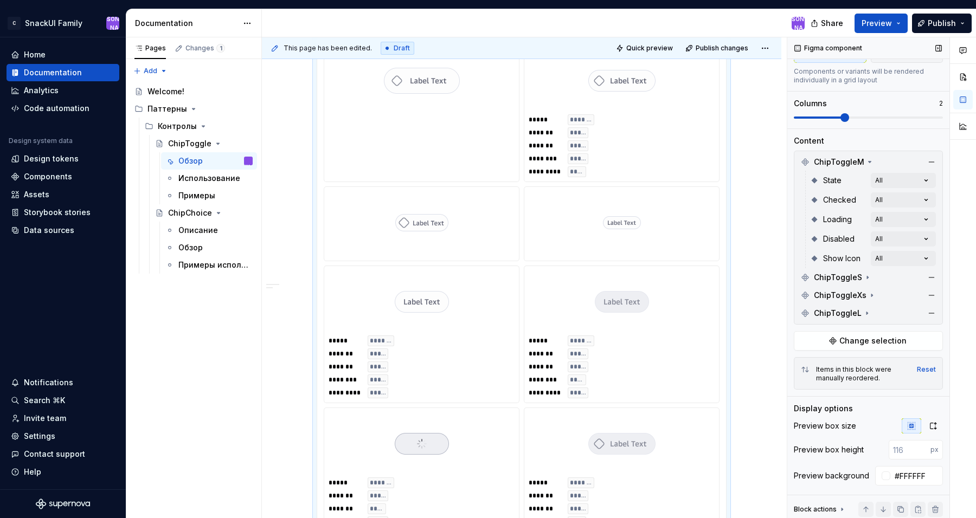
scroll to position [0, 0]
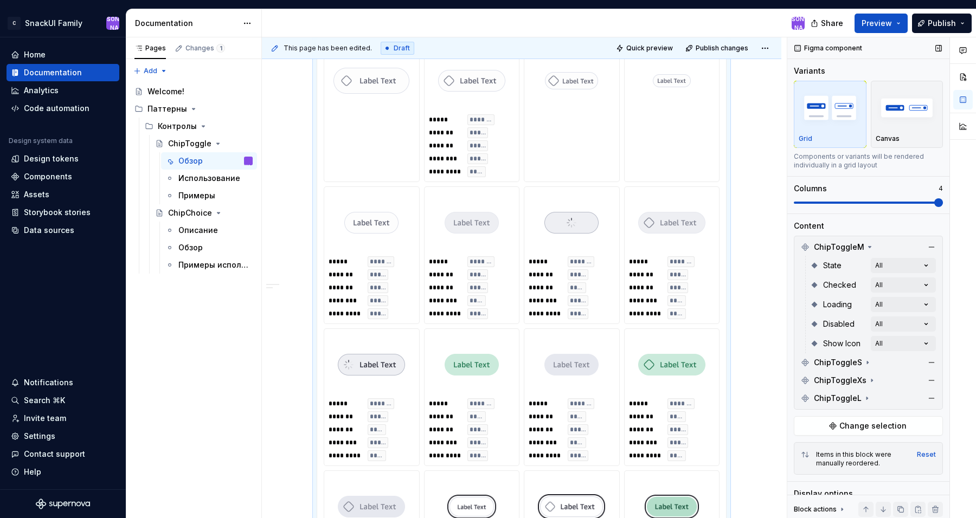
click at [934, 198] on span at bounding box center [938, 202] width 9 height 9
click at [866, 360] on icon at bounding box center [867, 362] width 9 height 9
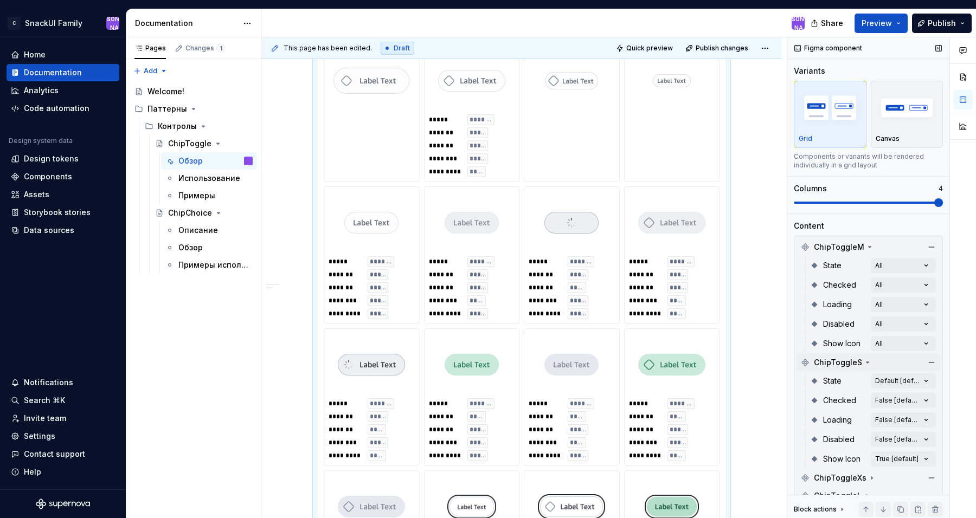
type textarea "*"
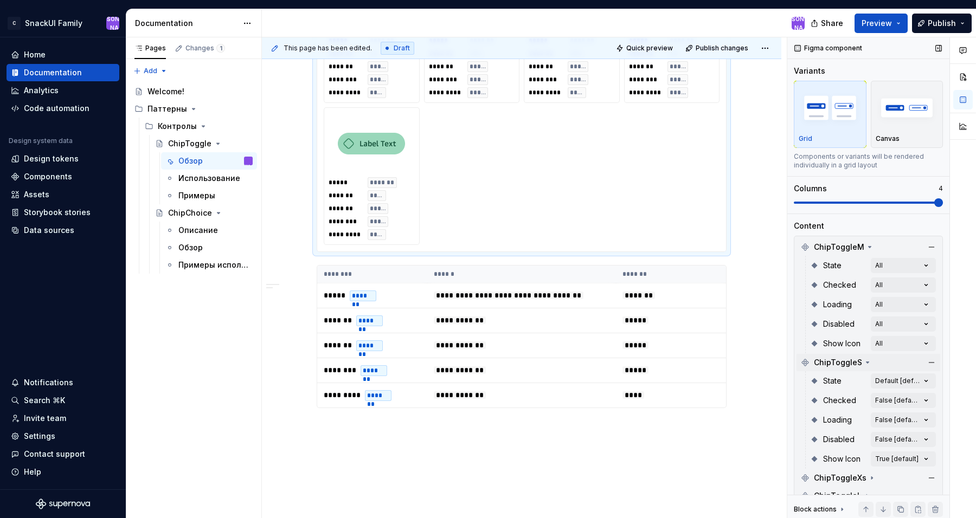
scroll to position [1208, 0]
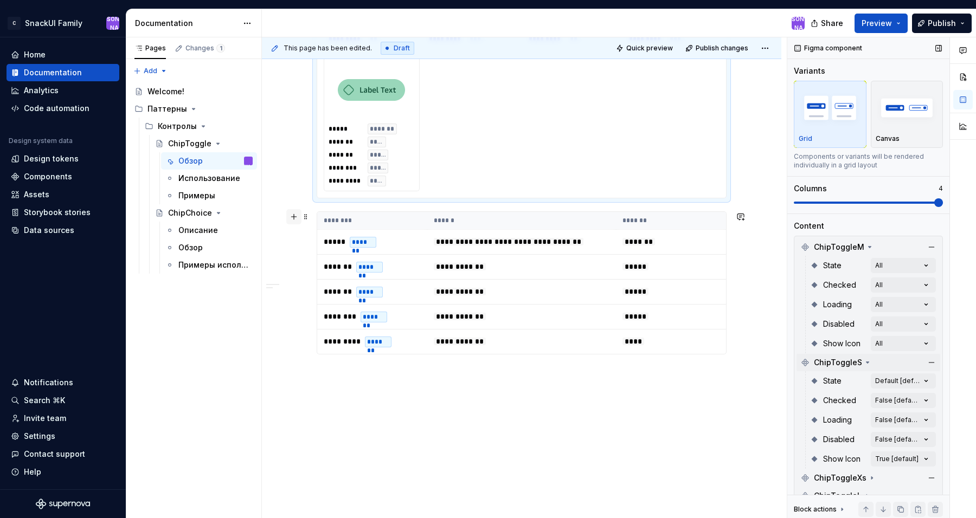
click at [298, 218] on button "button" at bounding box center [293, 216] width 15 height 15
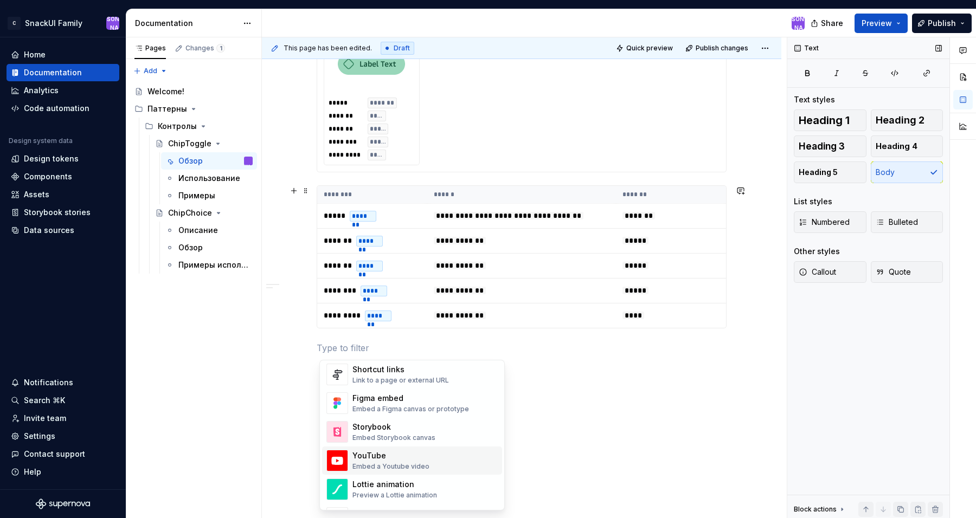
scroll to position [479, 0]
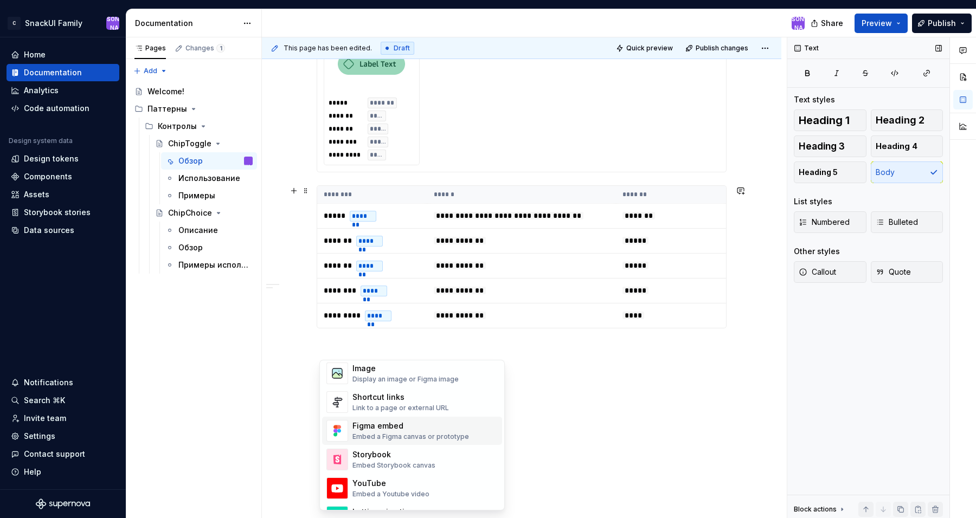
click at [430, 424] on div "Figma embed" at bounding box center [410, 426] width 117 height 11
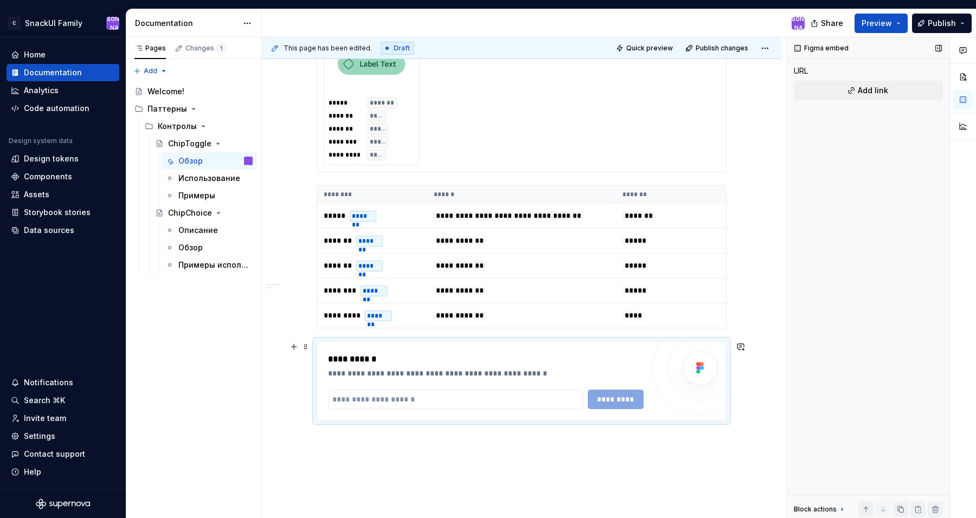
click at [422, 389] on div "**********" at bounding box center [485, 381] width 315 height 56
paste input "**********"
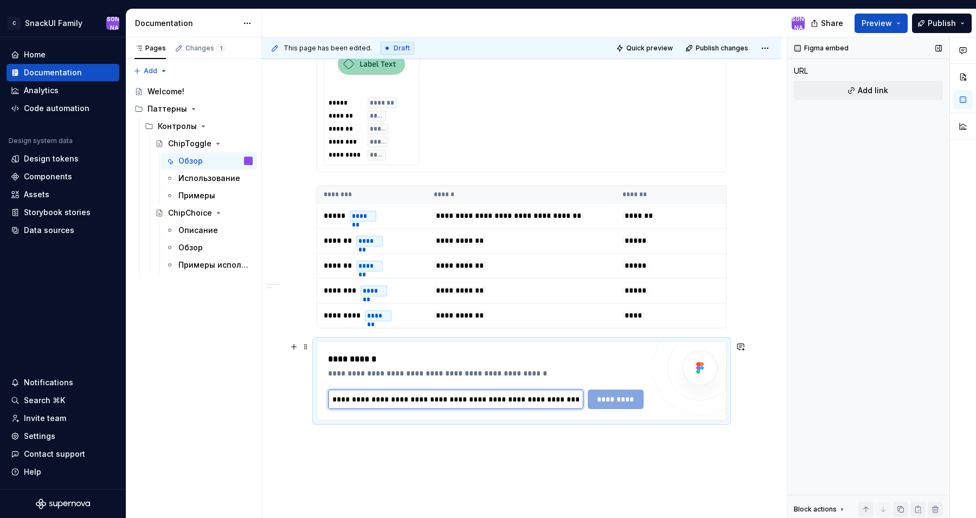
scroll to position [0, 217]
type input "**********"
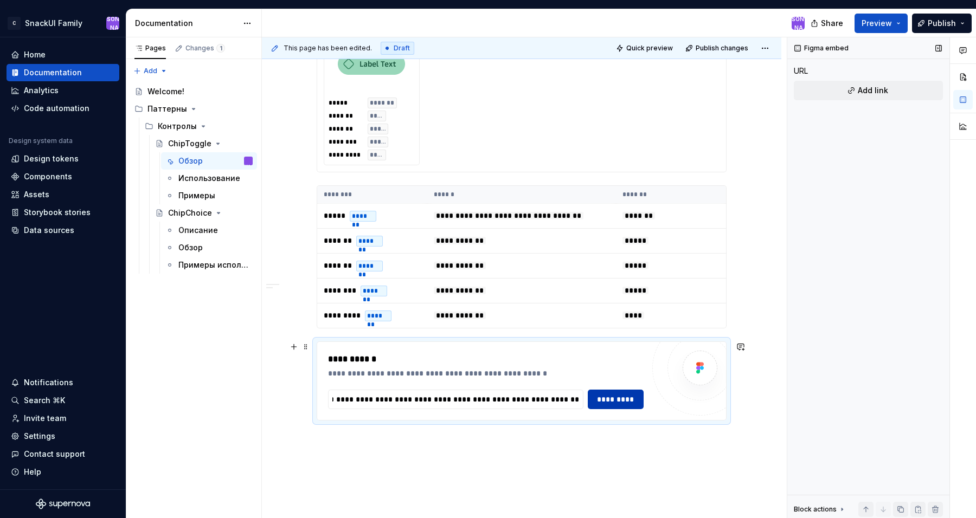
scroll to position [0, 0]
click at [600, 392] on button "*********" at bounding box center [616, 400] width 56 height 20
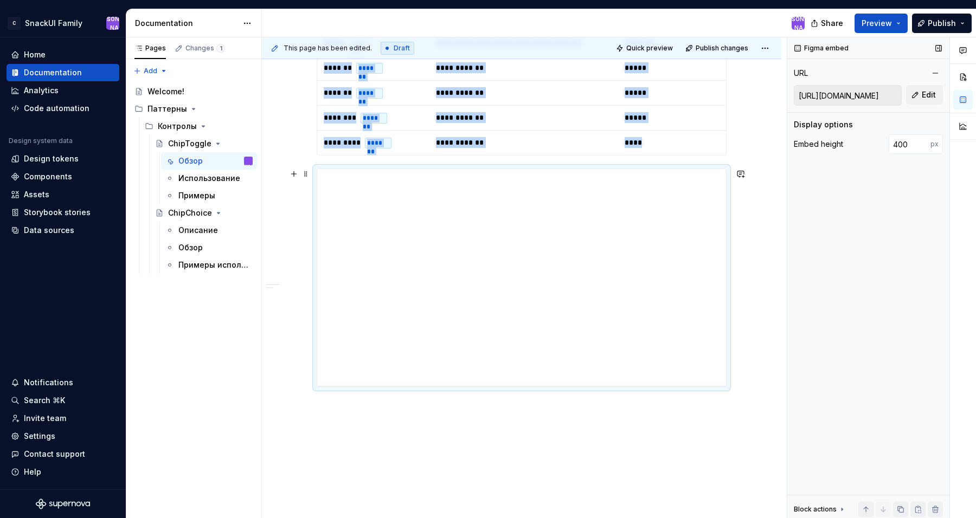
scroll to position [1406, 0]
click at [899, 26] on button "Preview" at bounding box center [880, 24] width 53 height 20
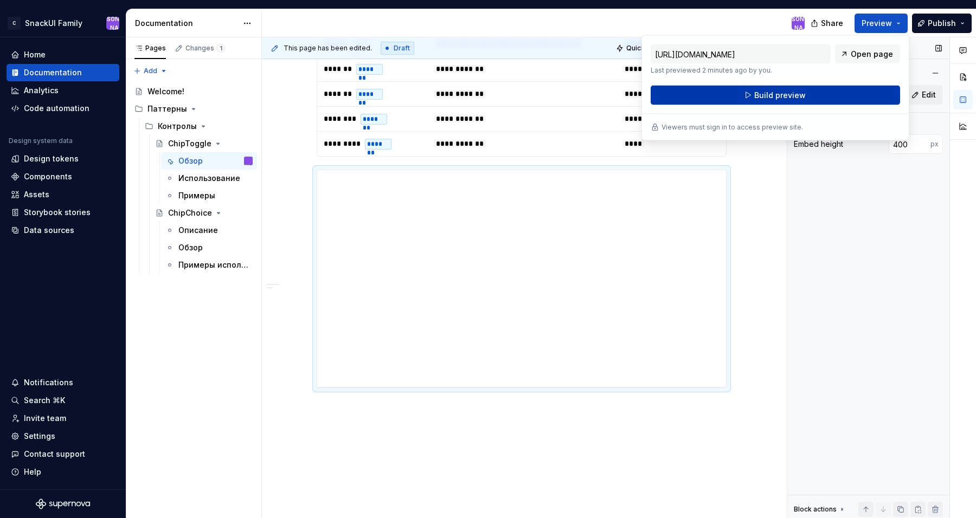
click at [867, 88] on button "Build preview" at bounding box center [774, 96] width 249 height 20
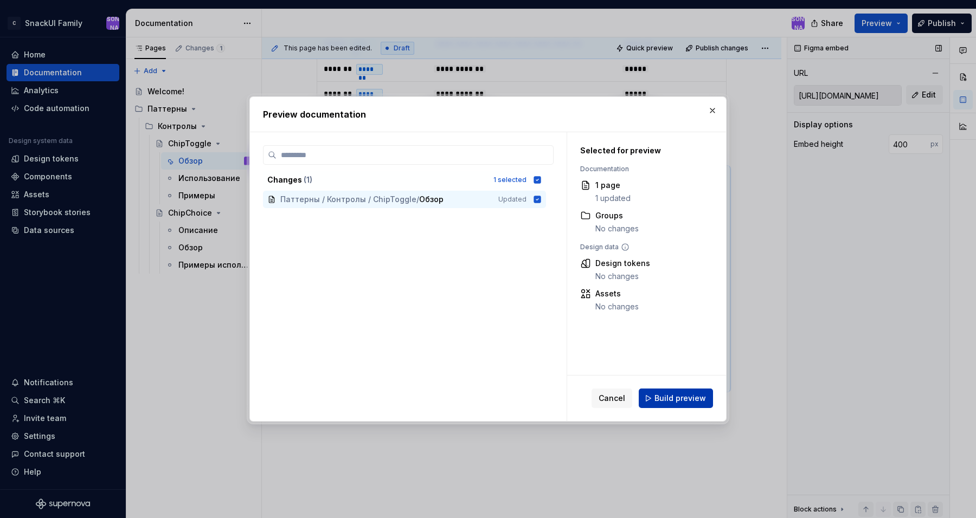
click at [701, 402] on span "Build preview" at bounding box center [679, 398] width 51 height 11
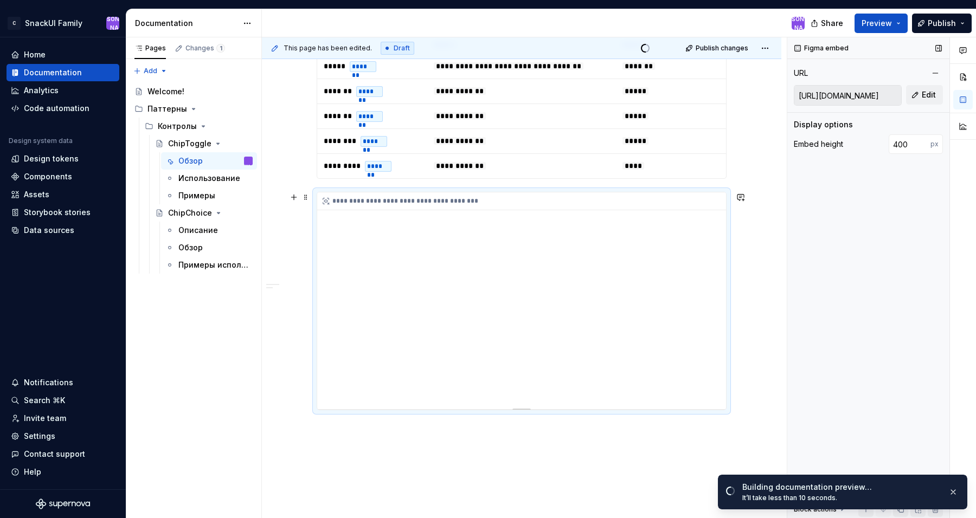
scroll to position [1363, 0]
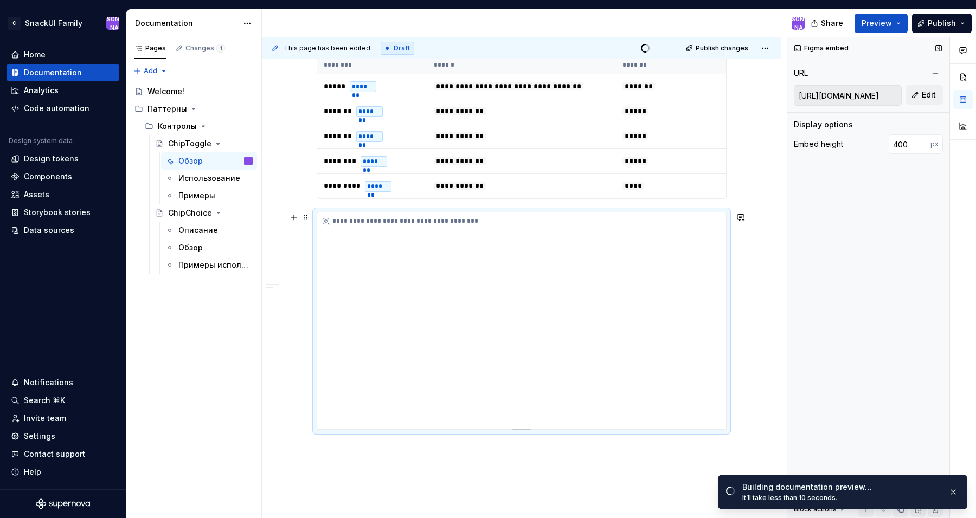
drag, startPoint x: 577, startPoint y: 306, endPoint x: 578, endPoint y: 269, distance: 37.4
click at [578, 269] on div "**********" at bounding box center [521, 320] width 409 height 217
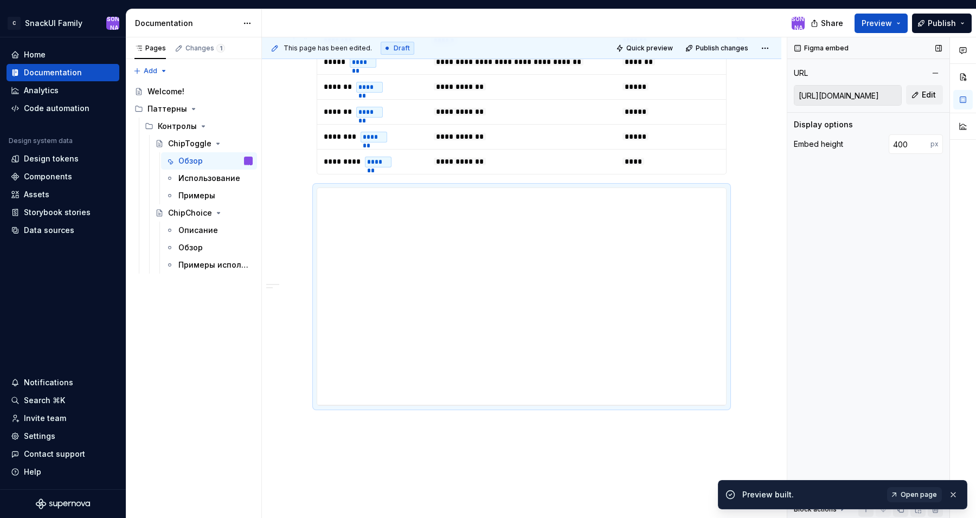
scroll to position [1393, 0]
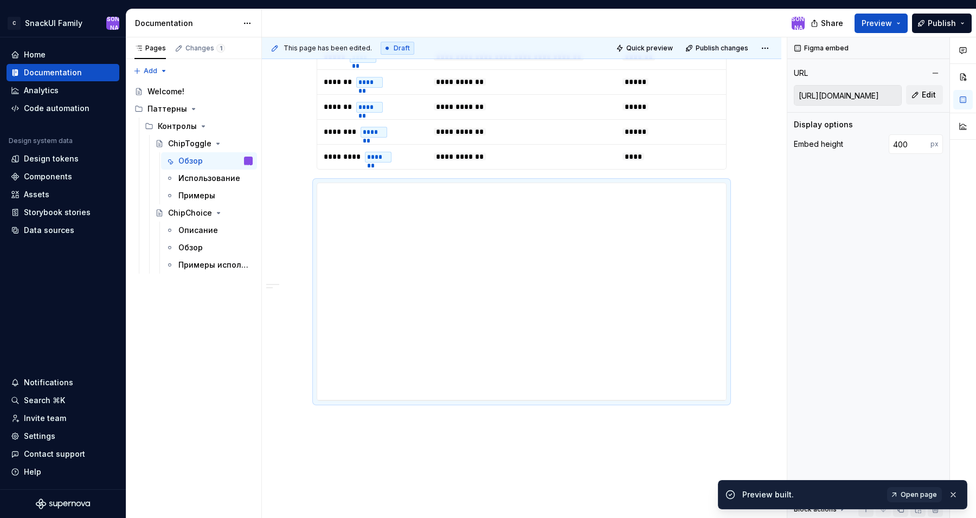
click at [912, 20] on div "Share Preview Publish" at bounding box center [894, 23] width 163 height 28
click at [899, 20] on button "Preview" at bounding box center [880, 24] width 53 height 20
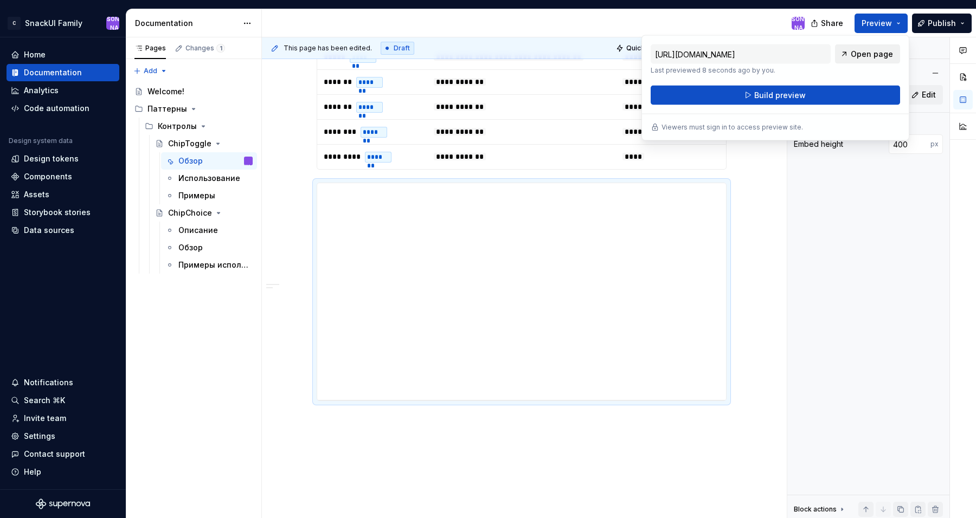
click at [878, 57] on span "Open page" at bounding box center [872, 54] width 42 height 11
type textarea "*"
